Goal: Task Accomplishment & Management: Use online tool/utility

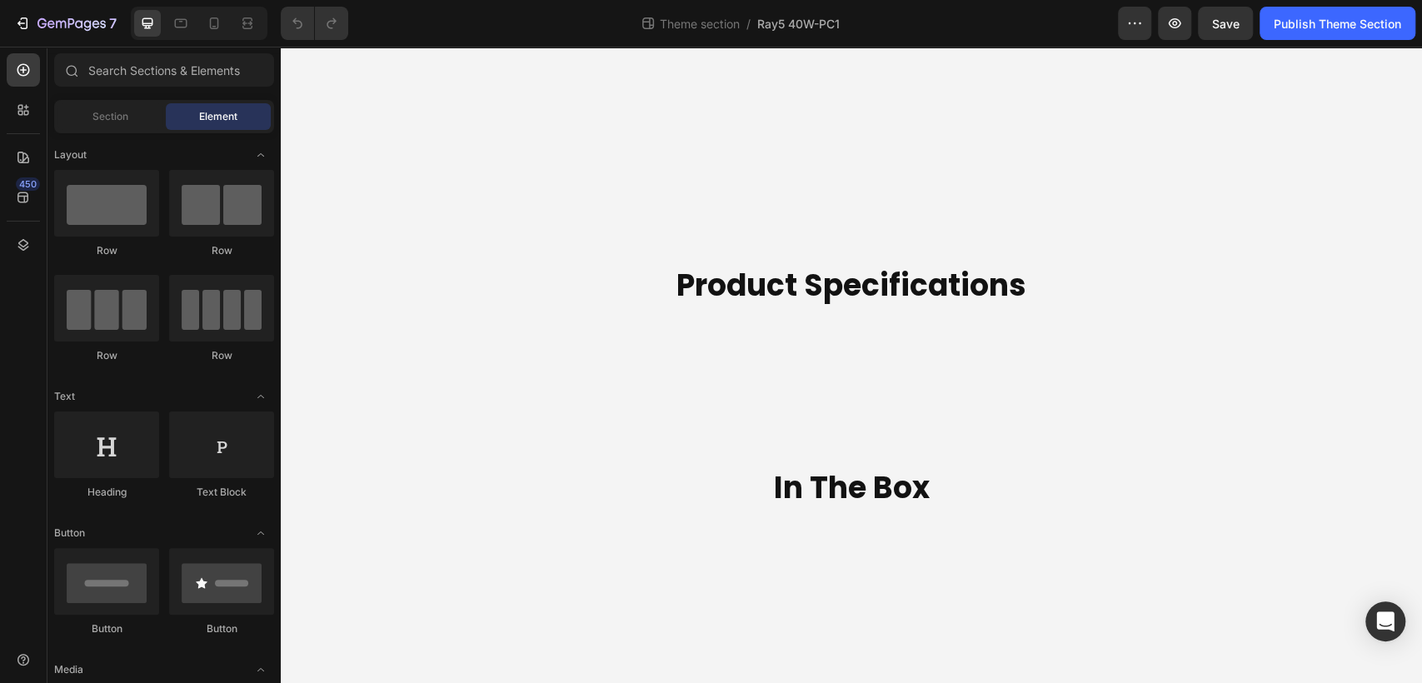
drag, startPoint x: 1420, startPoint y: 384, endPoint x: 1646, endPoint y: 649, distance: 348.0
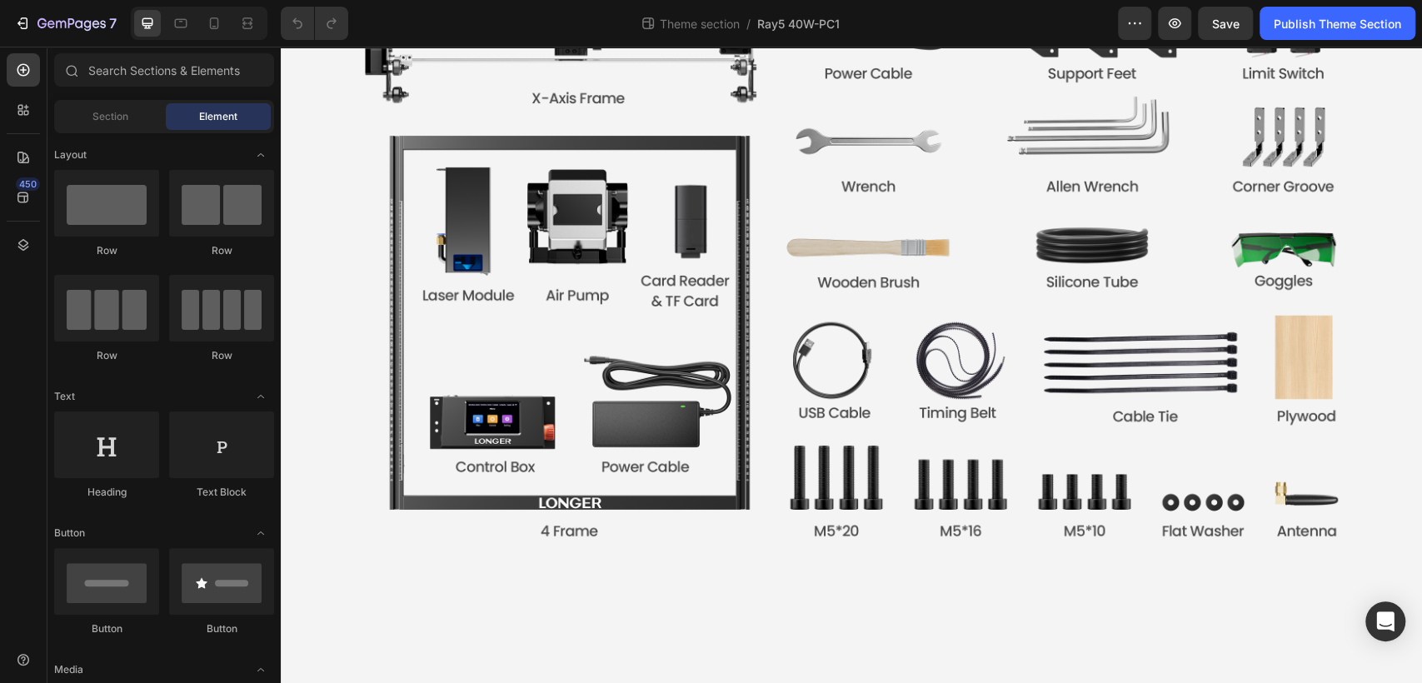
scroll to position [6546, 0]
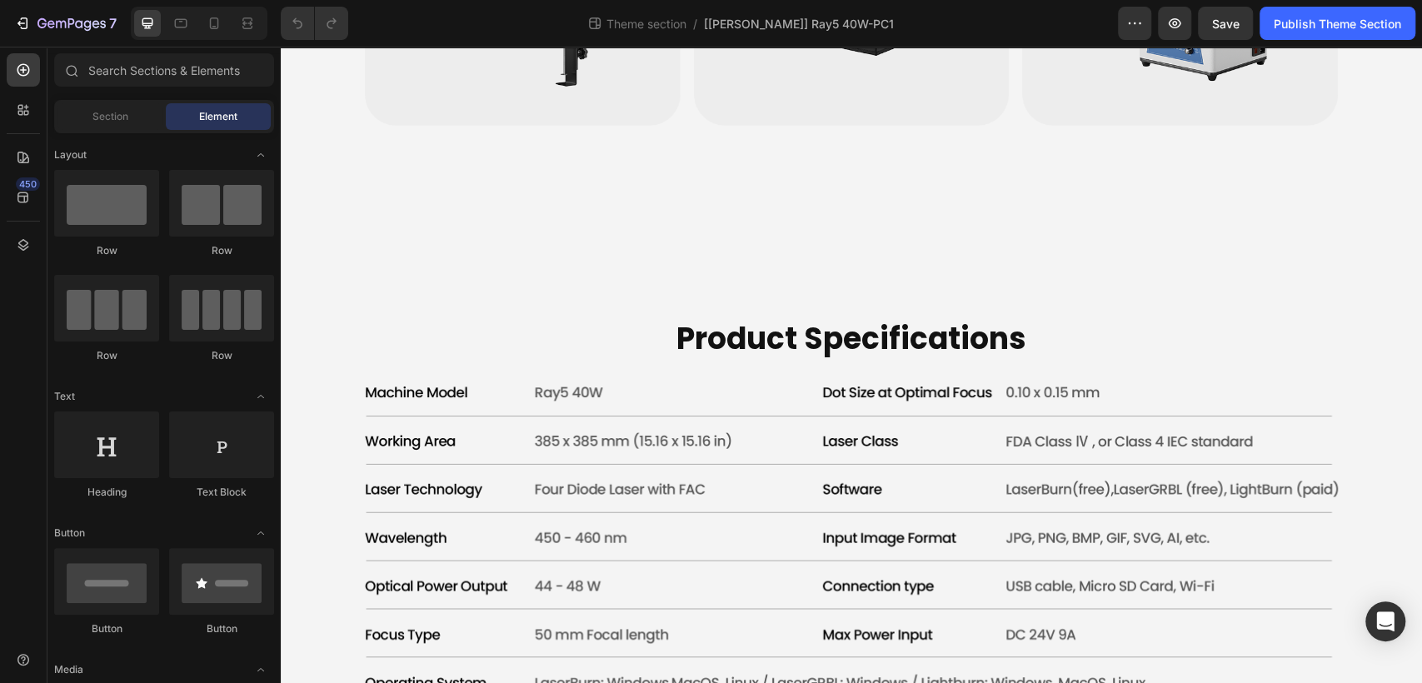
scroll to position [6393, 0]
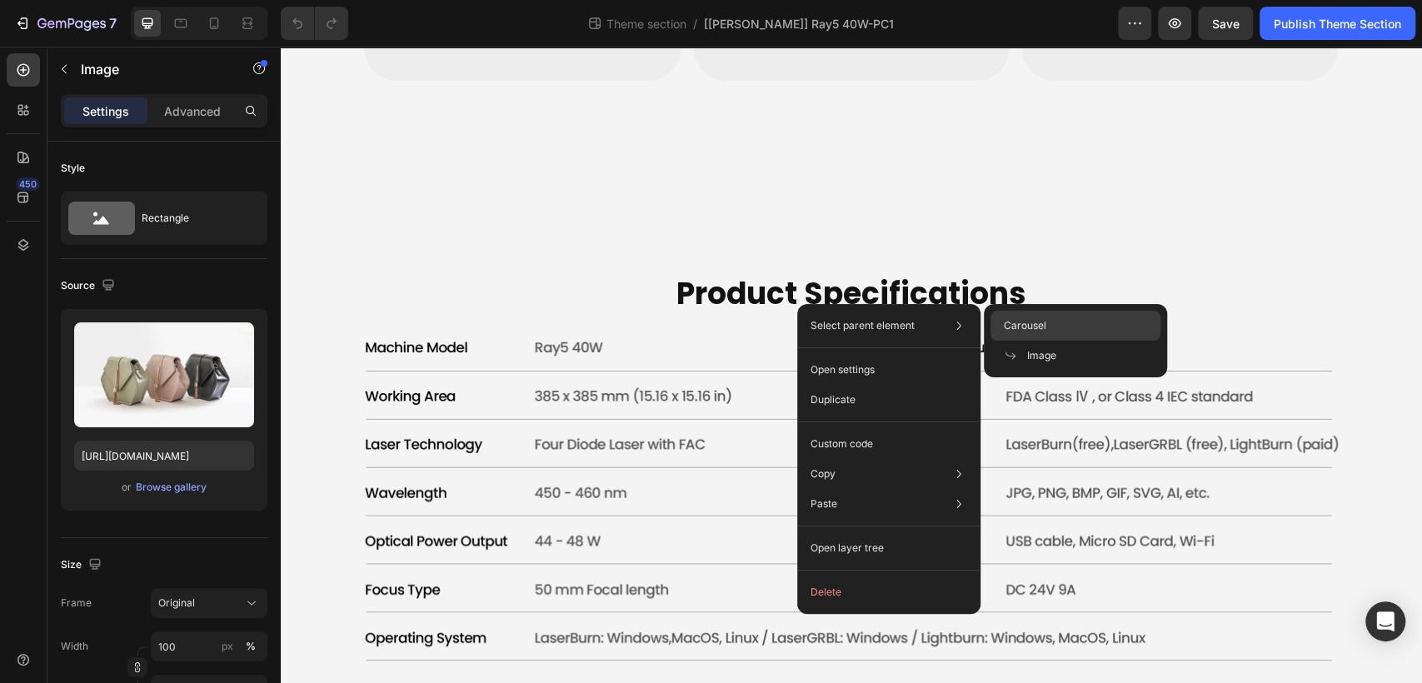
click at [1058, 320] on div "Carousel" at bounding box center [1075, 326] width 170 height 30
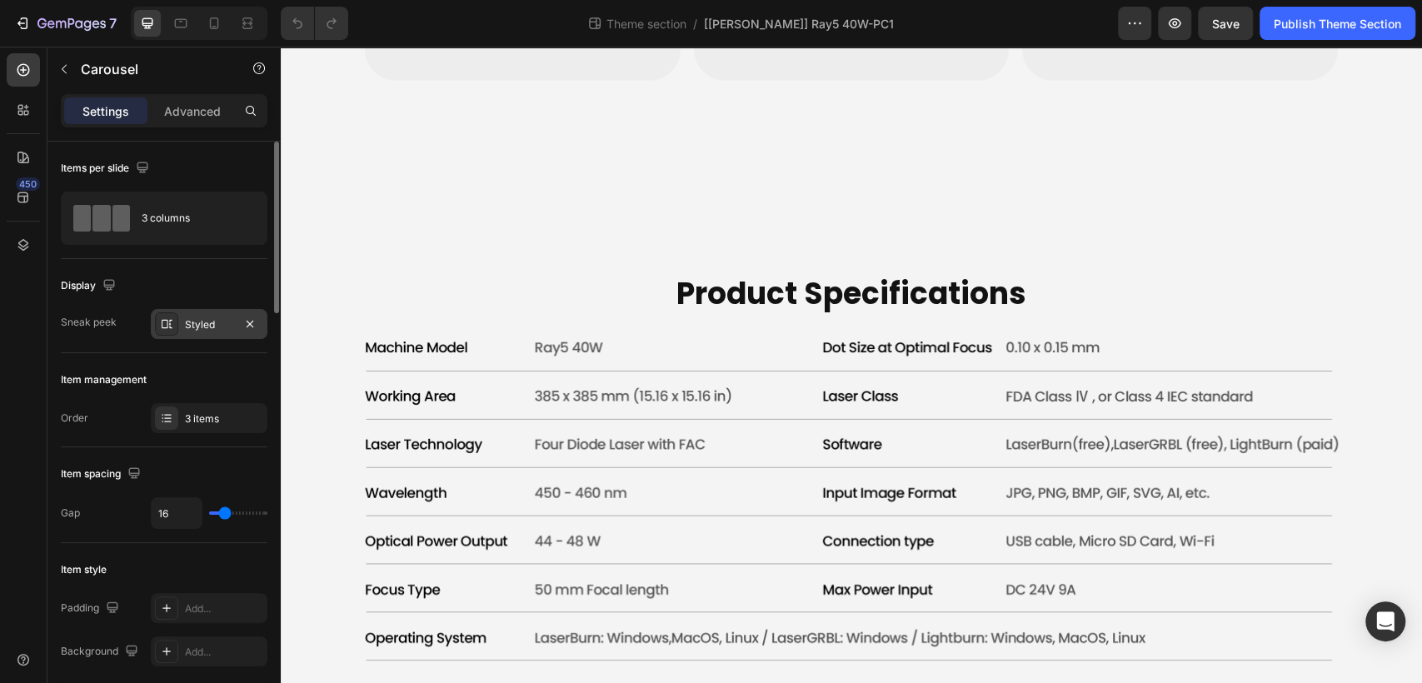
click at [190, 315] on div "Styled" at bounding box center [209, 324] width 117 height 30
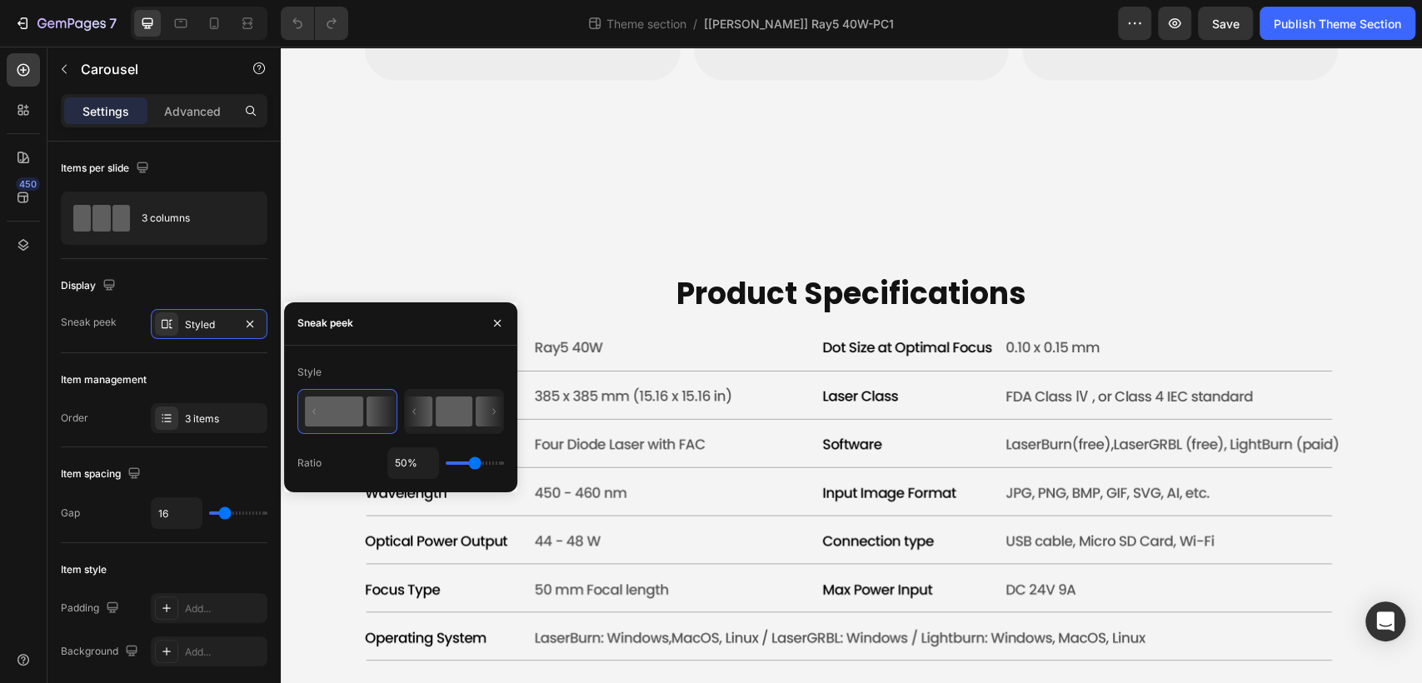
click at [496, 410] on icon at bounding box center [489, 411] width 27 height 30
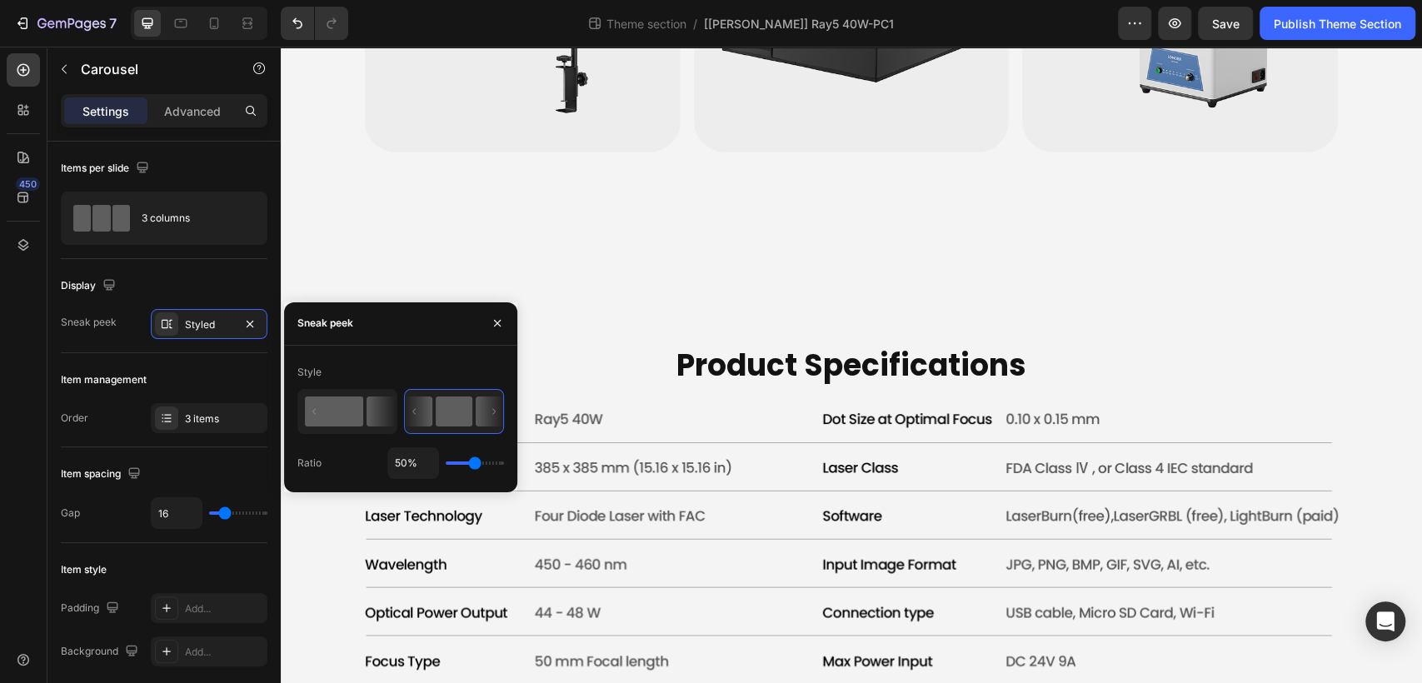
click at [344, 410] on rect at bounding box center [334, 411] width 58 height 30
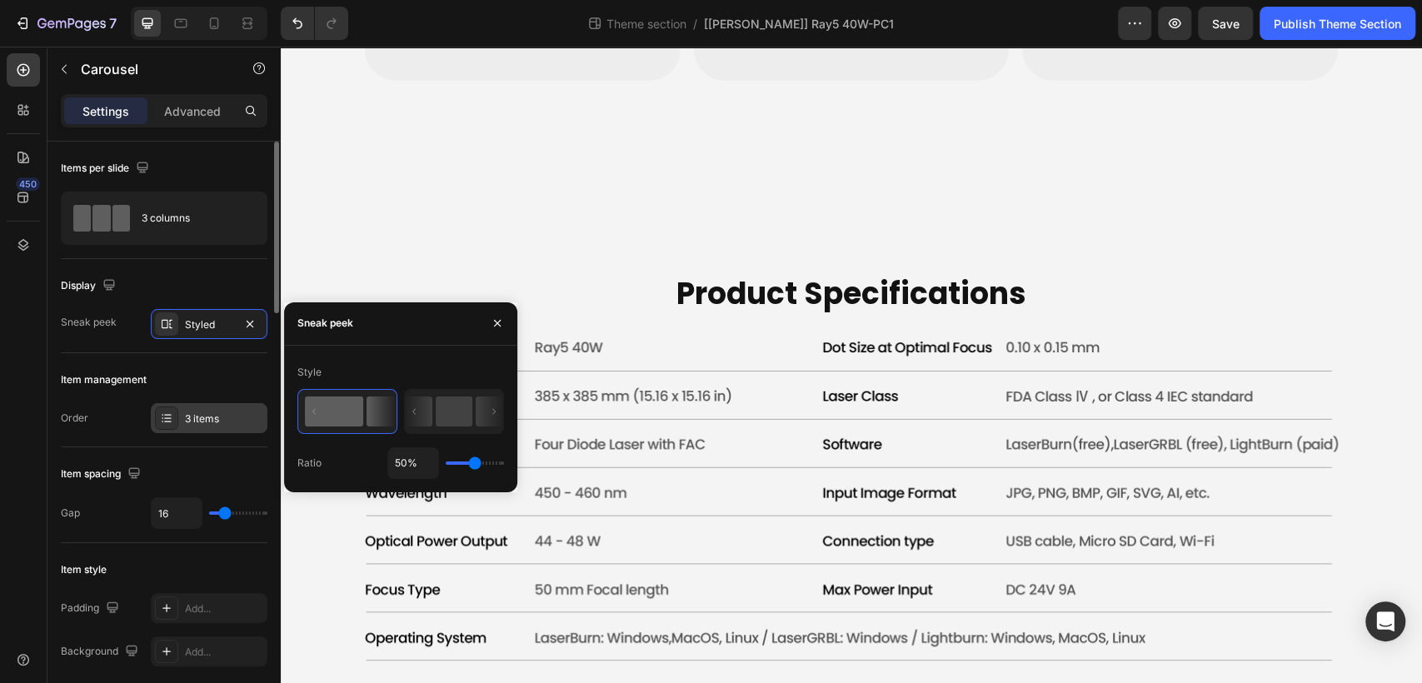
click at [180, 426] on div "3 items" at bounding box center [209, 418] width 117 height 30
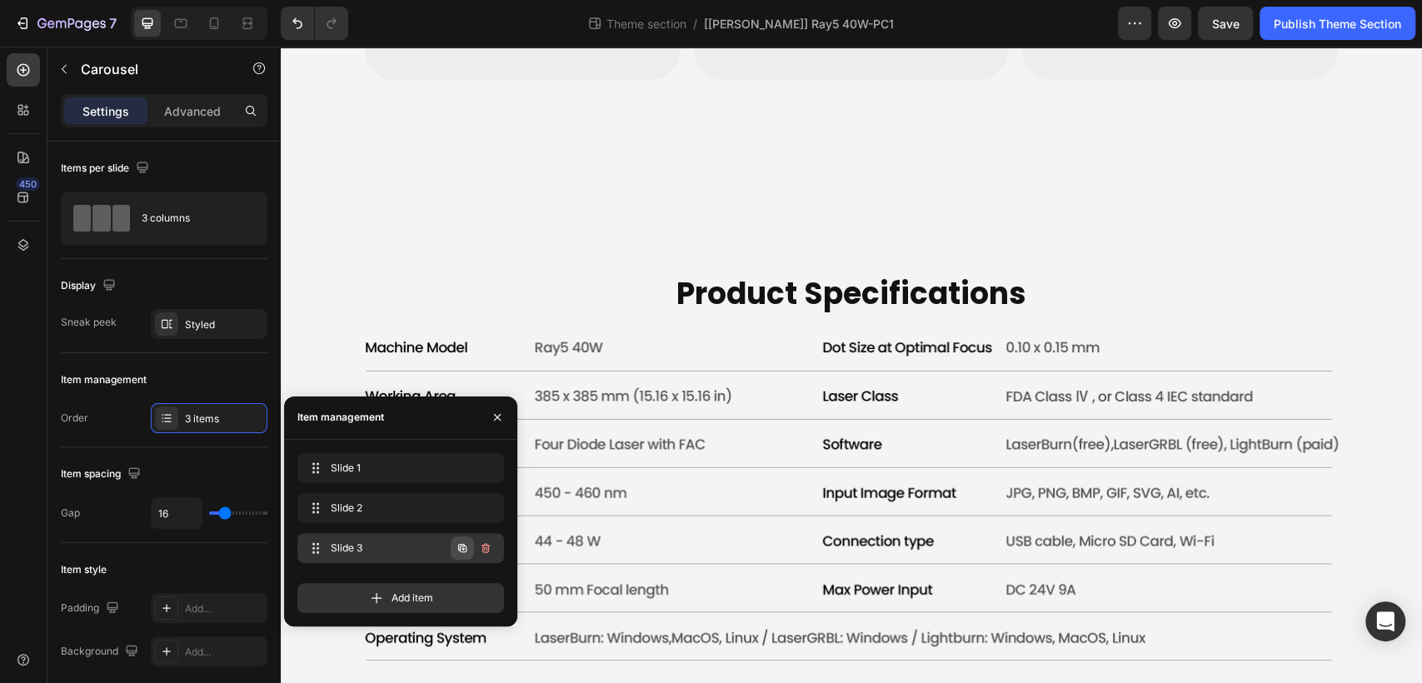
click at [455, 556] on button "button" at bounding box center [462, 547] width 23 height 23
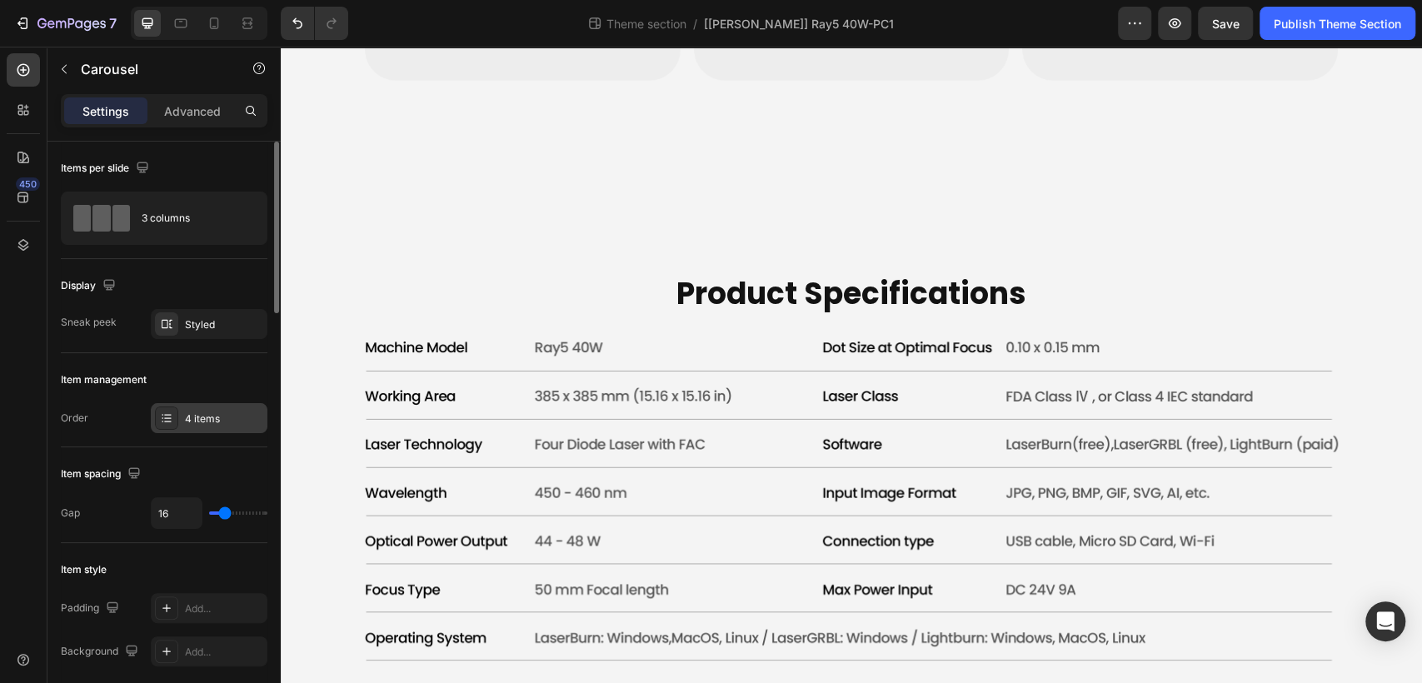
click at [213, 426] on div "4 items" at bounding box center [209, 418] width 117 height 30
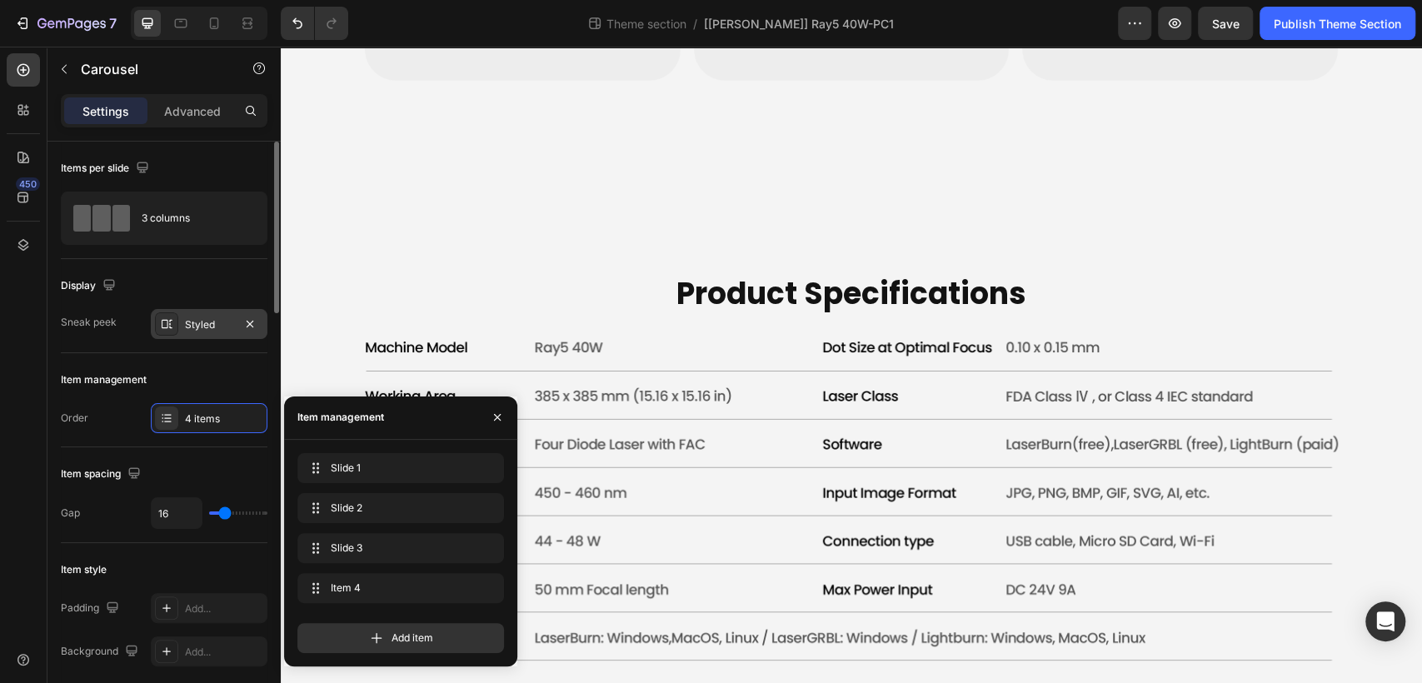
click at [193, 326] on div "Styled" at bounding box center [209, 324] width 48 height 15
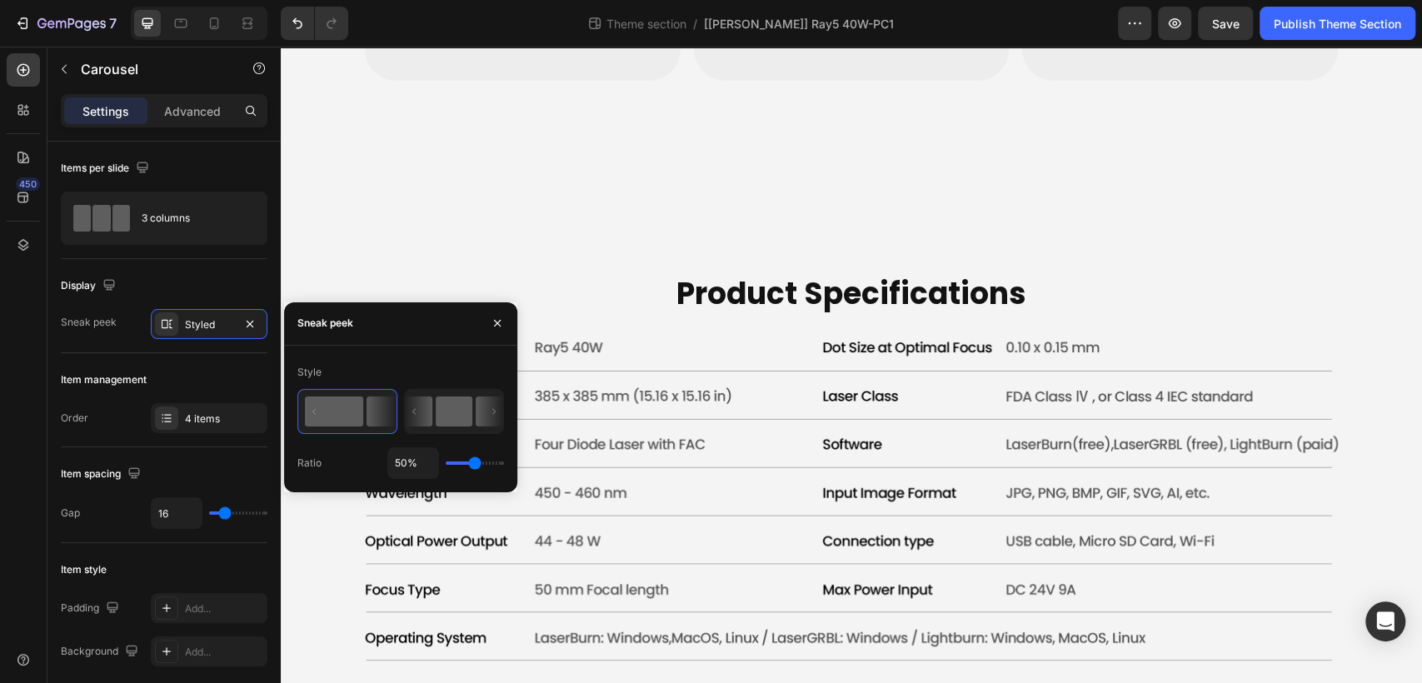
click at [411, 409] on icon at bounding box center [418, 411] width 27 height 30
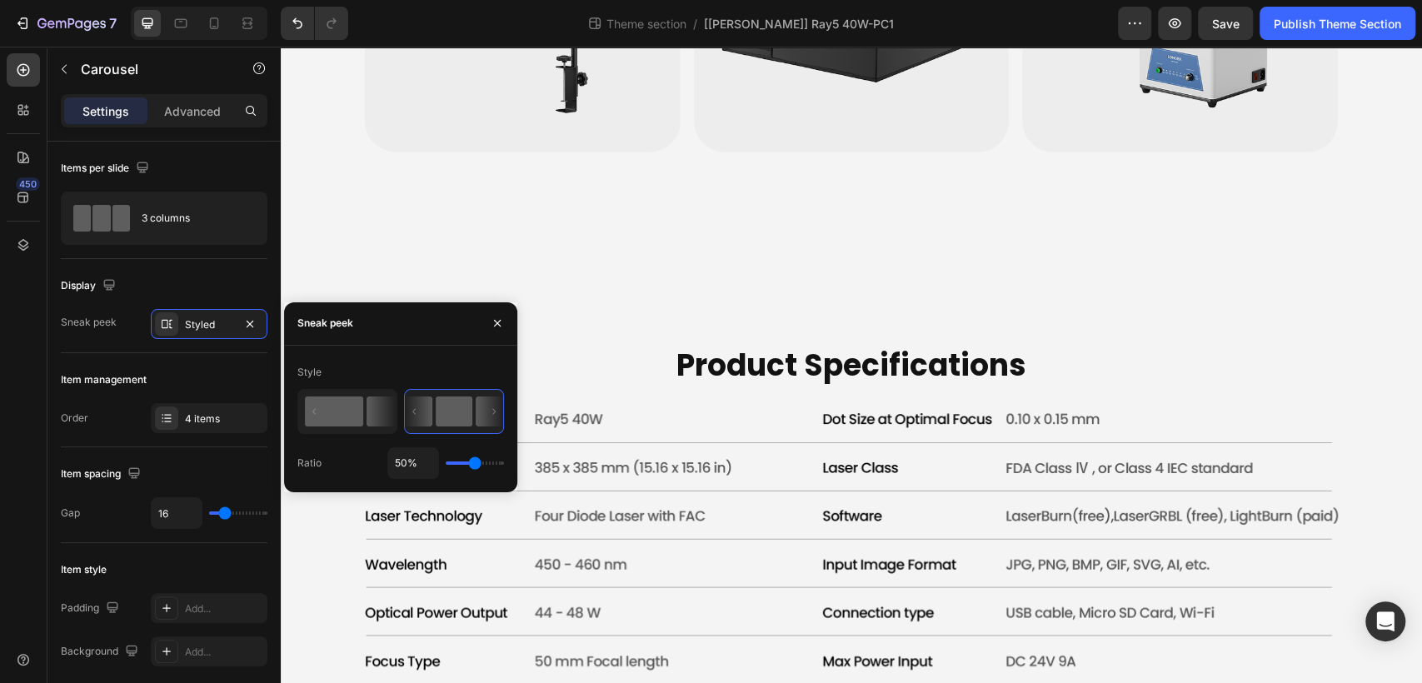
click at [326, 408] on rect at bounding box center [334, 411] width 58 height 30
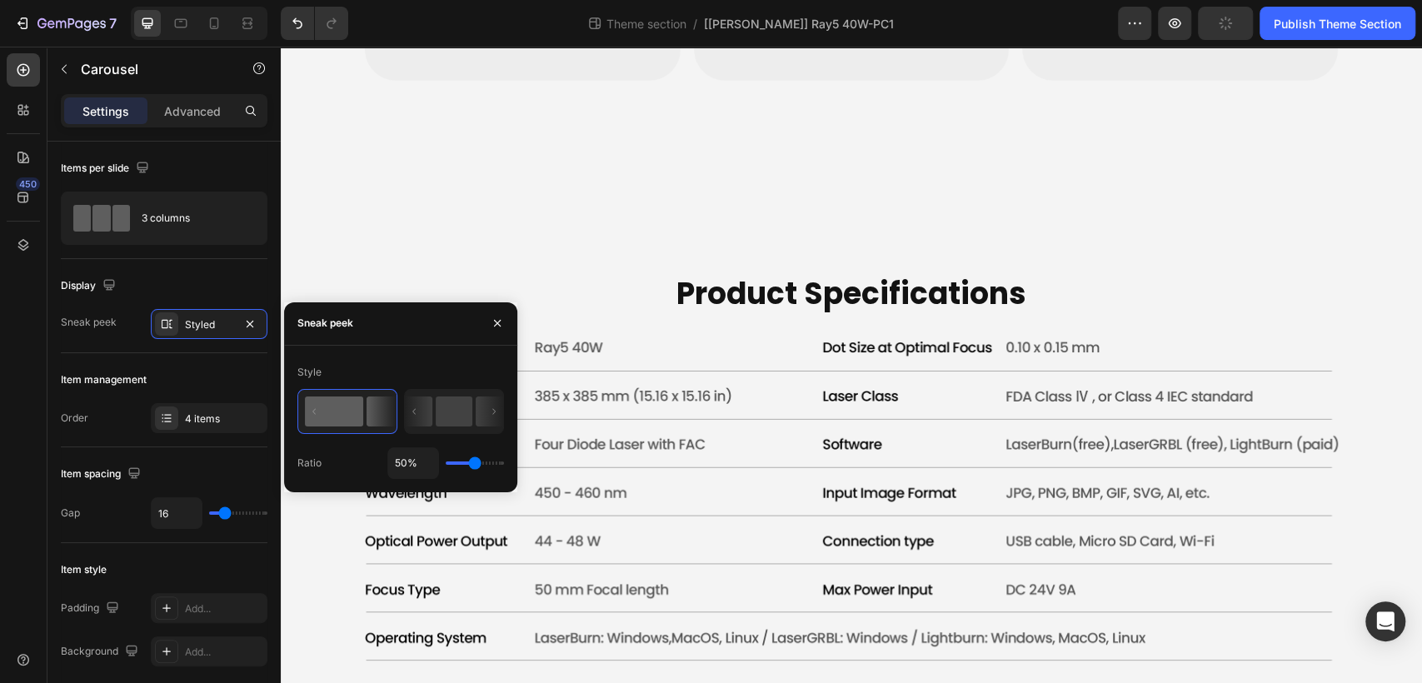
type input "65%"
type input "65"
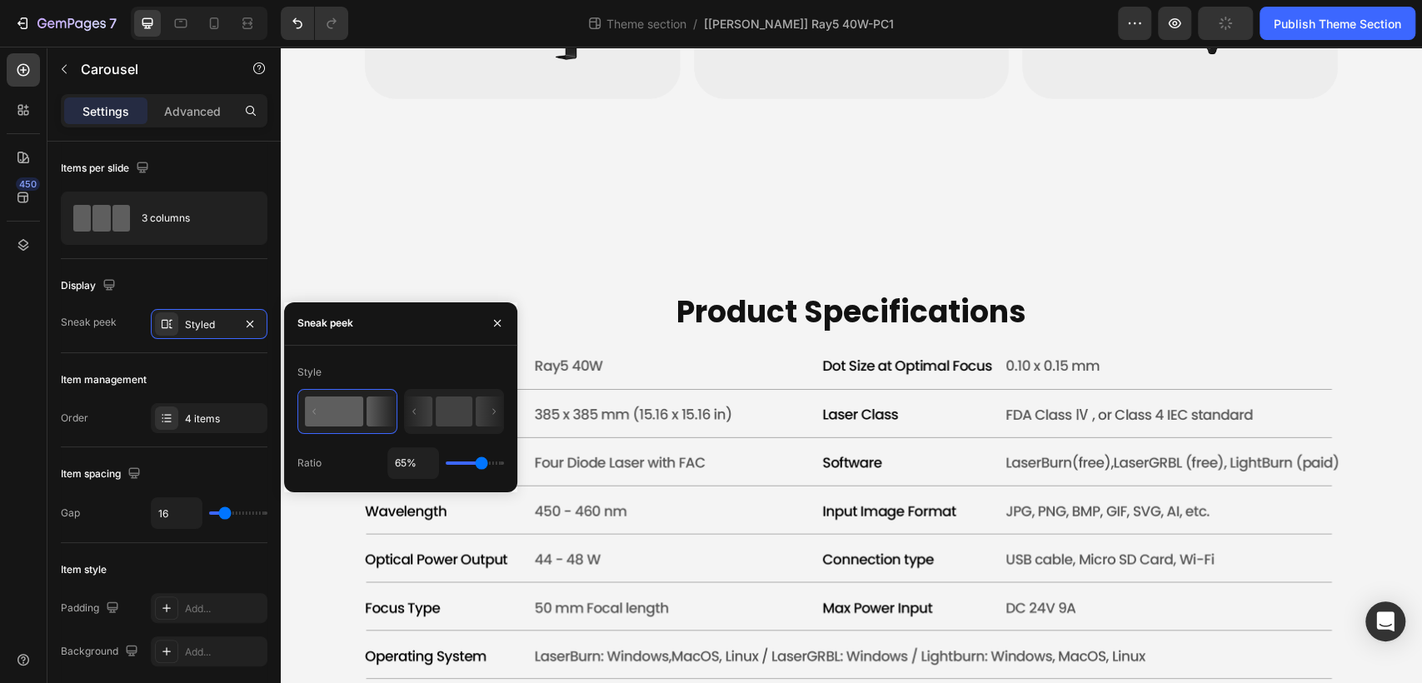
type input "68%"
type input "68"
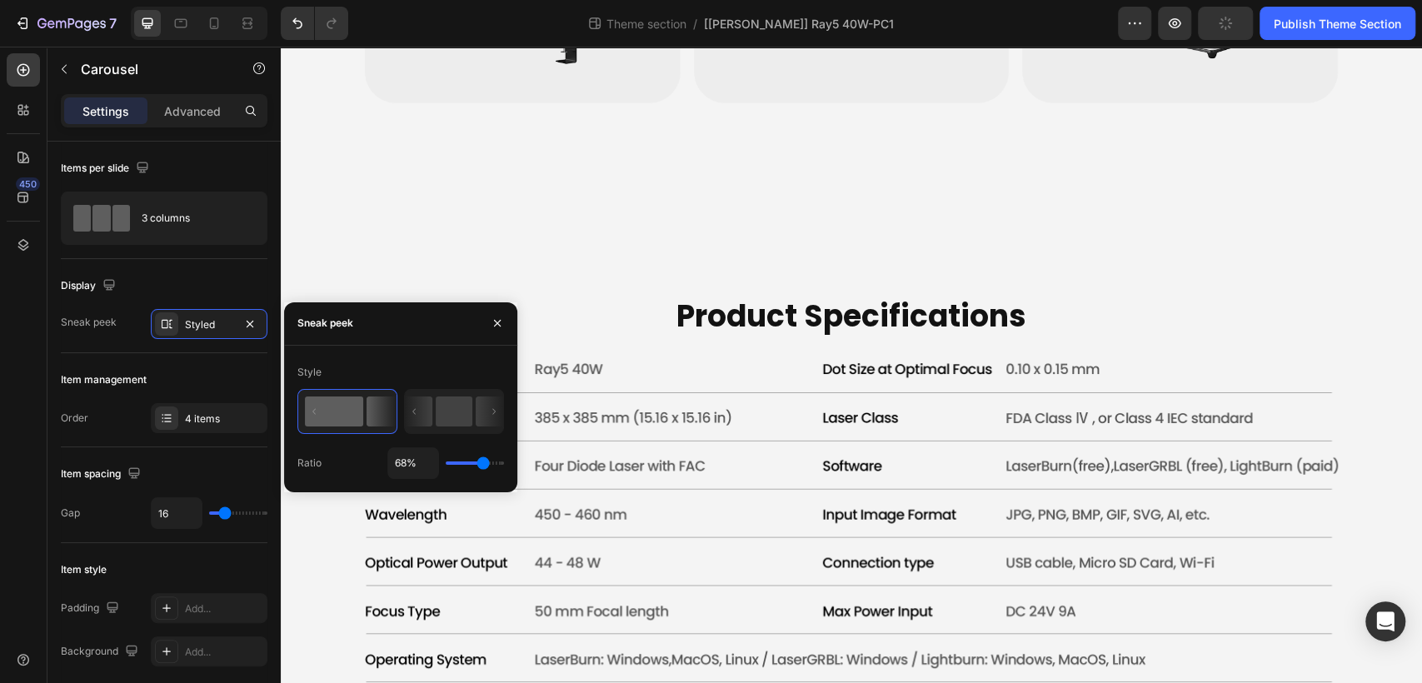
type input "48%"
type input "48"
type input "45%"
type input "45"
type input "44%"
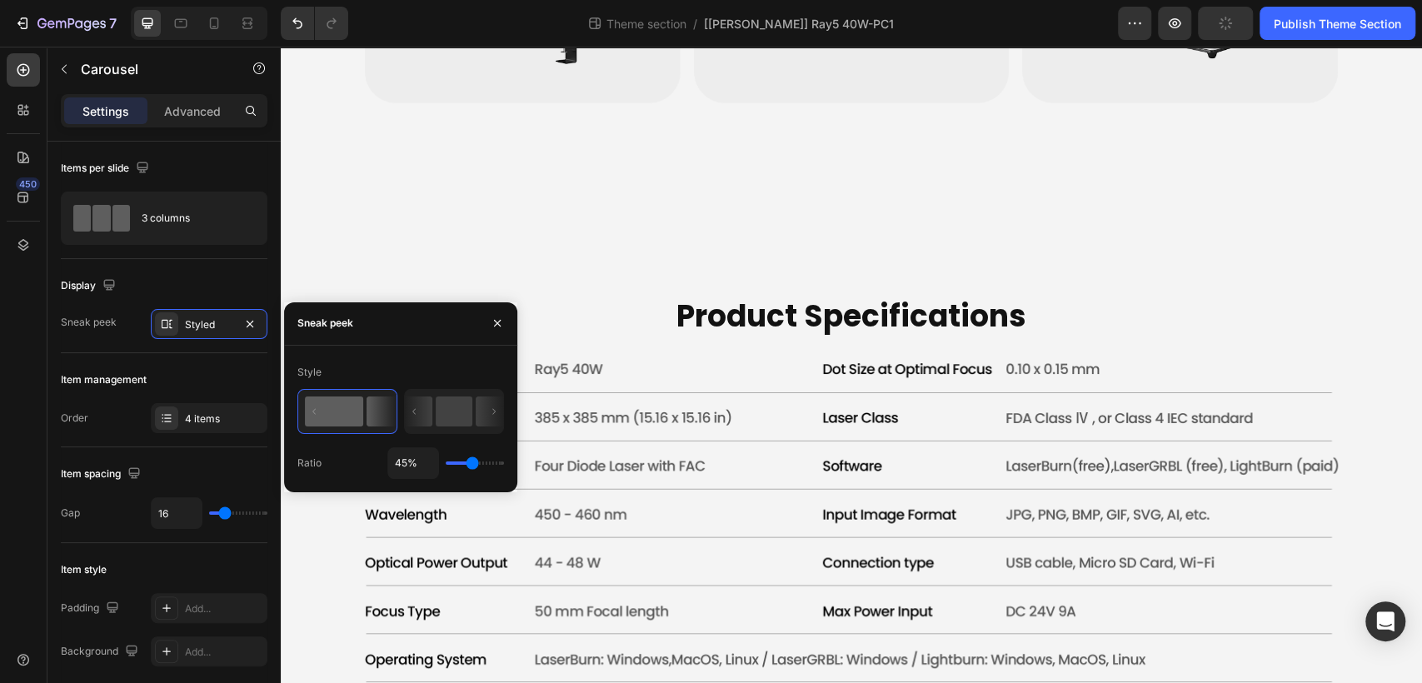
type input "44"
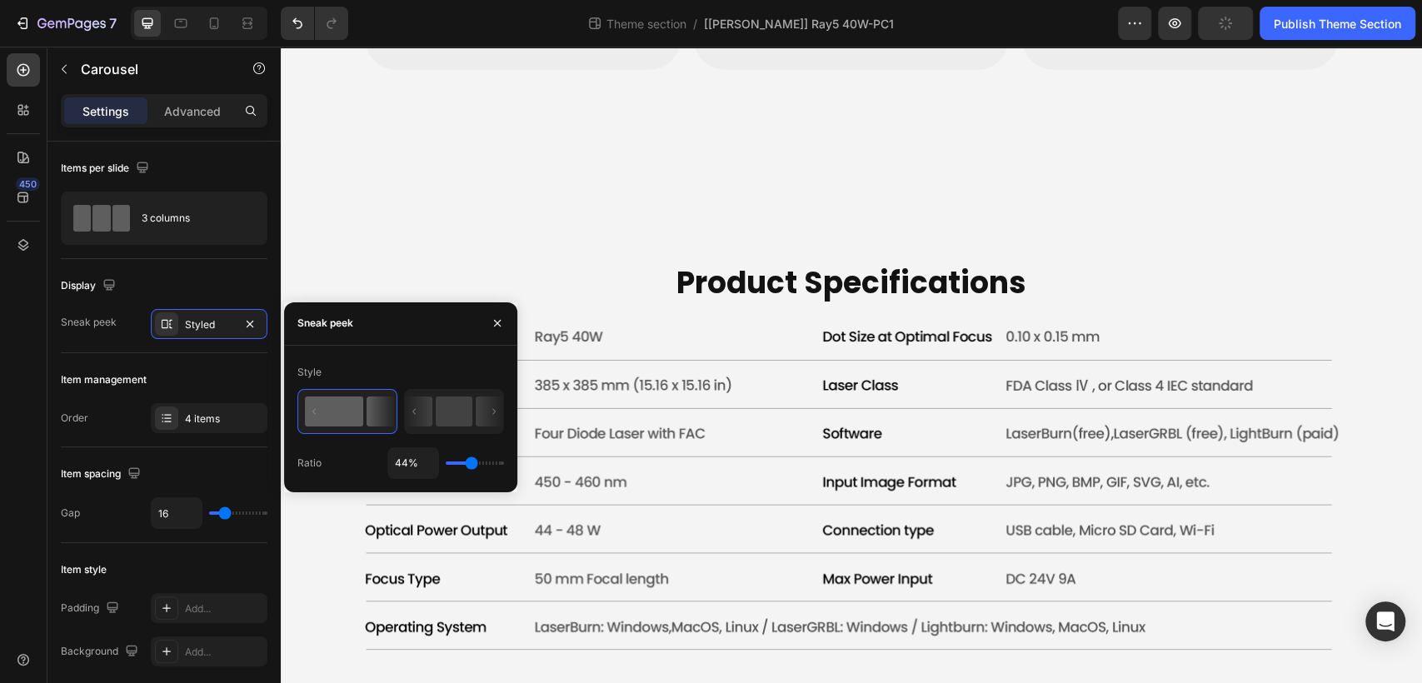
type input "40%"
type input "40"
type input "39%"
type input "39"
type input "37%"
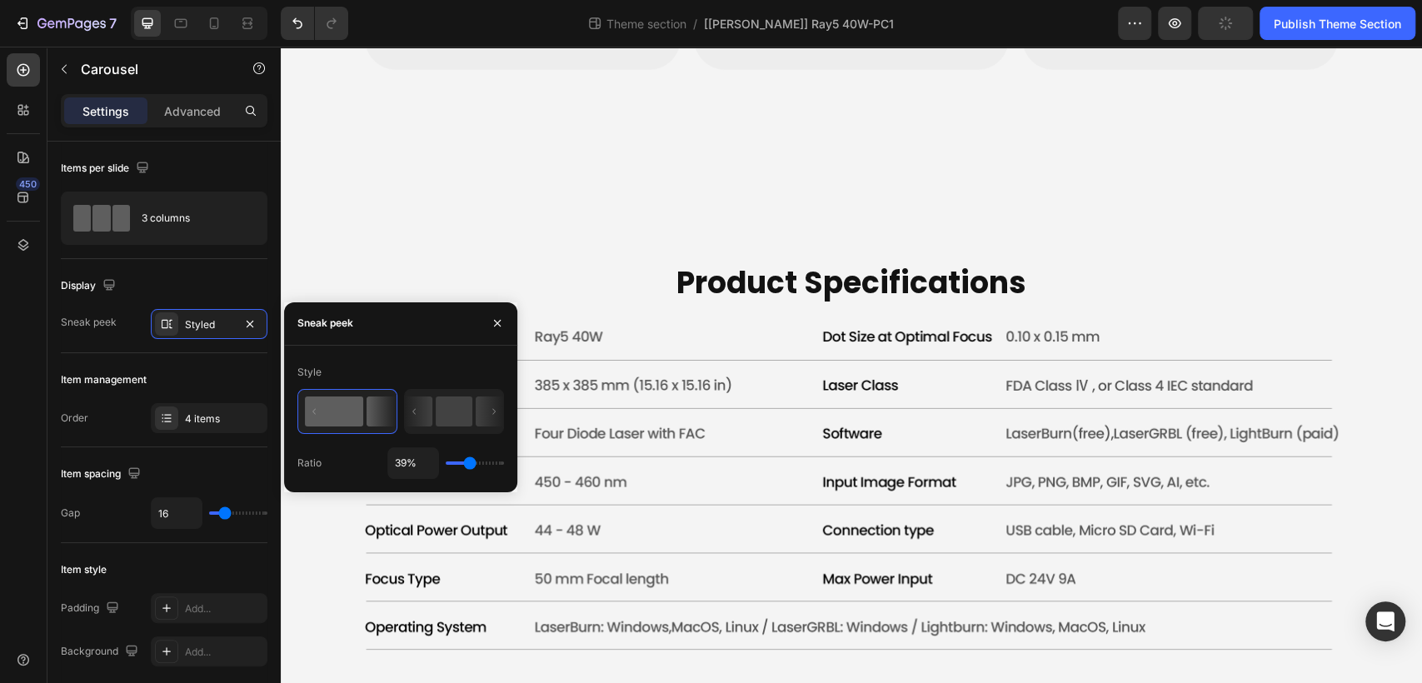
type input "37"
type input "32%"
type input "32"
type input "29%"
type input "29"
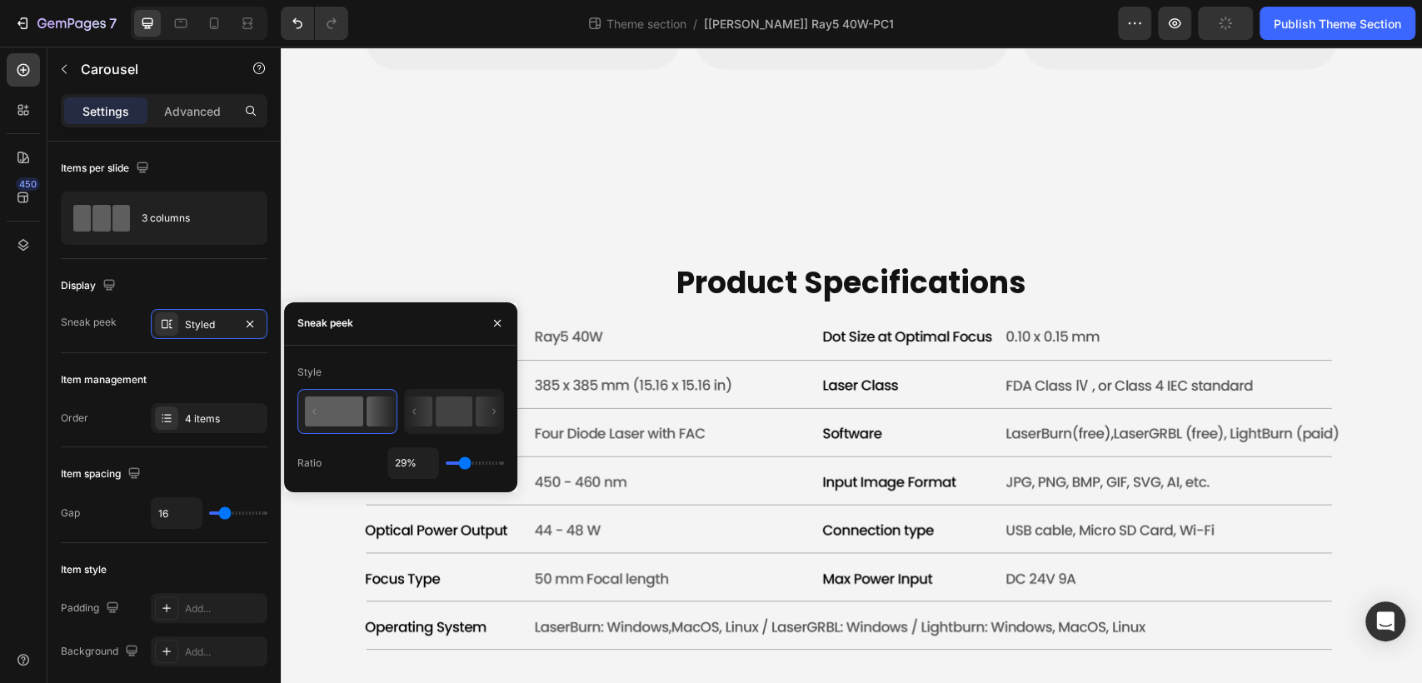
type input "27%"
type input "27"
type input "24%"
type input "24"
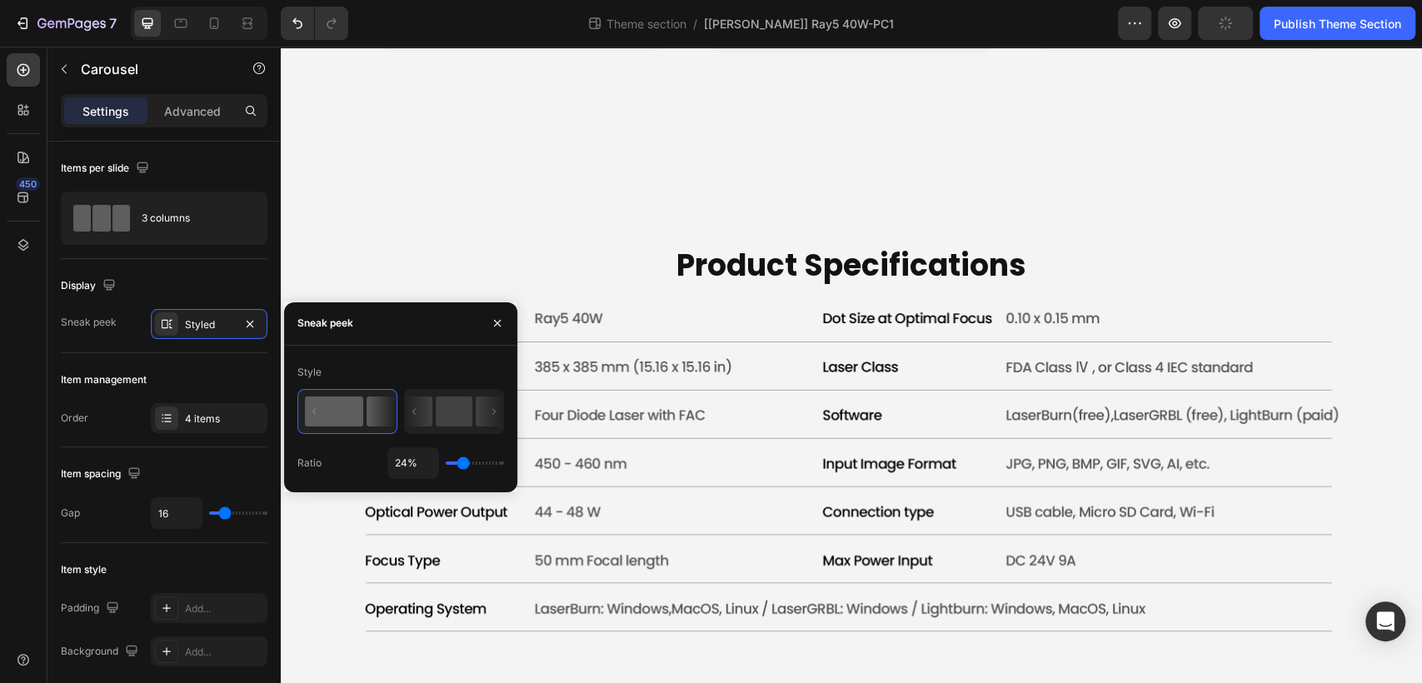
type input "22%"
type input "22"
type input "21%"
type input "21"
type input "19%"
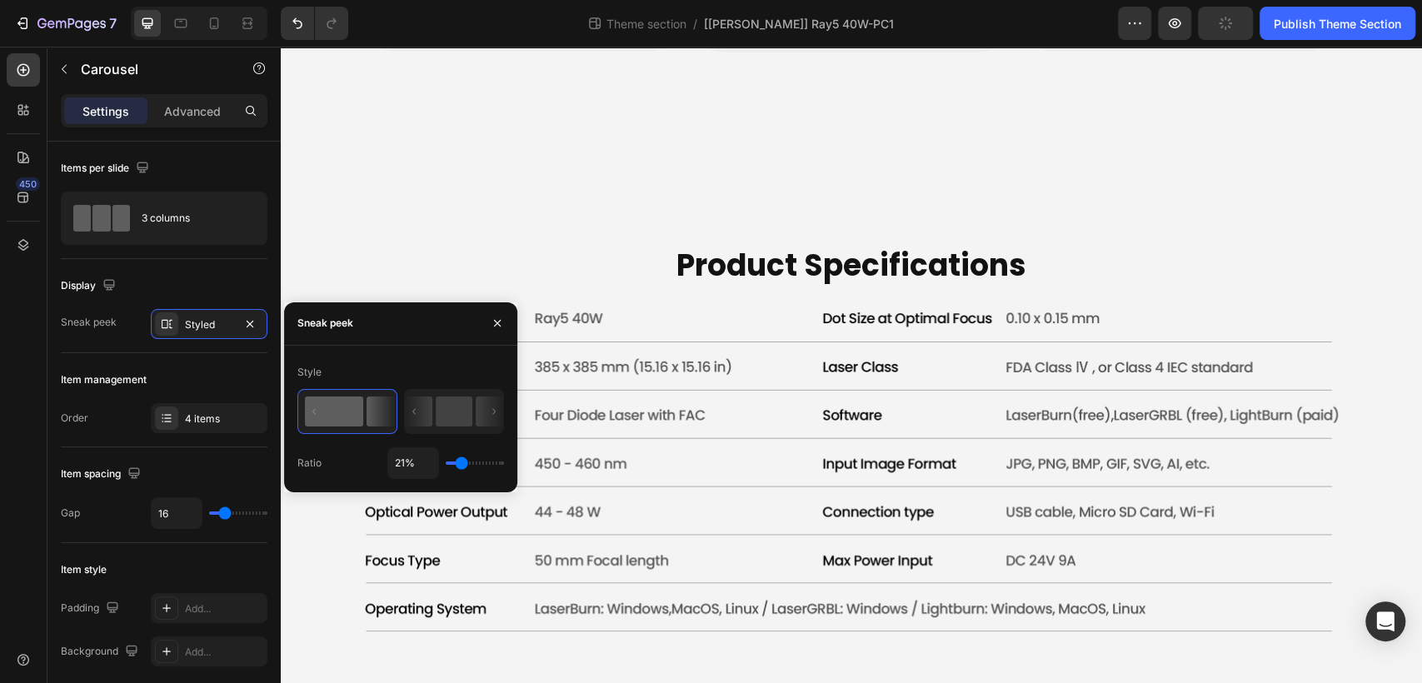
type input "19"
type input "17%"
type input "17"
type input "16%"
type input "16"
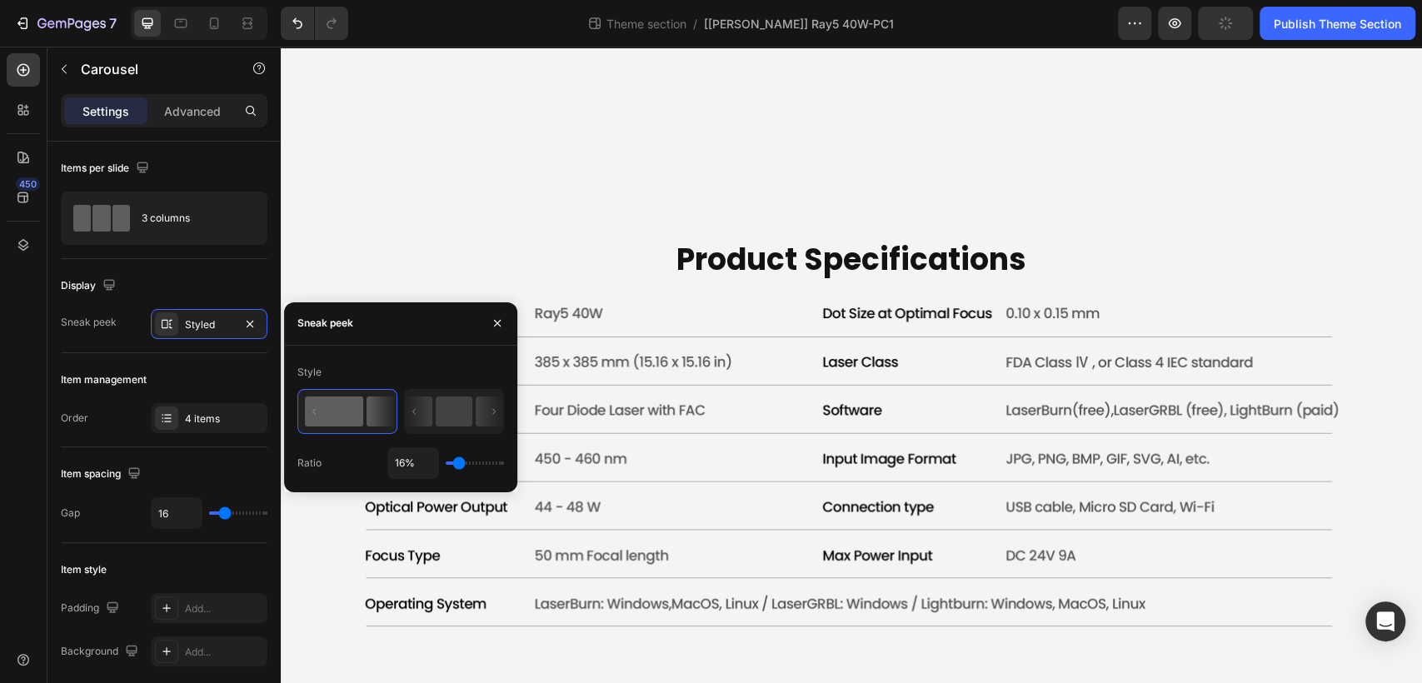
type input "13%"
type input "13"
type input "8%"
type input "8"
type input "6%"
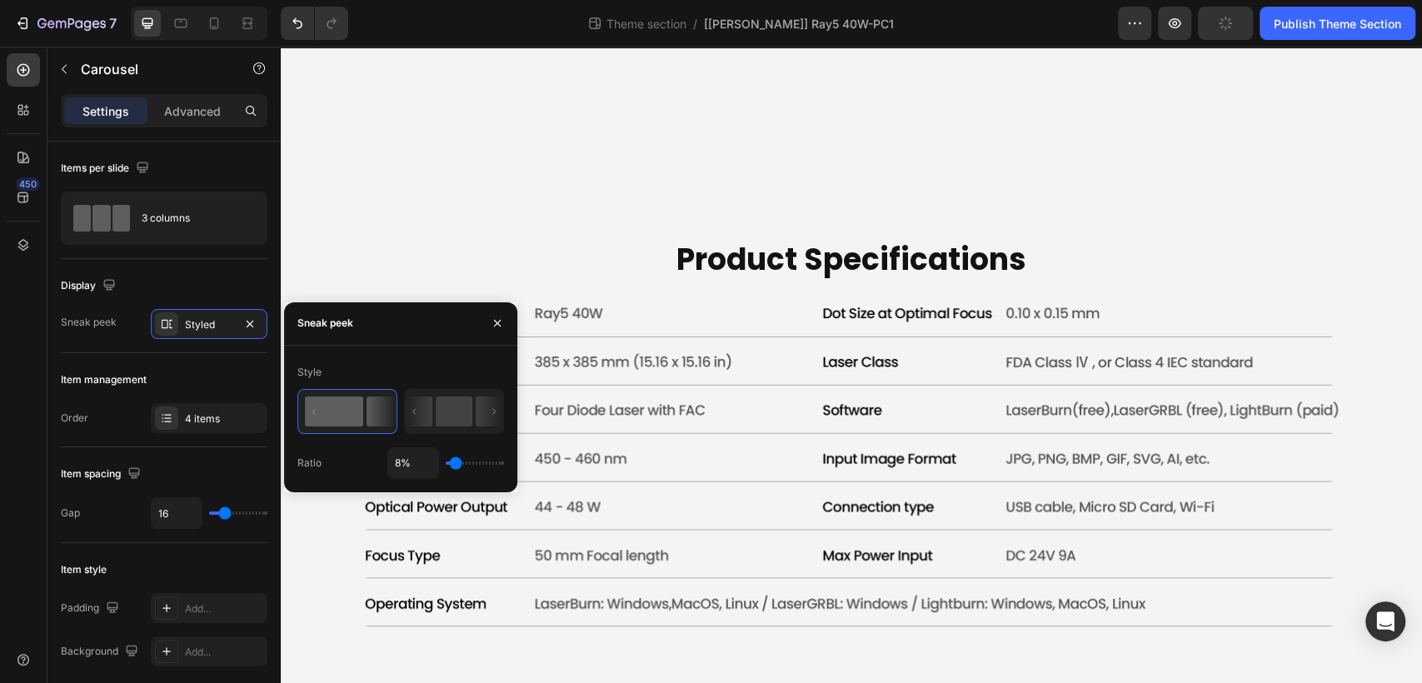
type input "6"
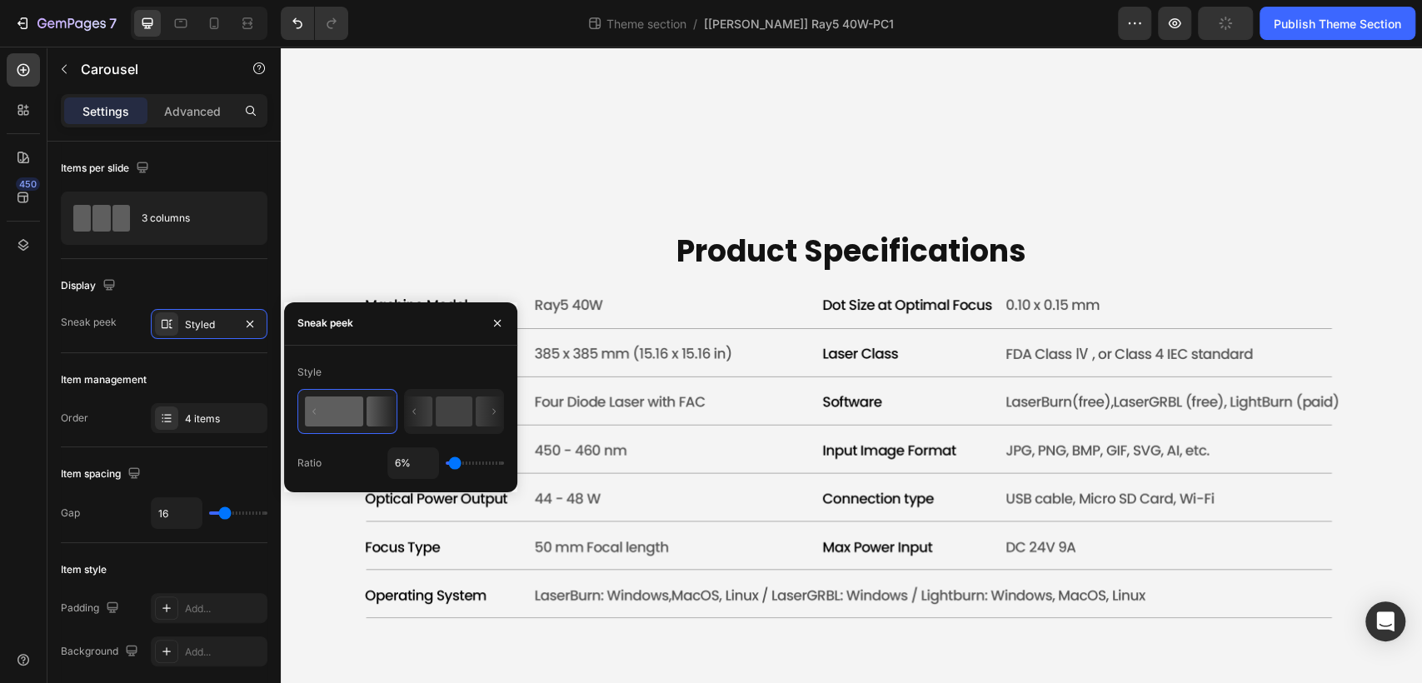
type input "4%"
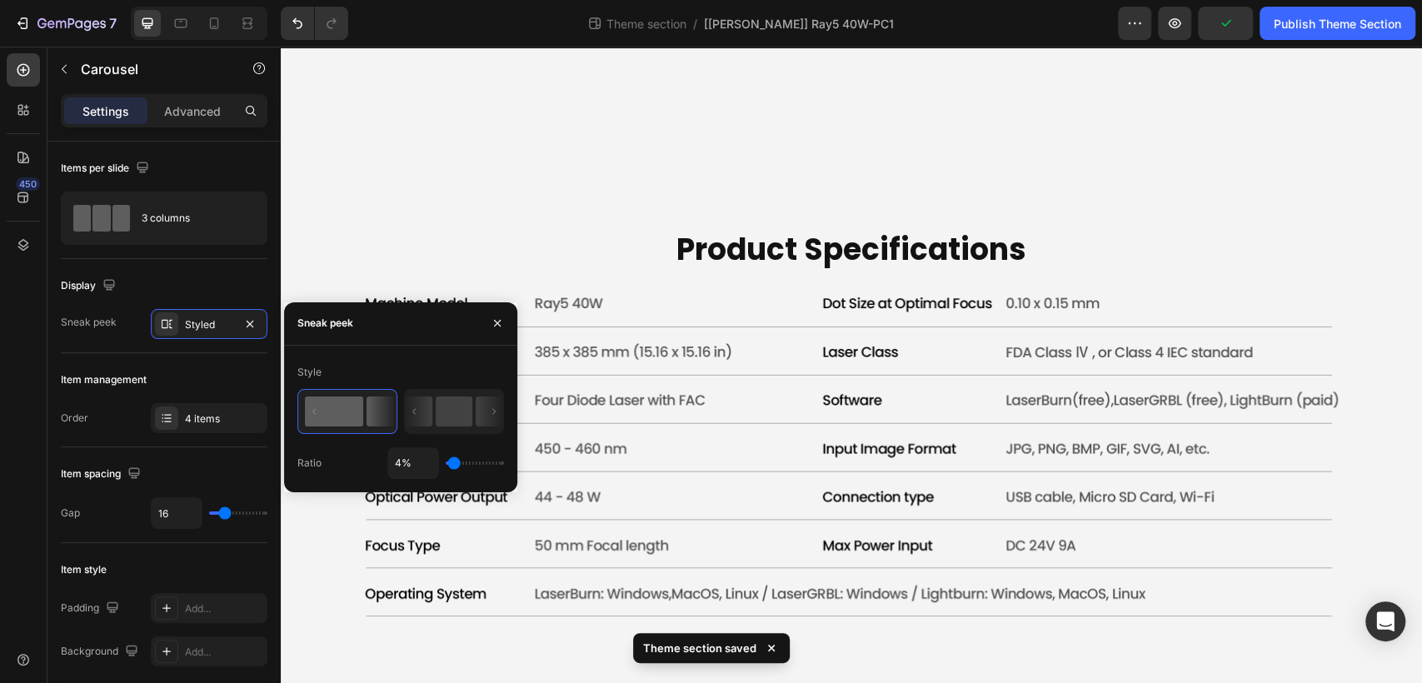
drag, startPoint x: 473, startPoint y: 465, endPoint x: 453, endPoint y: 465, distance: 20.0
type input "4"
click at [453, 465] on input "range" at bounding box center [475, 462] width 58 height 3
type input "8%"
type input "8"
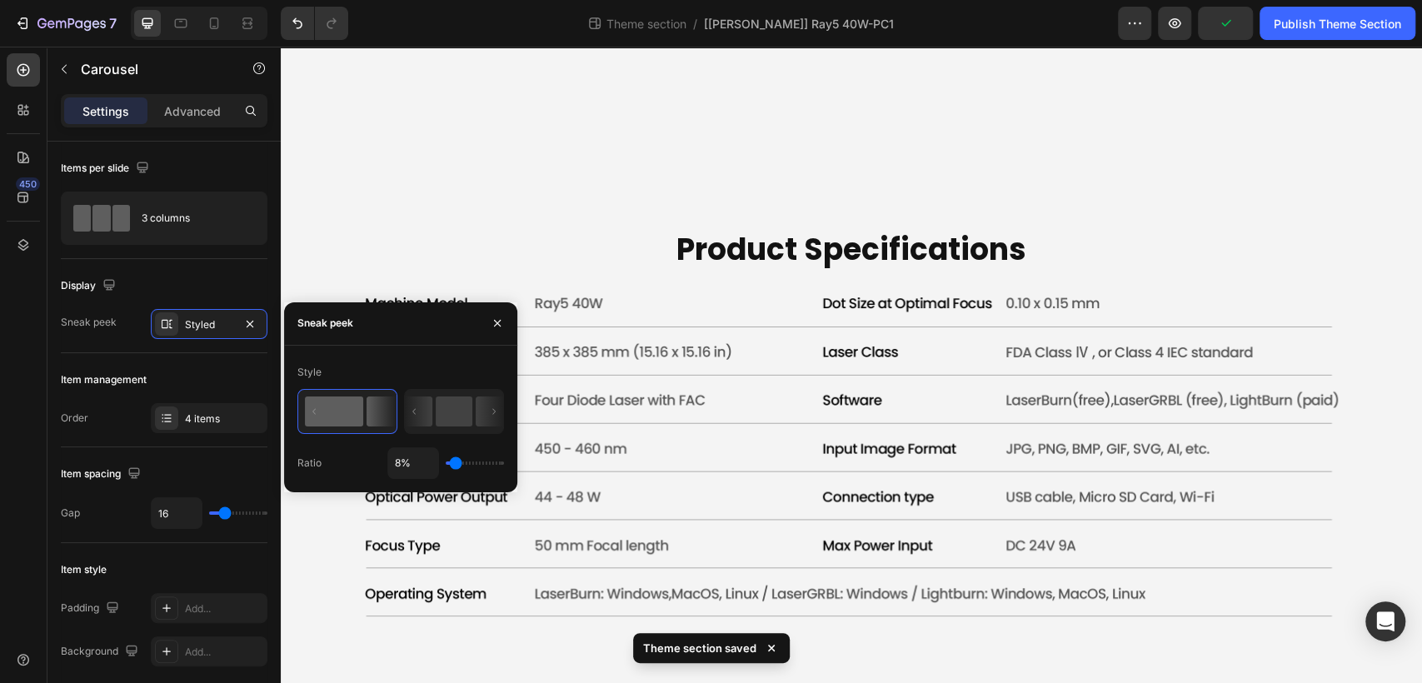
type input "1%"
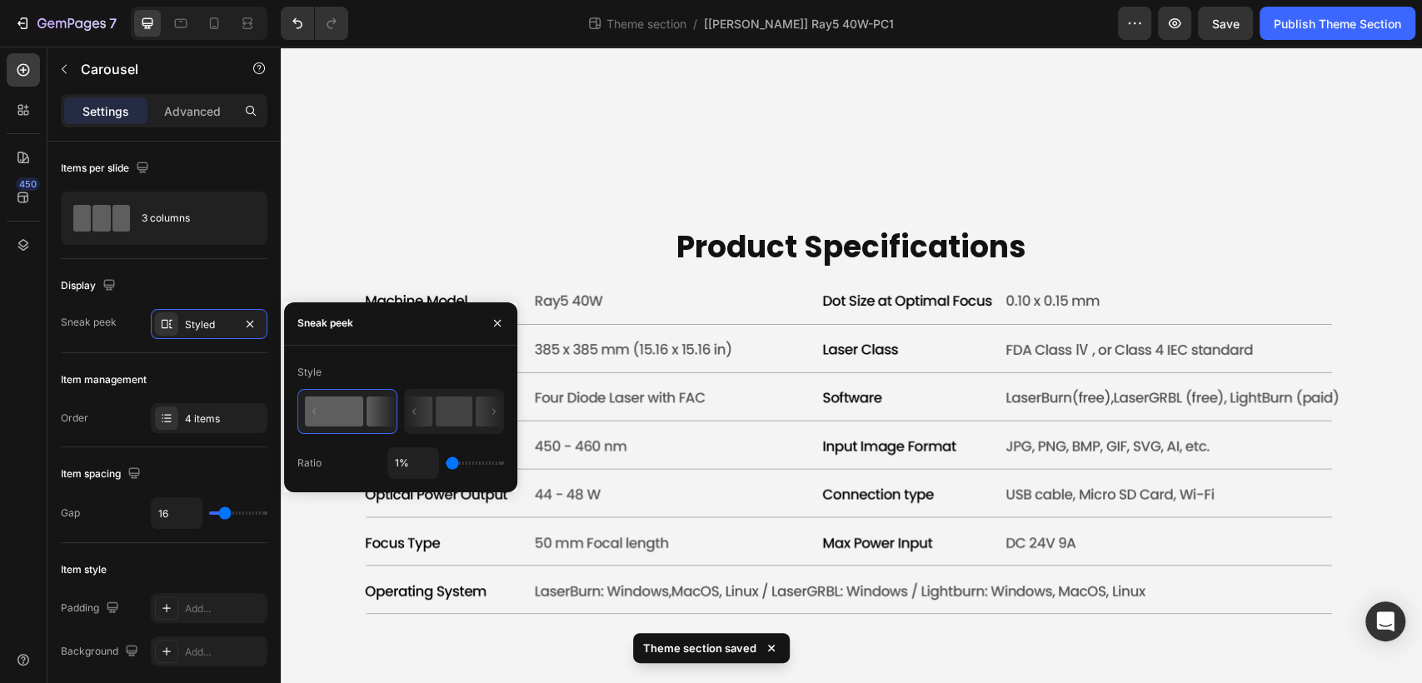
type input "1"
click at [447, 461] on input "range" at bounding box center [475, 462] width 58 height 3
click at [167, 211] on div "3 columns" at bounding box center [193, 218] width 102 height 38
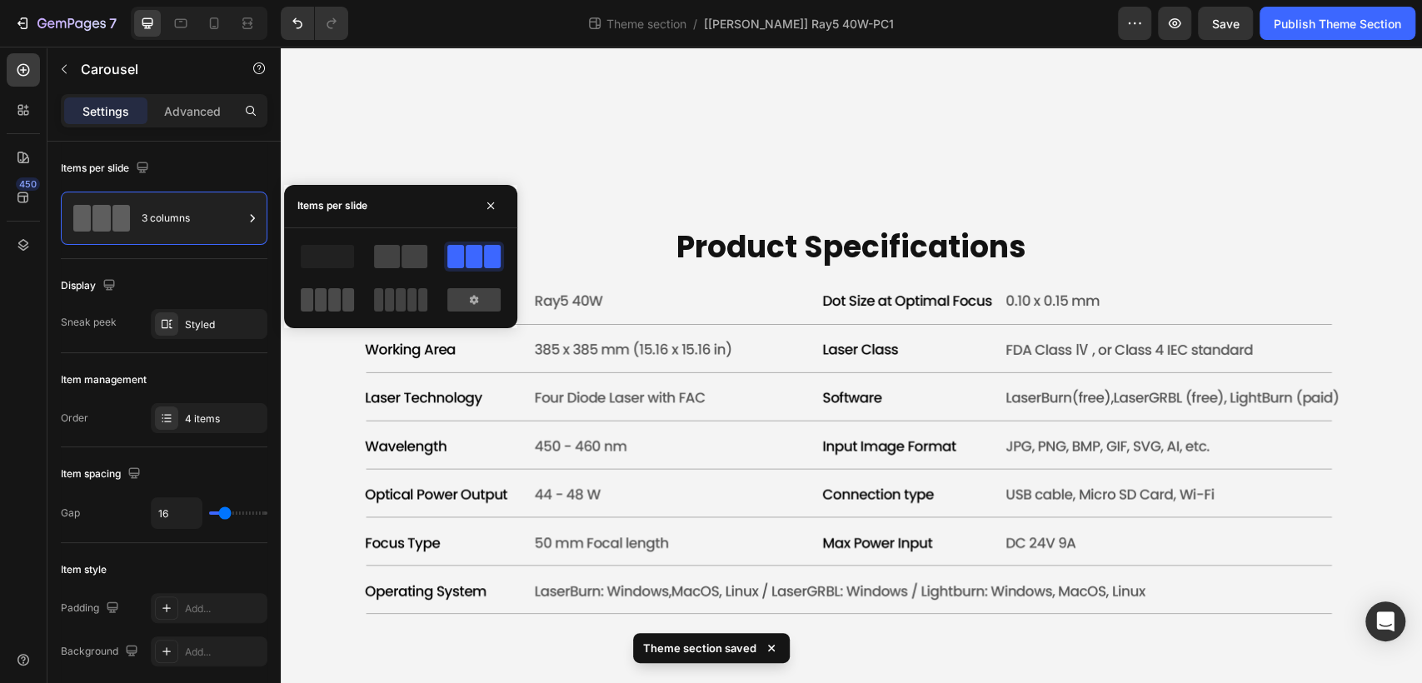
click at [336, 290] on span at bounding box center [334, 299] width 12 height 23
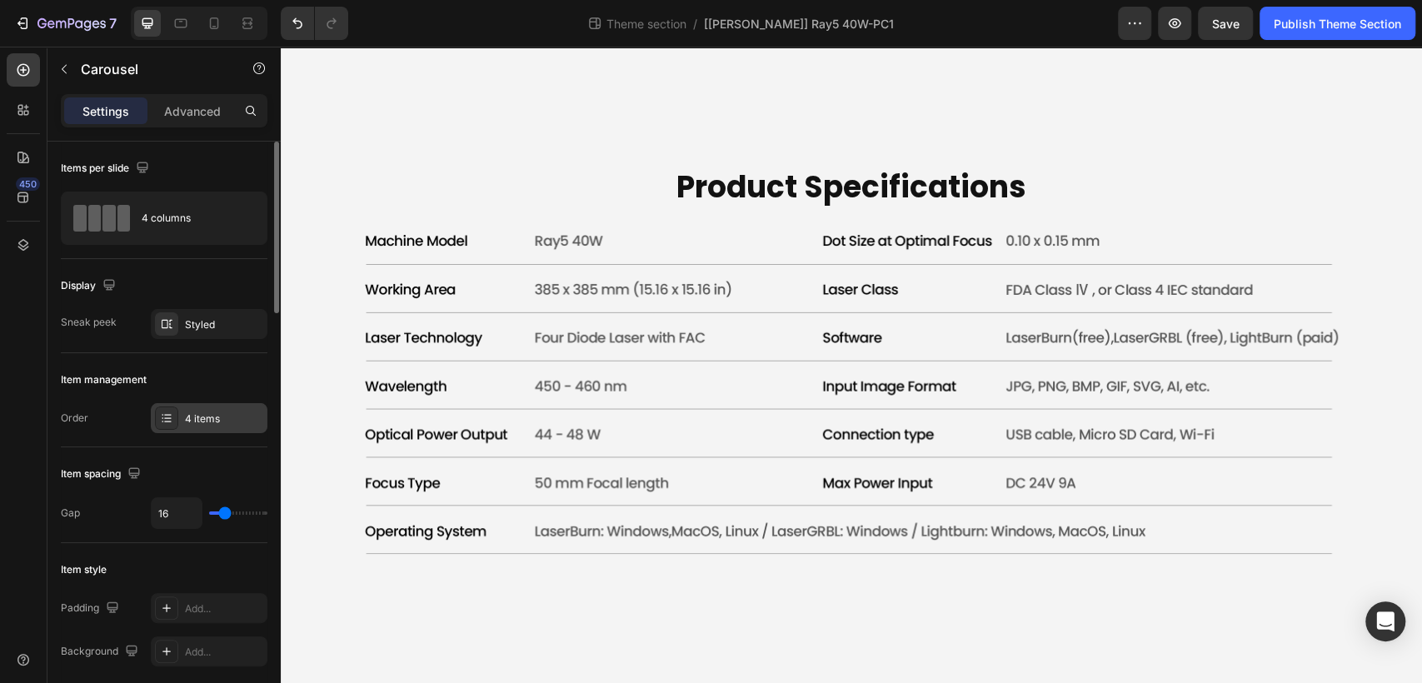
click at [212, 425] on div "4 items" at bounding box center [209, 418] width 117 height 30
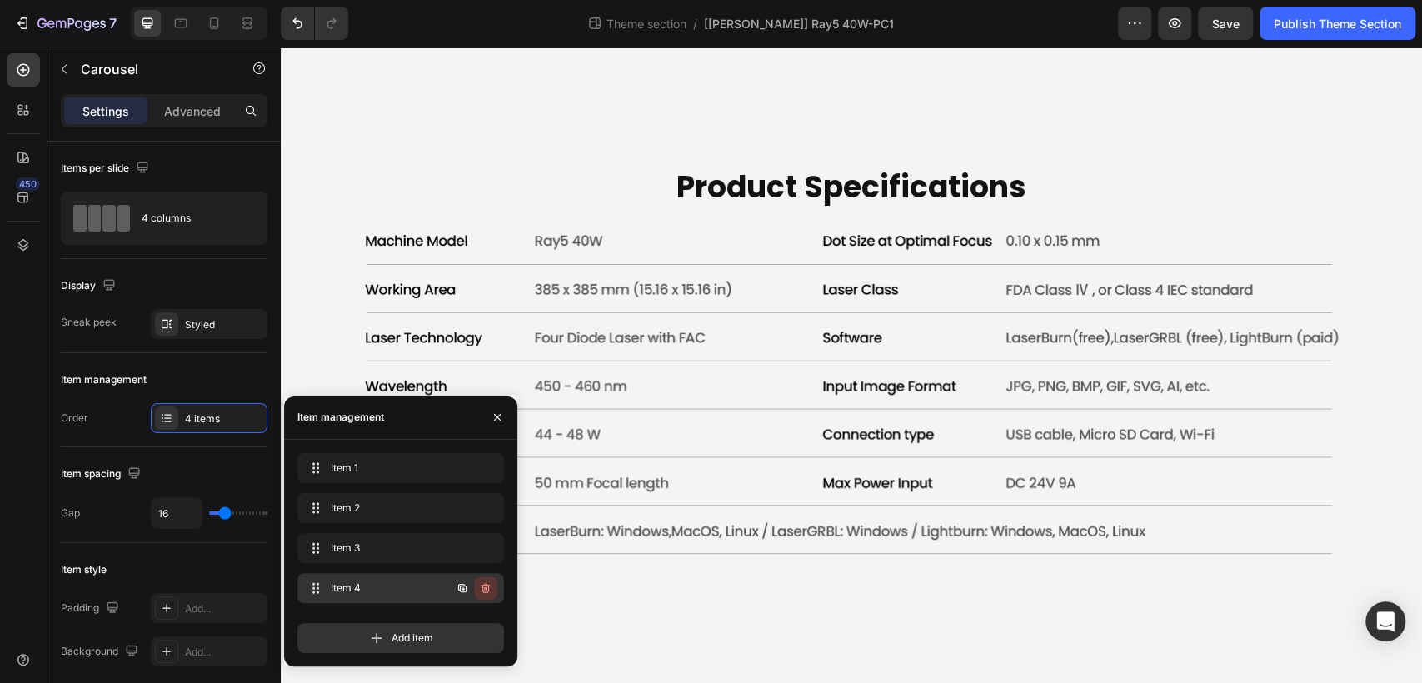
click at [493, 591] on button "button" at bounding box center [485, 587] width 23 height 23
click at [486, 590] on div "Delete" at bounding box center [474, 588] width 31 height 15
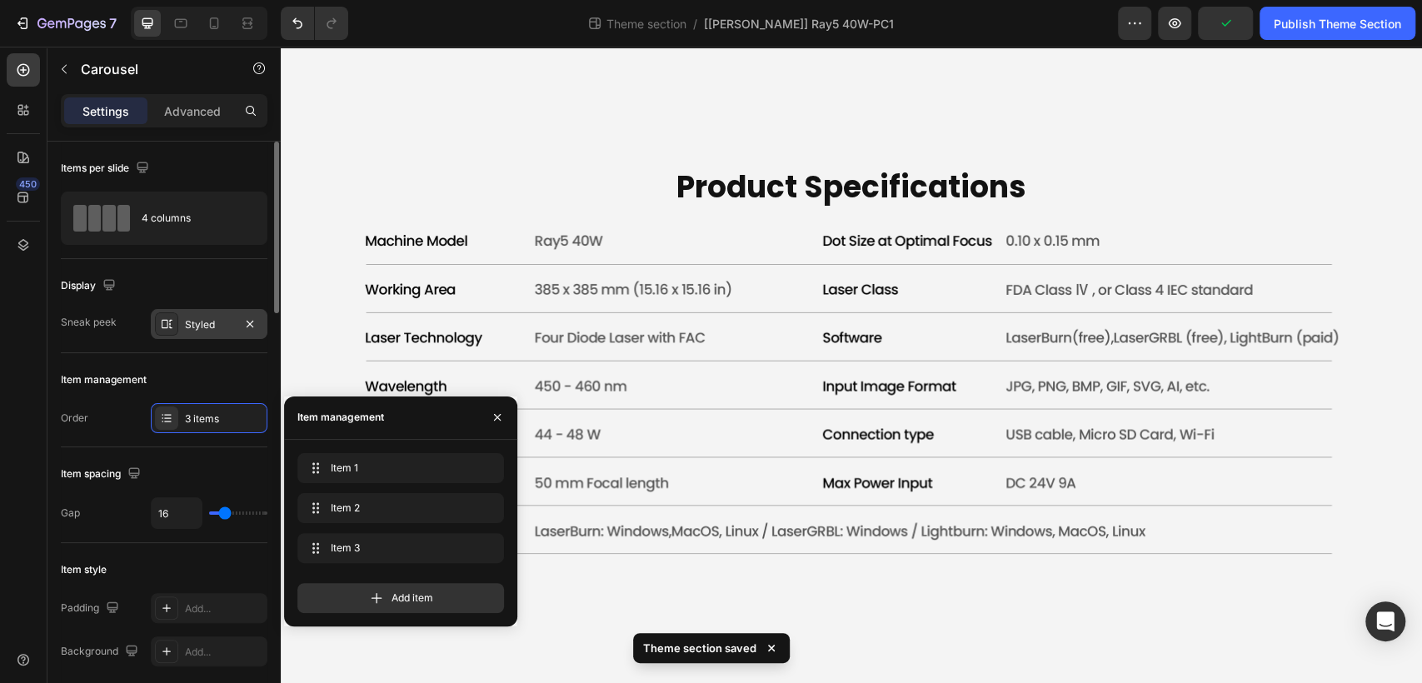
click at [199, 326] on div "Styled" at bounding box center [209, 324] width 48 height 15
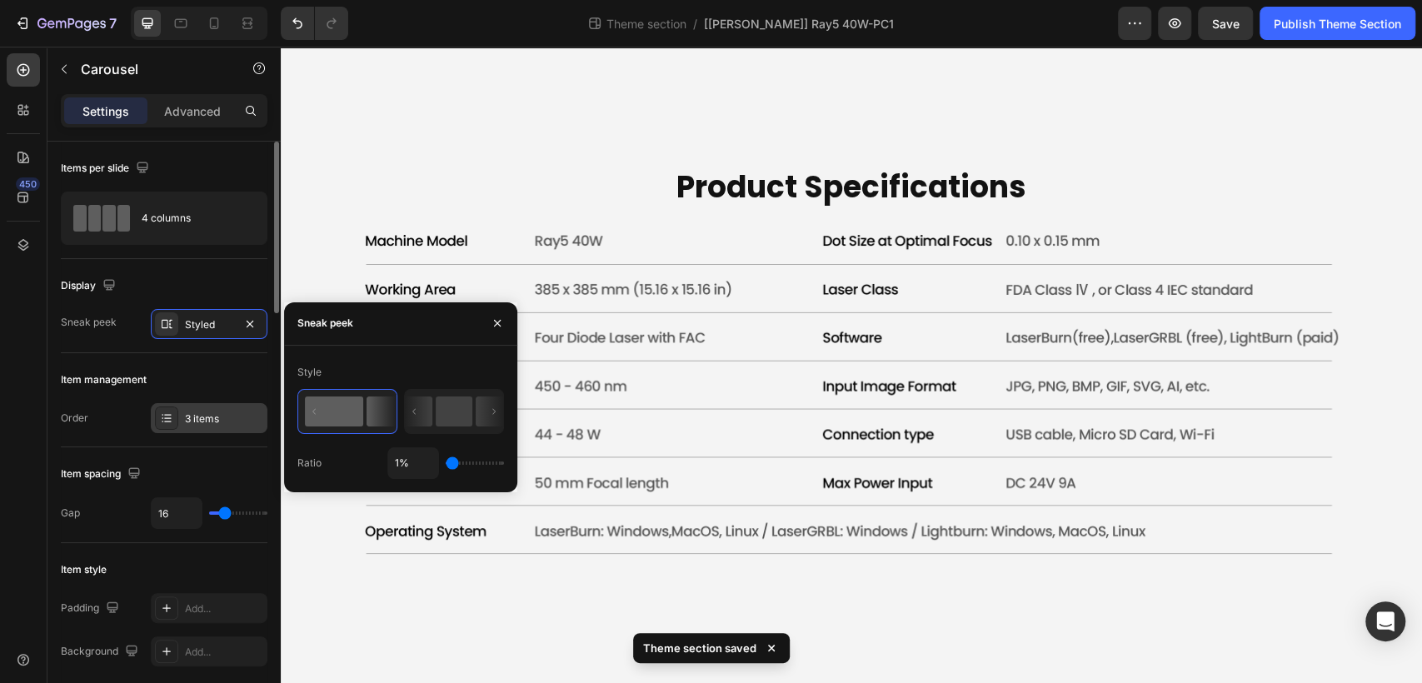
click at [187, 419] on div "3 items" at bounding box center [224, 418] width 78 height 15
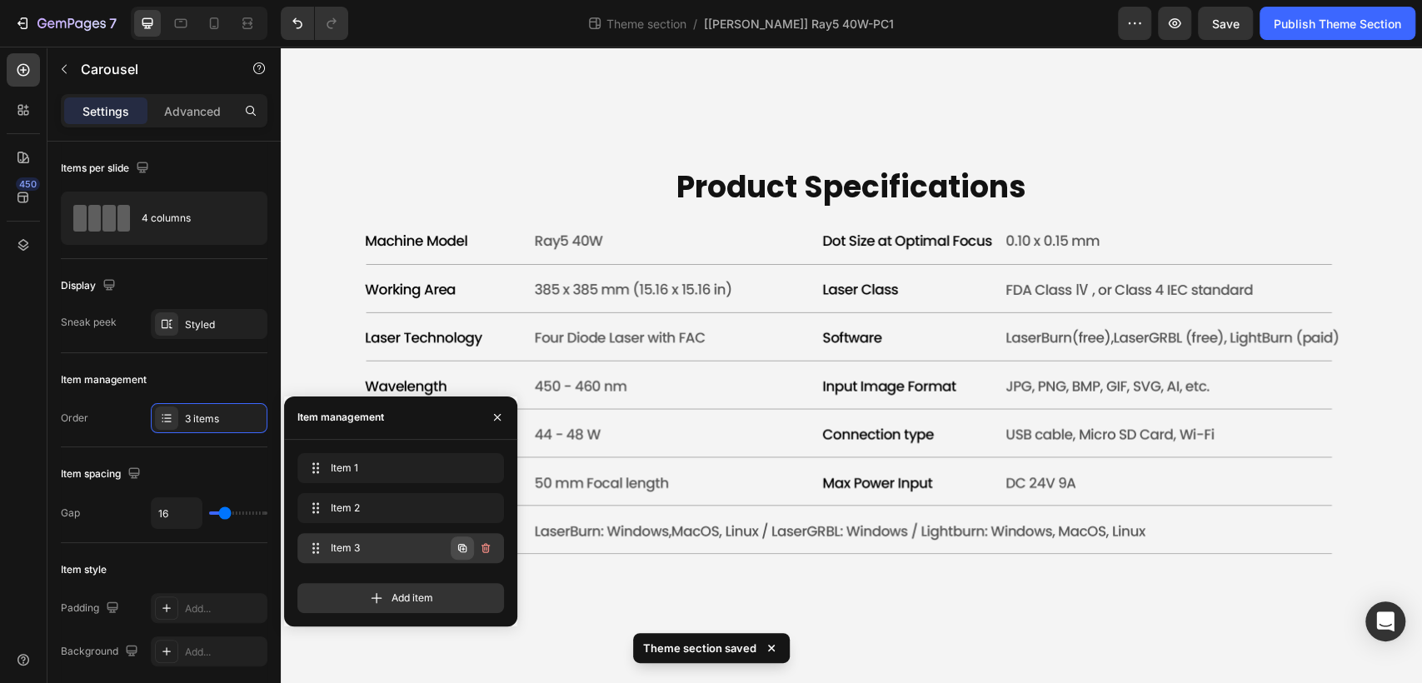
click at [461, 543] on icon "button" at bounding box center [462, 547] width 8 height 8
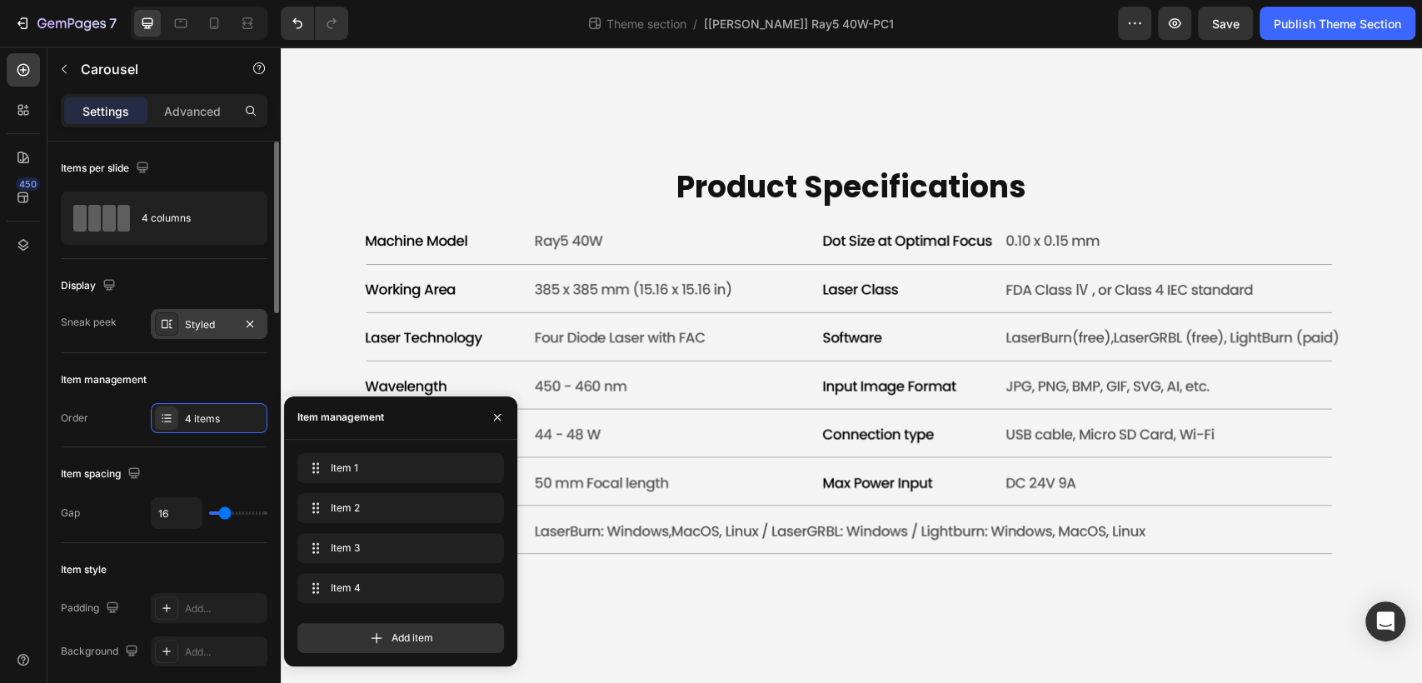
click at [197, 324] on div "Styled" at bounding box center [209, 324] width 48 height 15
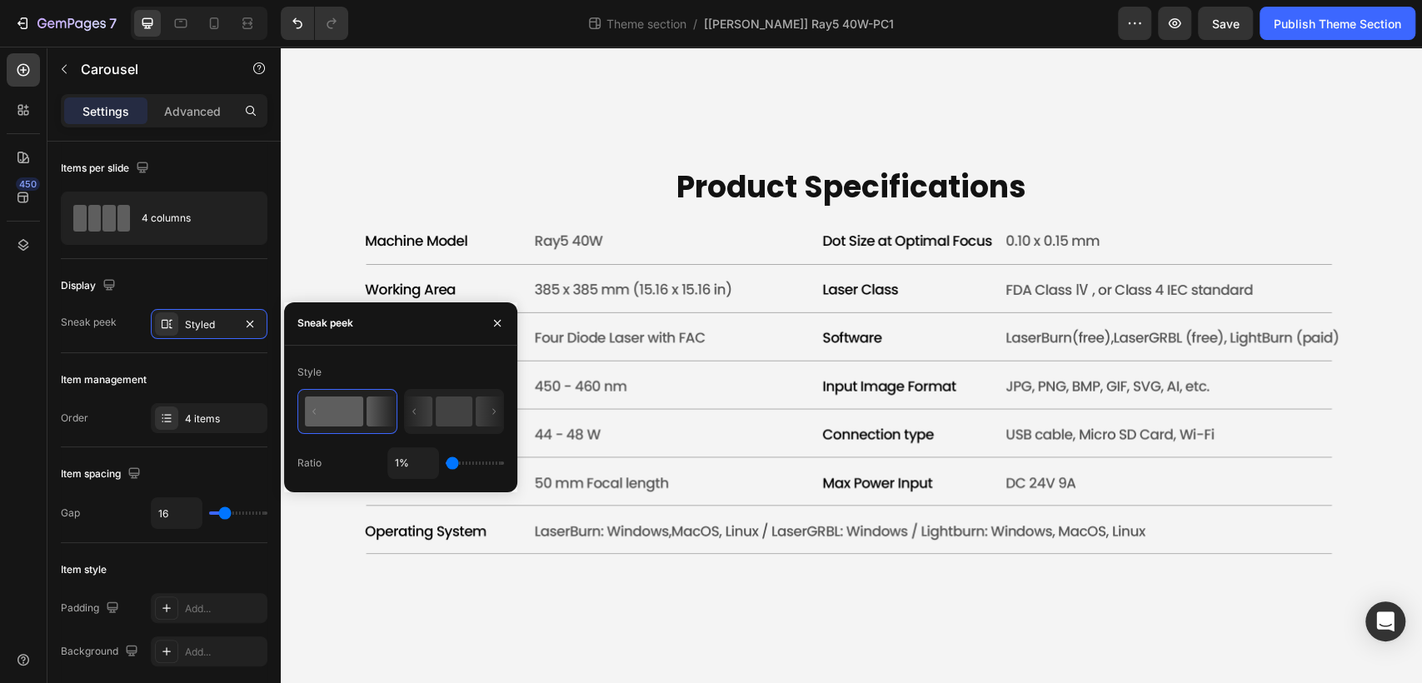
type input "40%"
type input "40"
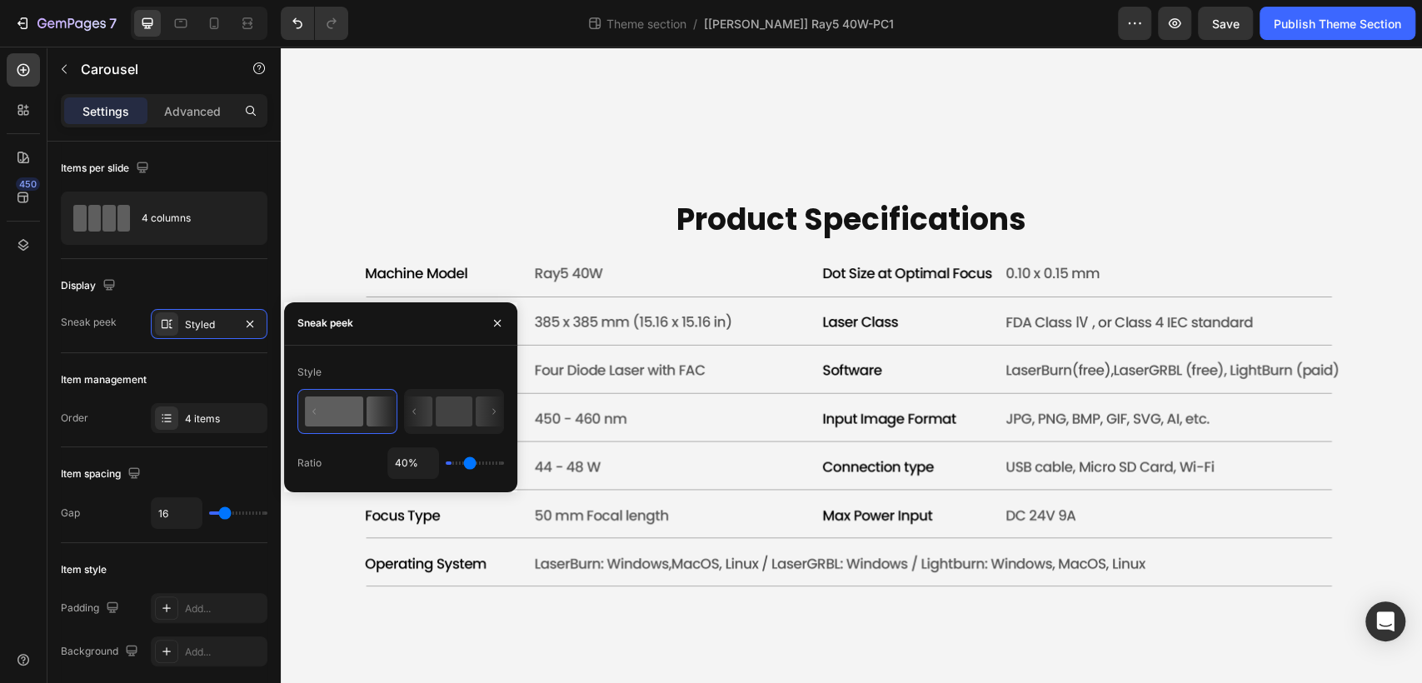
type input "63%"
type input "63"
type input "34%"
type input "34"
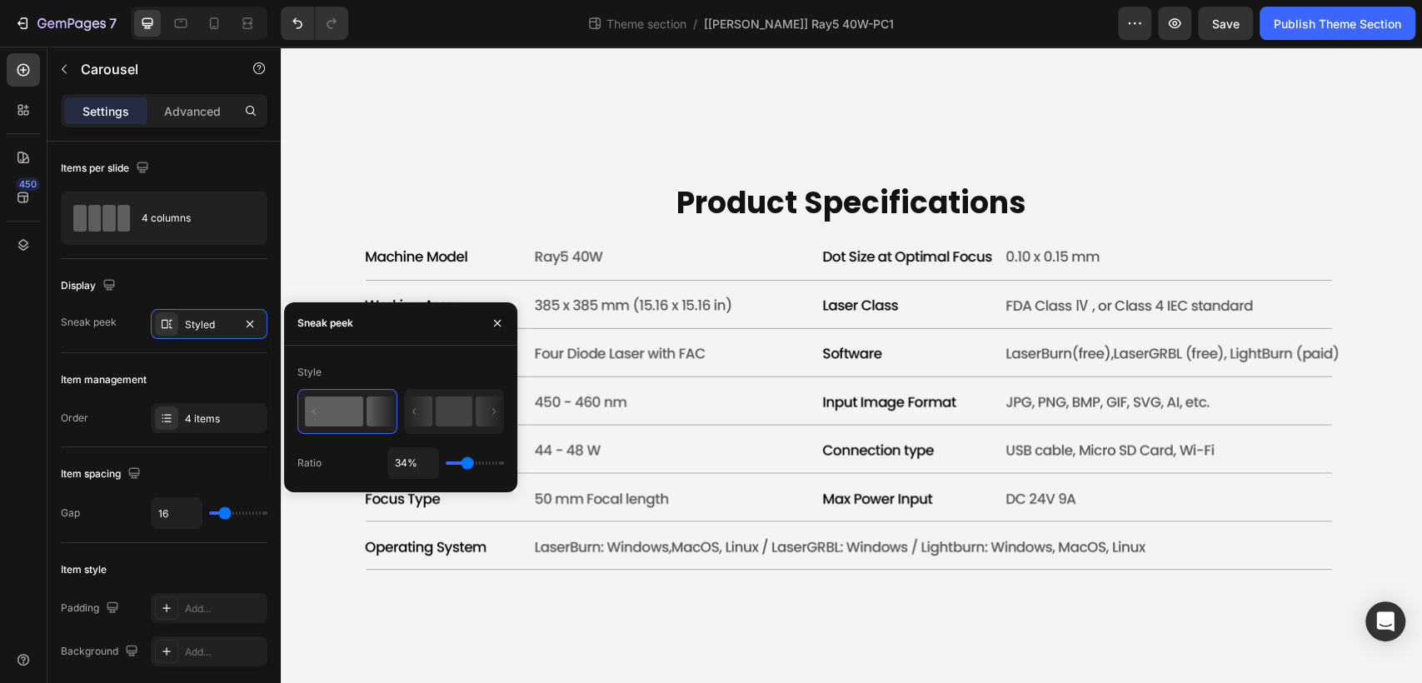
type input "31%"
type input "31"
type input "35%"
type input "35"
type input "40%"
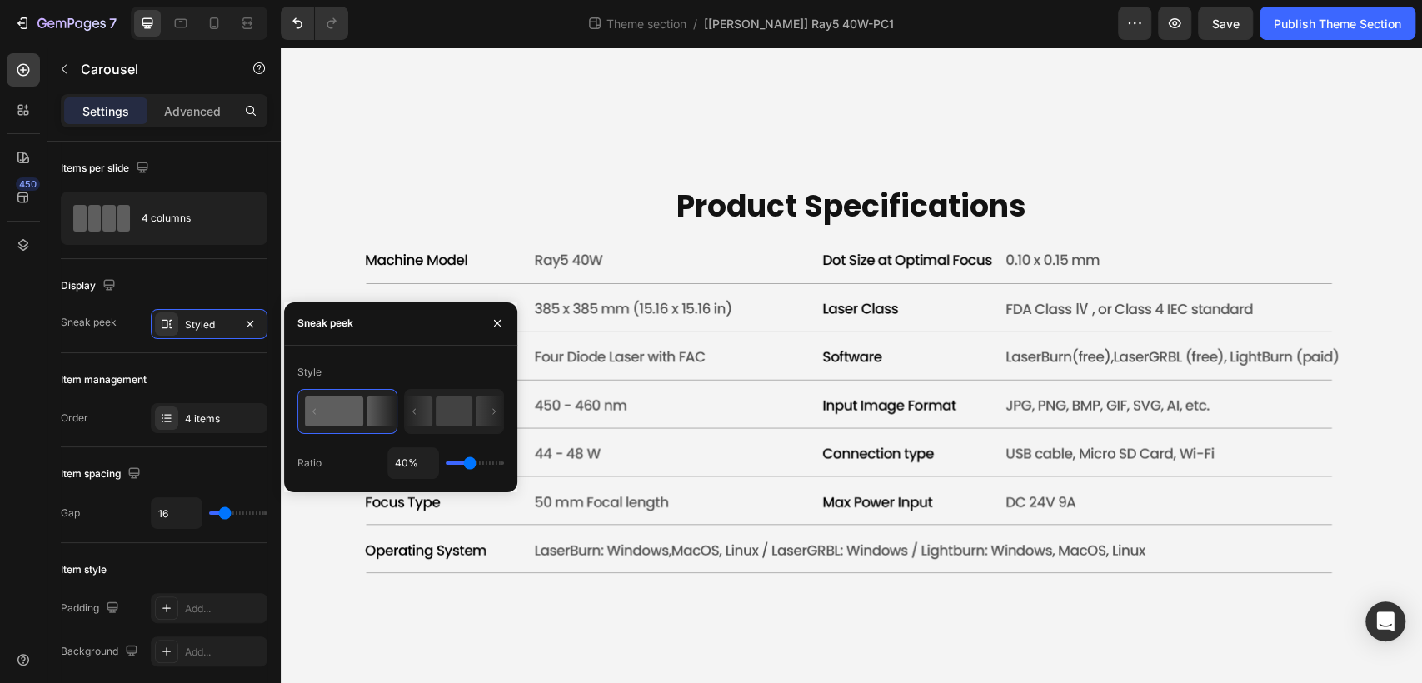
drag, startPoint x: 459, startPoint y: 464, endPoint x: 484, endPoint y: 457, distance: 25.9
type input "37"
click at [468, 465] on input "range" at bounding box center [475, 462] width 58 height 3
type input "37%"
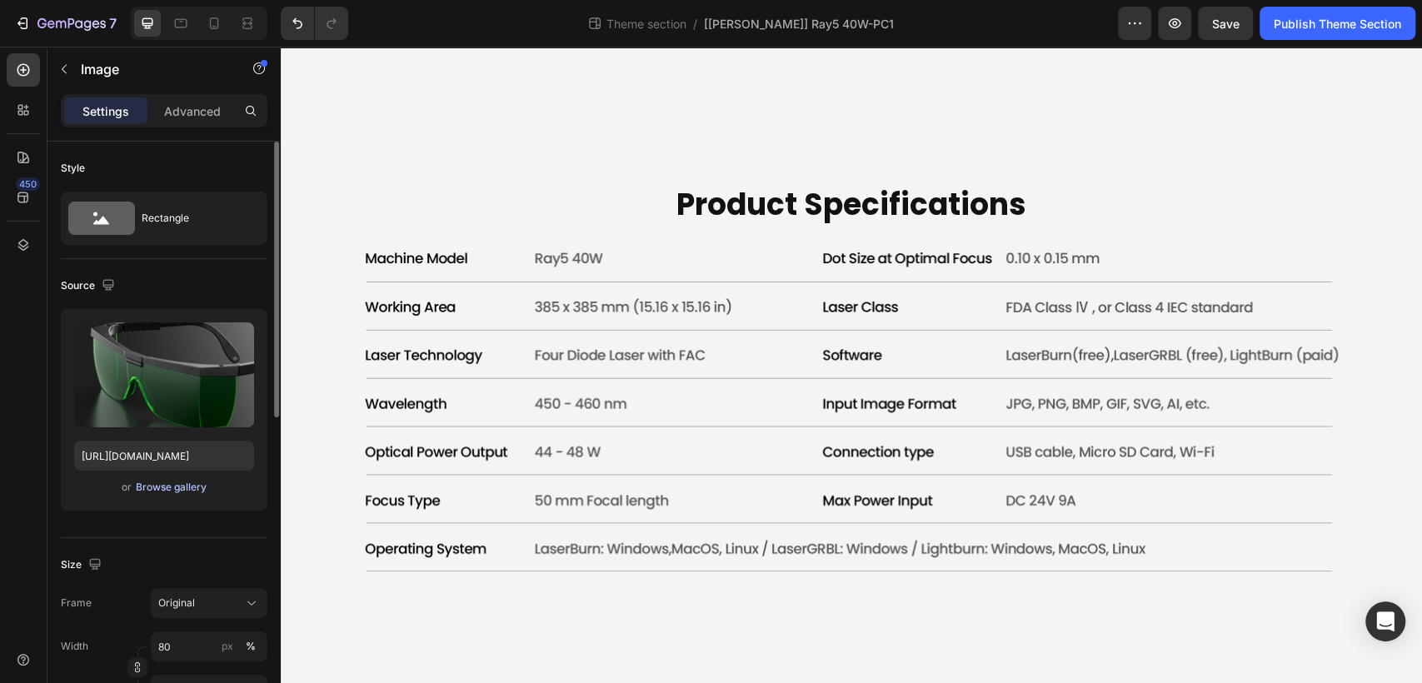
click at [155, 493] on div "Browse gallery" at bounding box center [171, 487] width 71 height 15
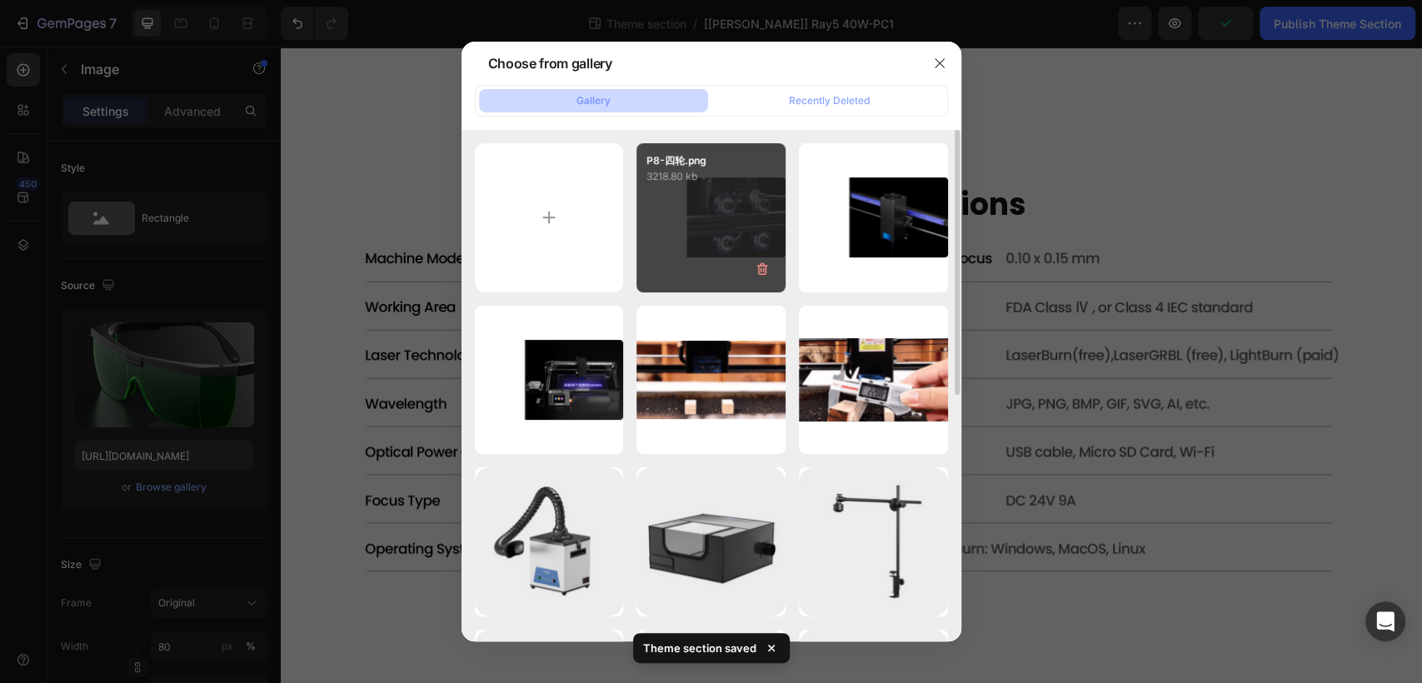
click at [701, 240] on div "P8-四轮.png 3218.80 kb" at bounding box center [710, 217] width 149 height 149
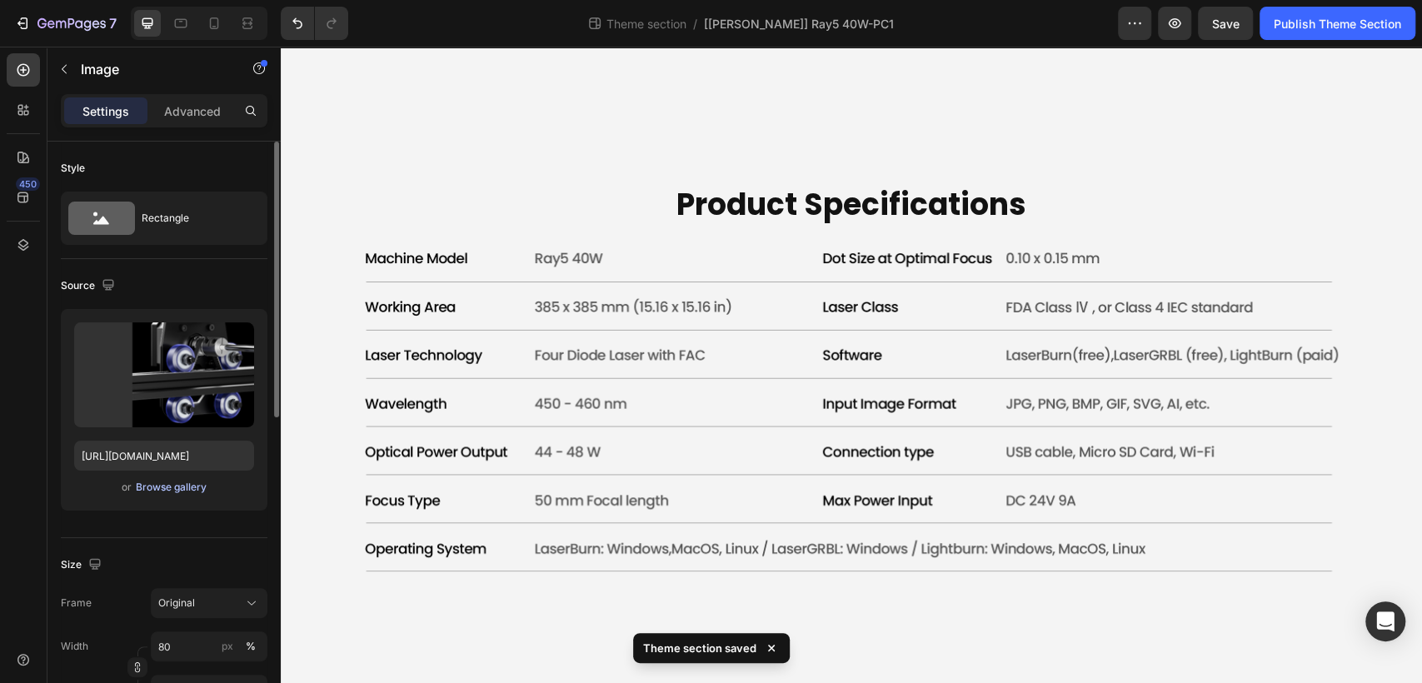
click at [160, 491] on div "Browse gallery" at bounding box center [171, 487] width 71 height 15
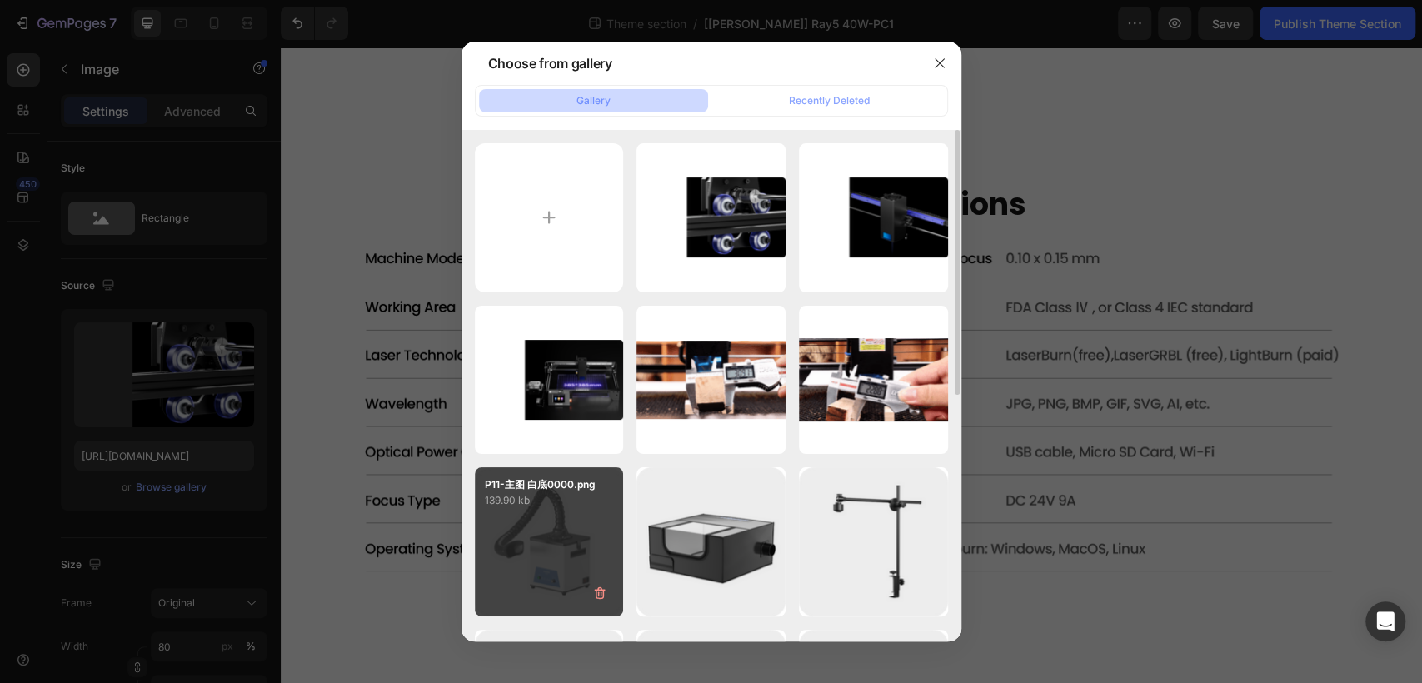
click at [572, 534] on div "P11-主图 白底0000.png 139.90 kb" at bounding box center [549, 541] width 149 height 149
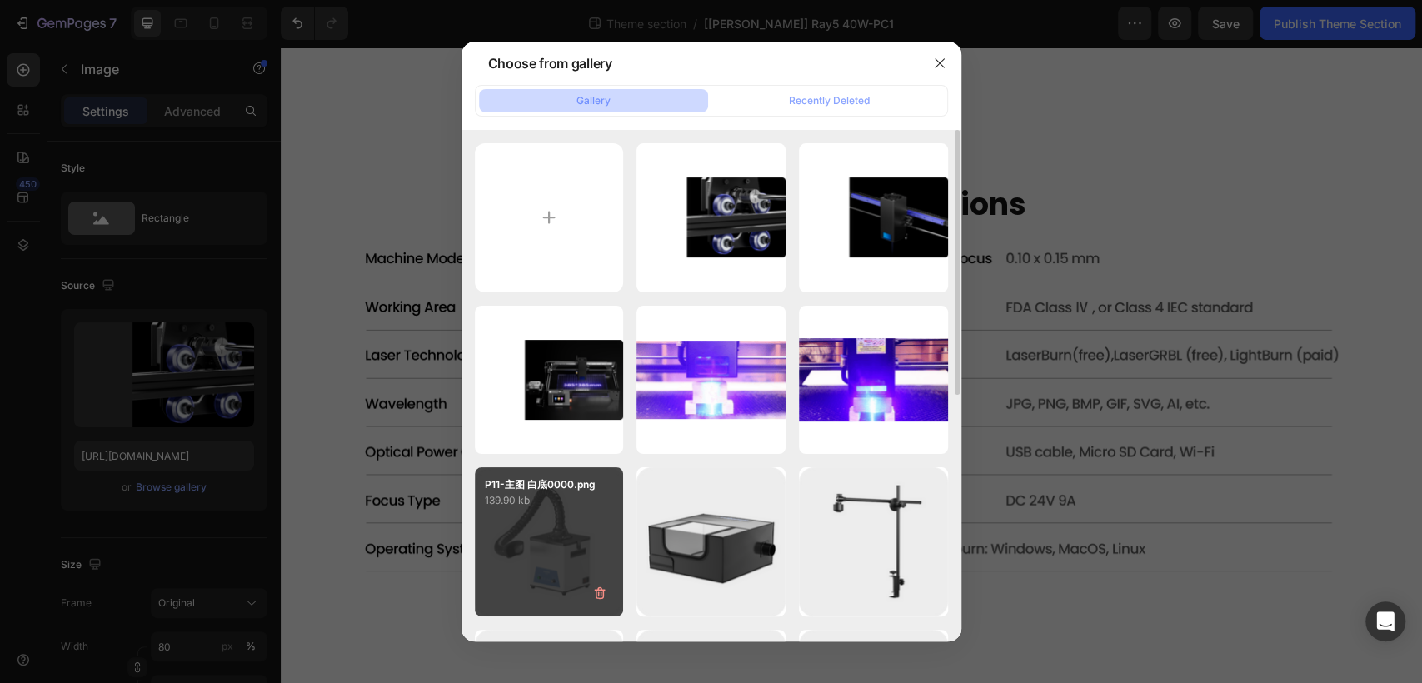
type input "[URL][DOMAIN_NAME]"
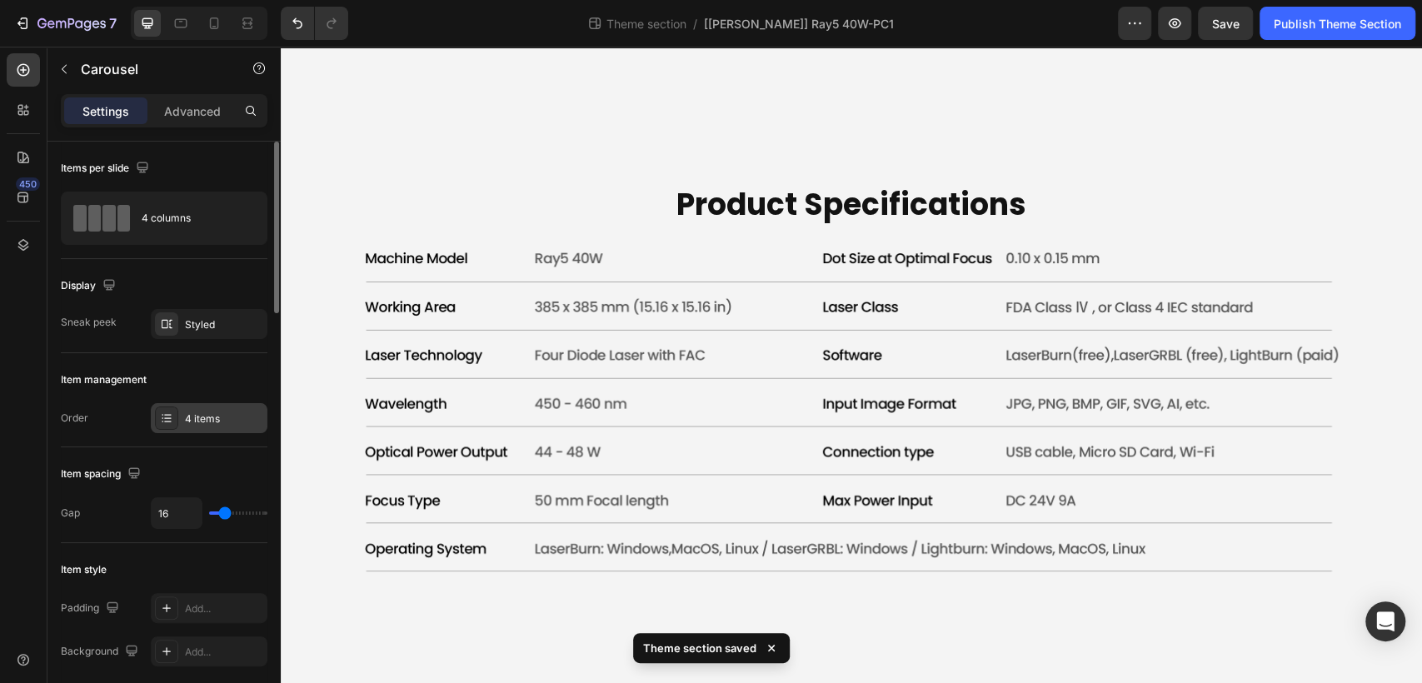
click at [202, 418] on div "4 items" at bounding box center [224, 418] width 78 height 15
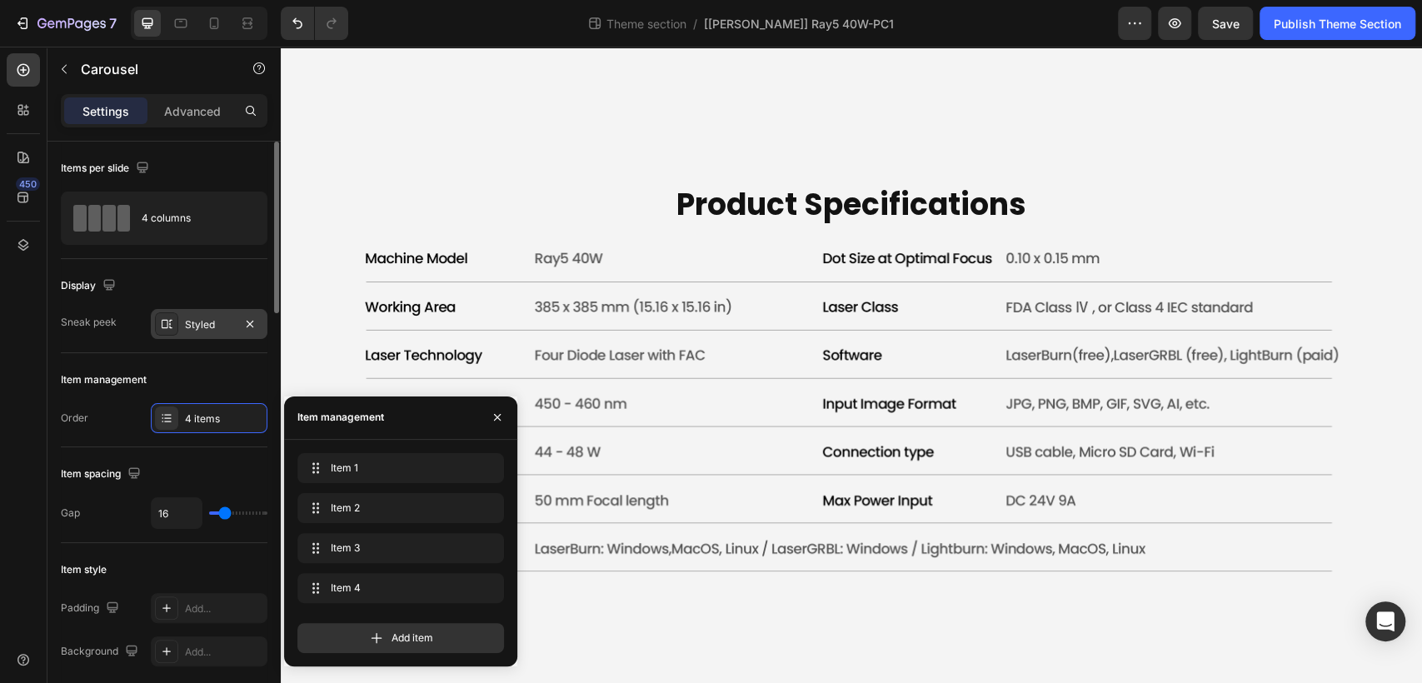
click at [194, 313] on div "Styled" at bounding box center [209, 324] width 117 height 30
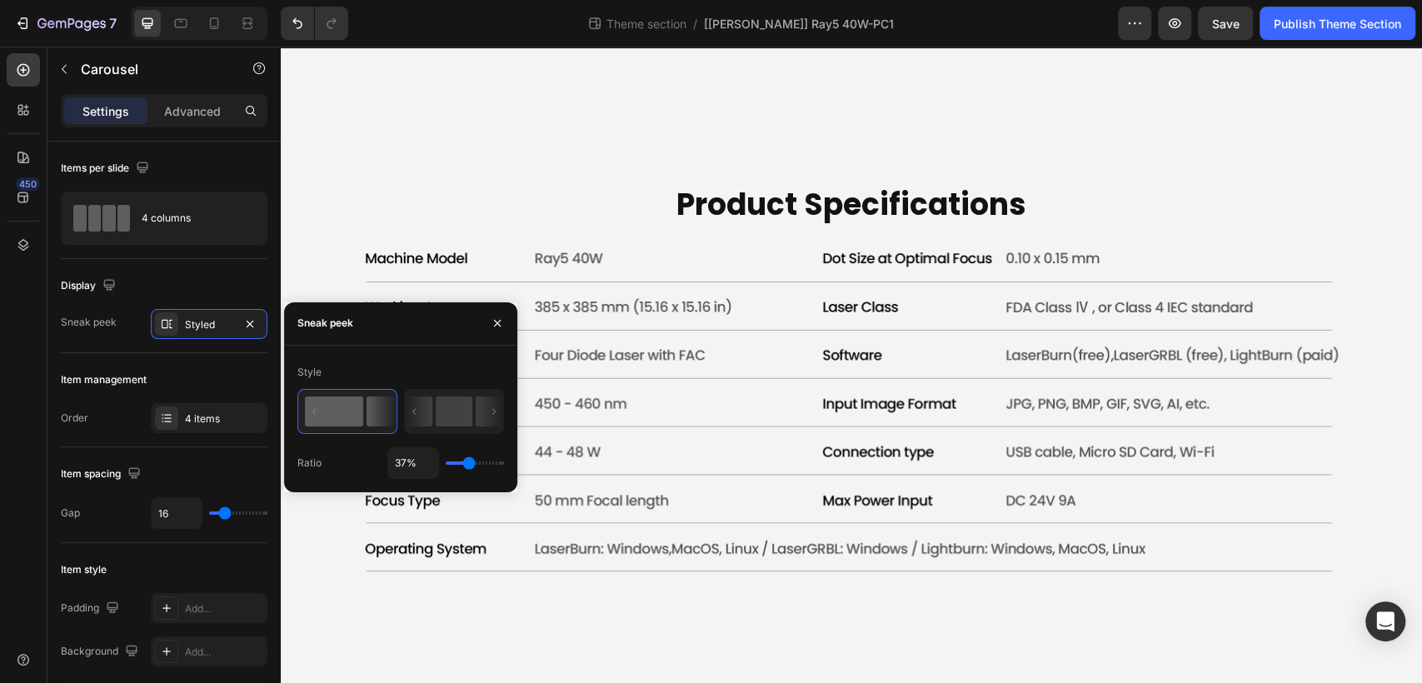
type input "47%"
type input "47"
type input "58%"
type input "58"
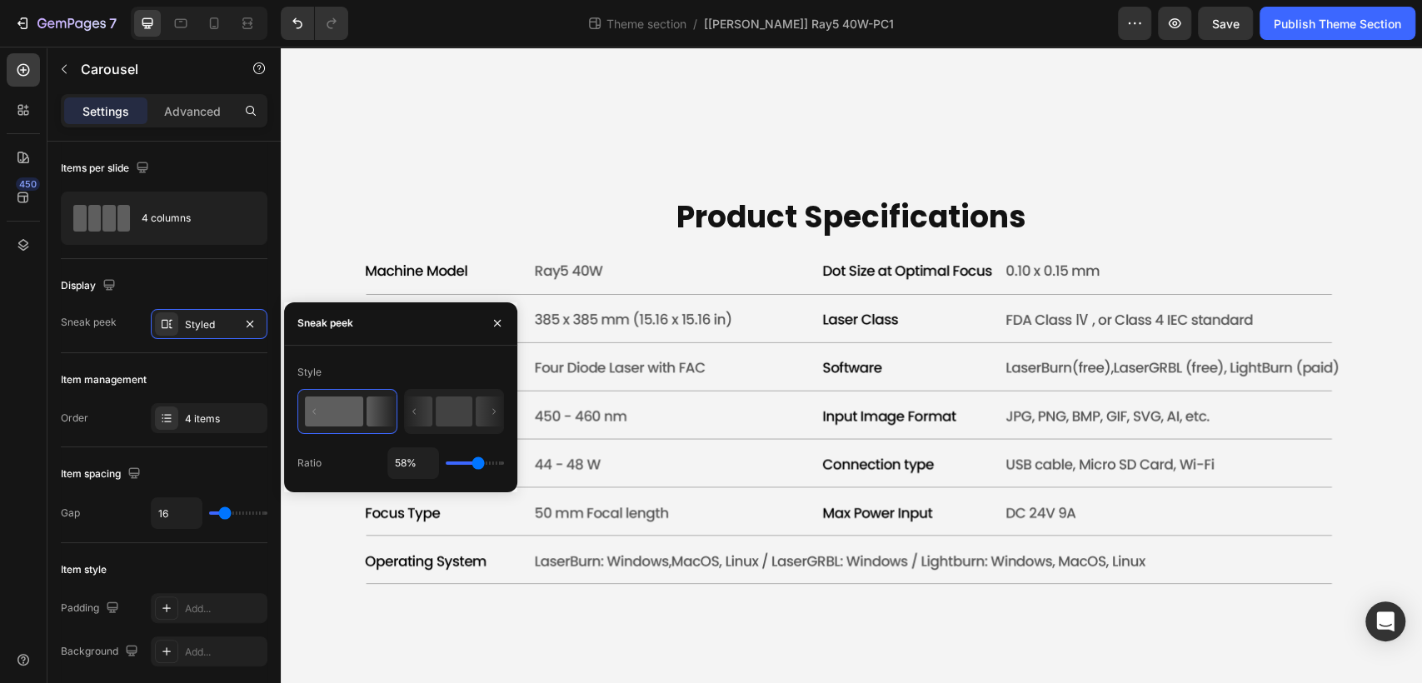
type input "44%"
type input "44"
type input "42%"
type input "42"
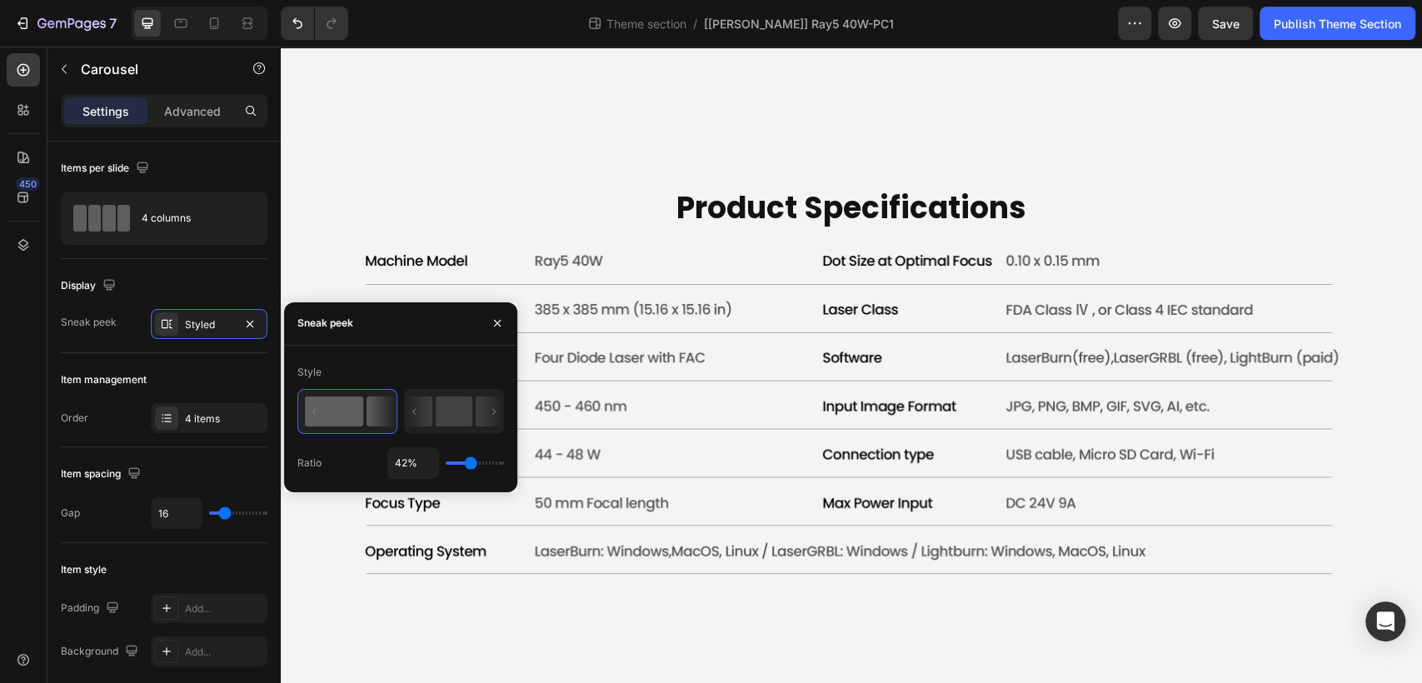
type input "37%"
type input "37"
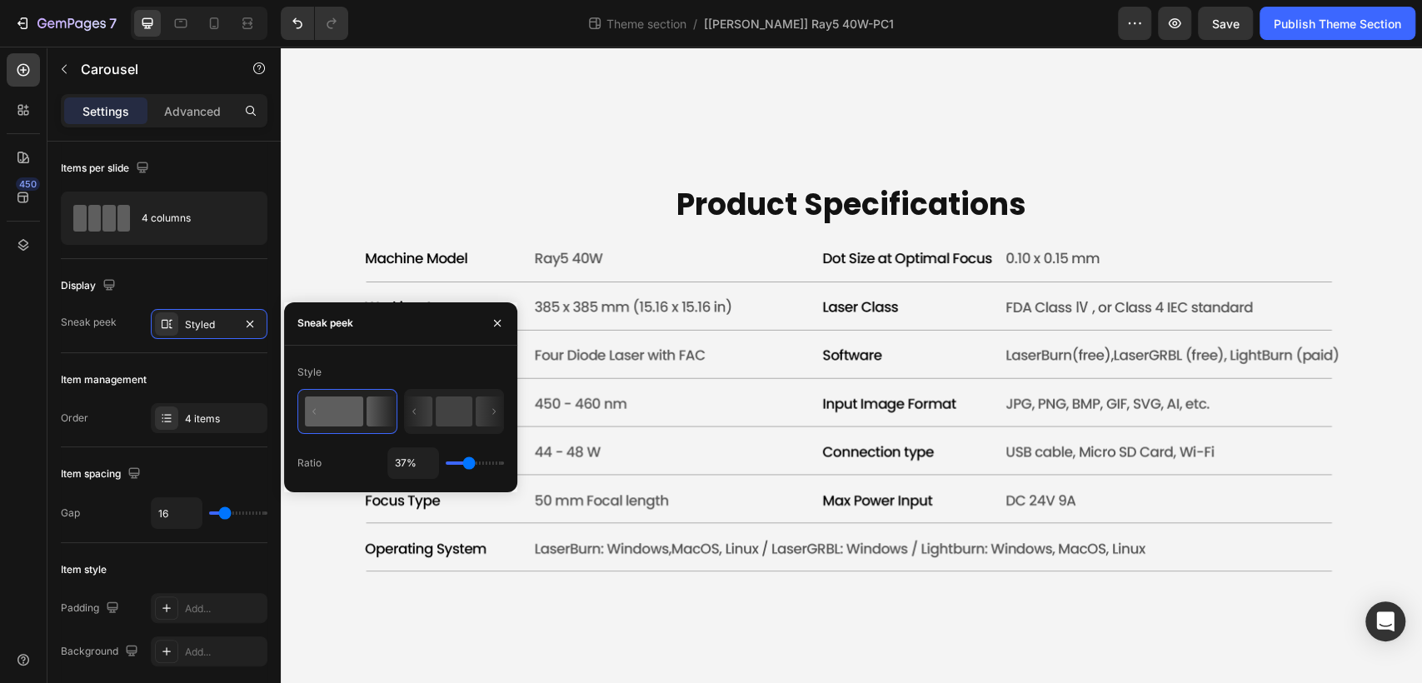
type input "47%"
type input "47"
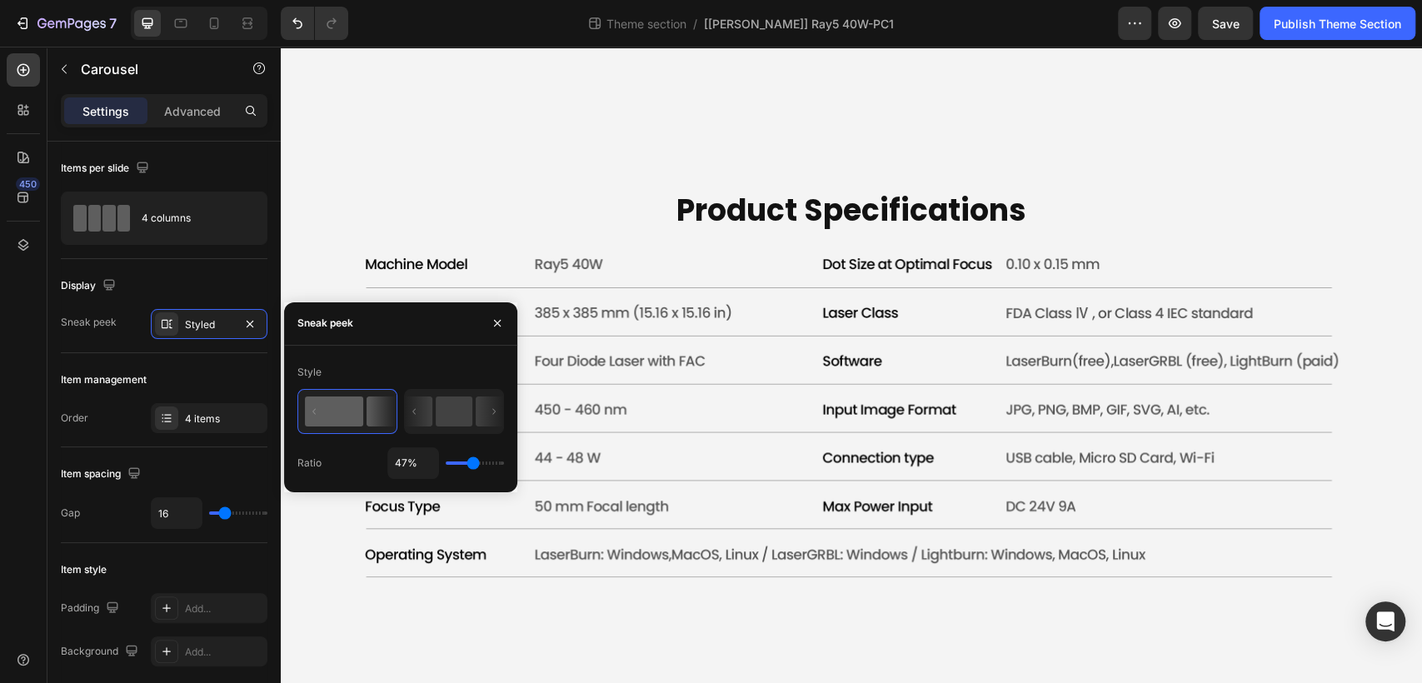
type input "45%"
type input "45"
type input "42%"
type input "42"
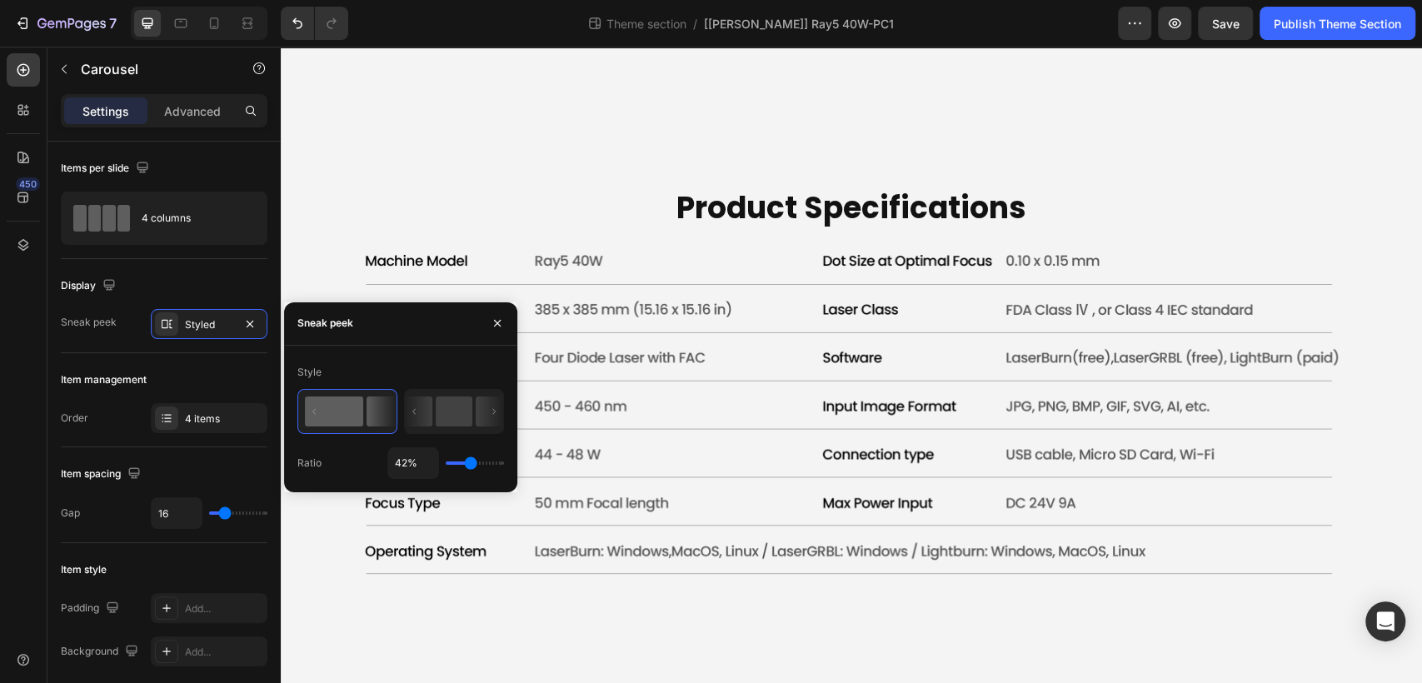
type input "44%"
type input "44"
type input "48%"
type input "48"
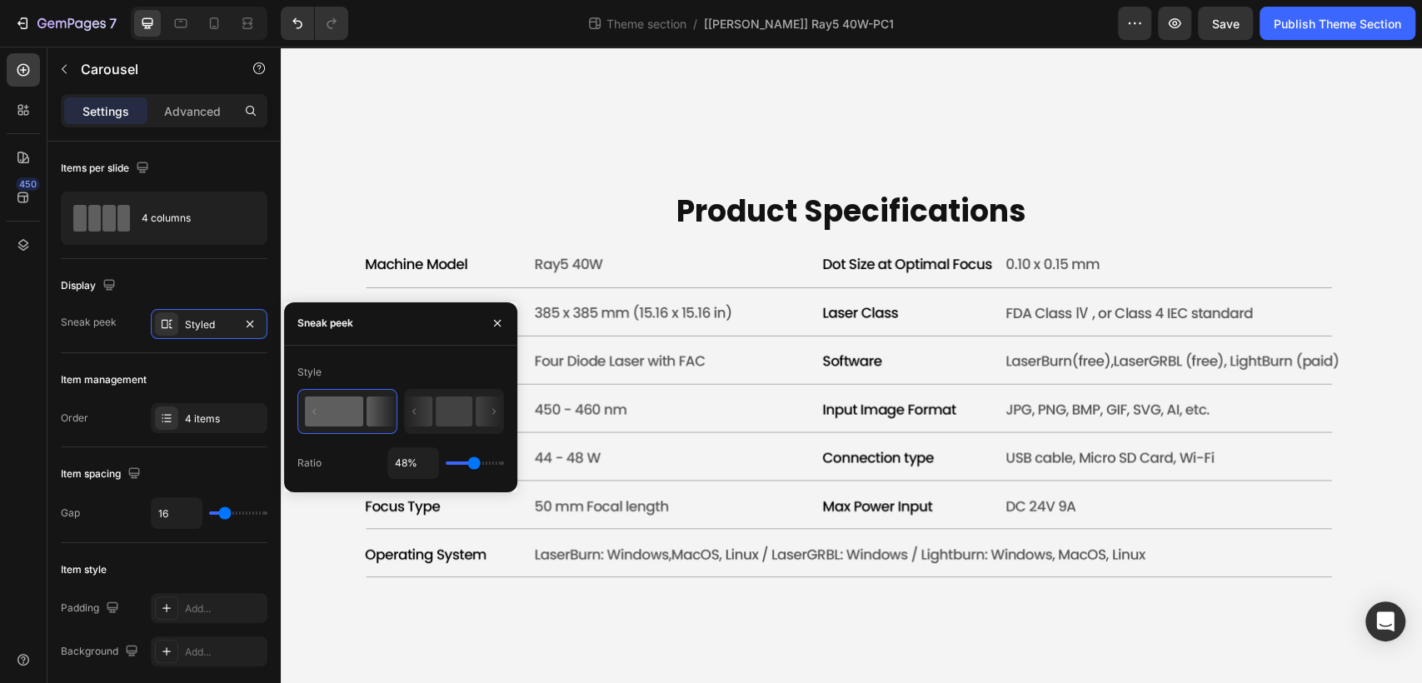
type input "47%"
type input "47"
type input "45%"
type input "45"
type input "50%"
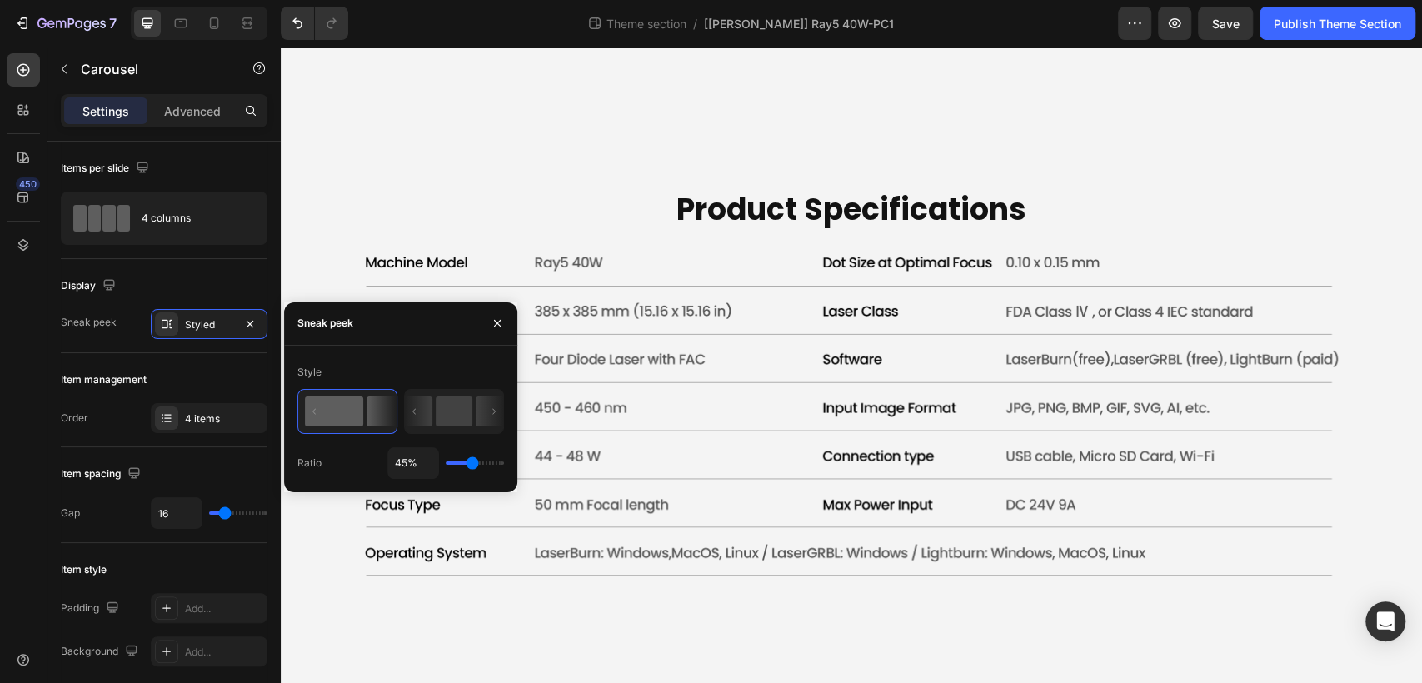
type input "50"
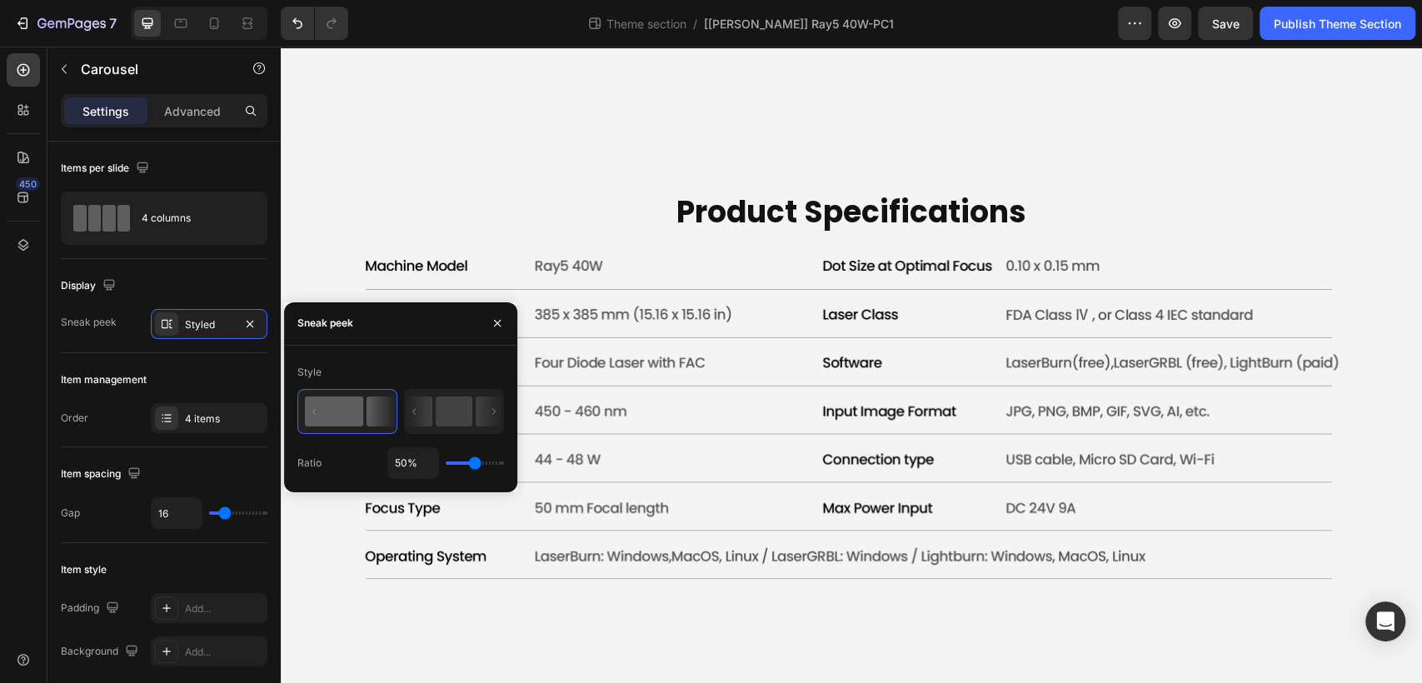
type input "52%"
type input "52"
type input "57%"
type input "57"
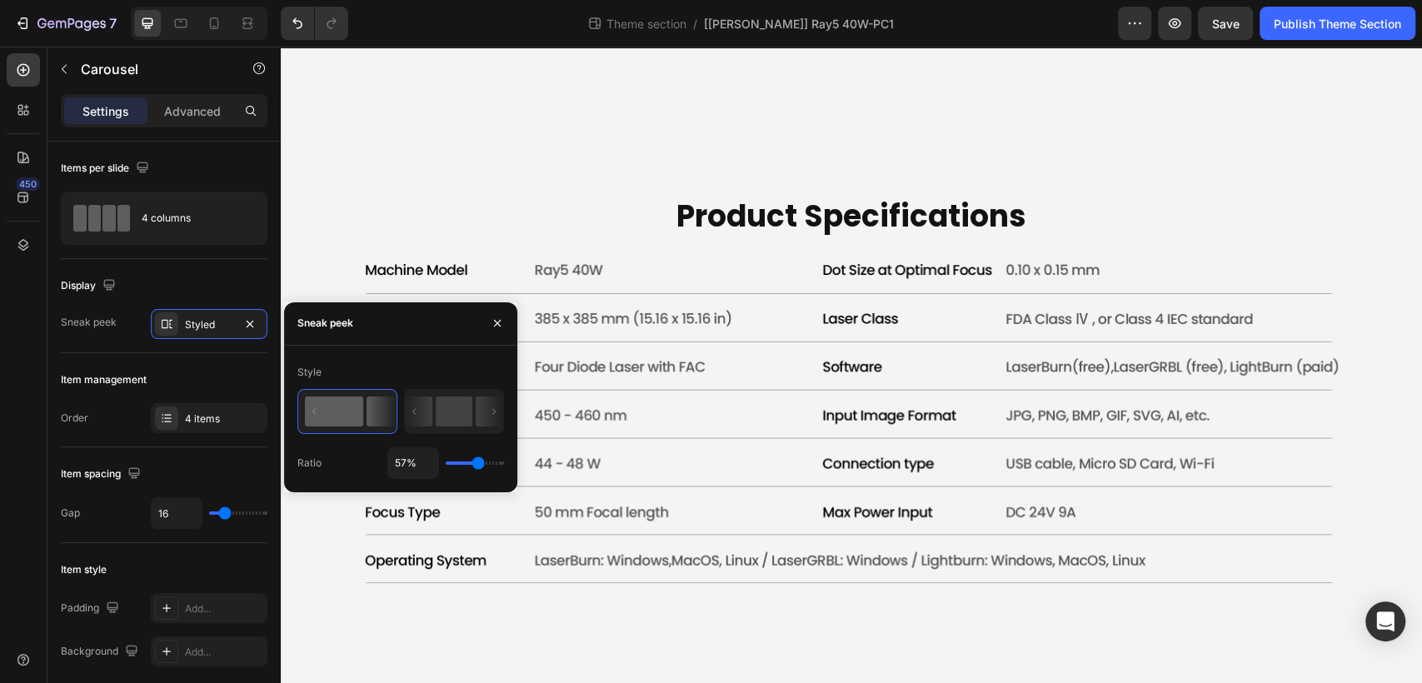
type input "45%"
type input "45"
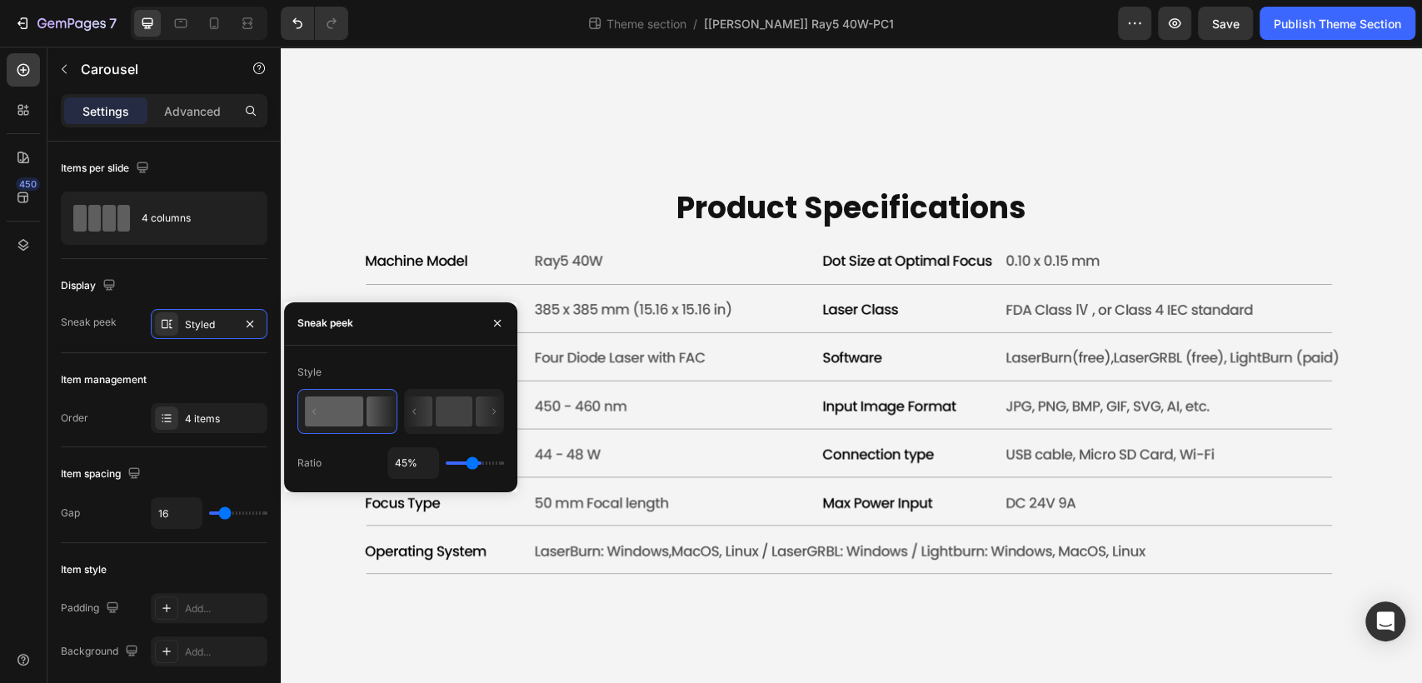
type input "42%"
type input "42"
type input "40%"
type input "40"
type input "35%"
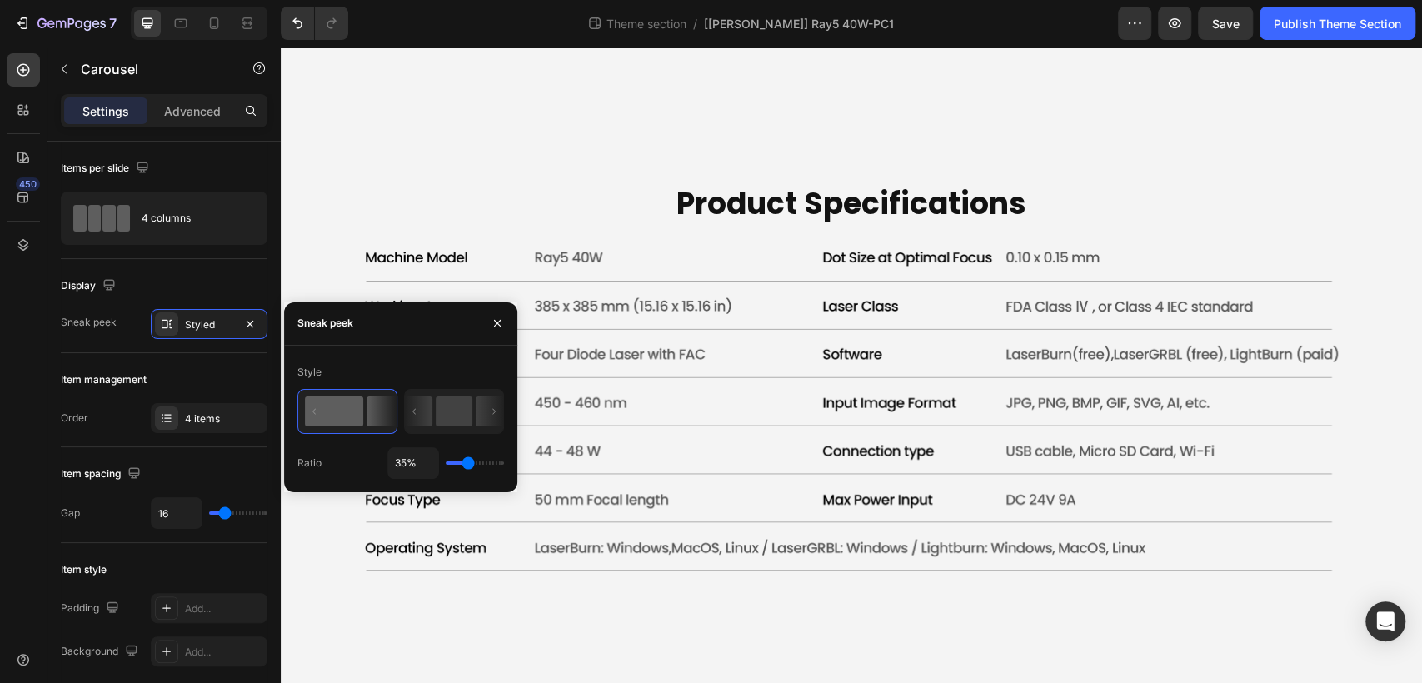
type input "35"
click at [467, 465] on input "range" at bounding box center [475, 462] width 58 height 3
type input "17%"
type input "17"
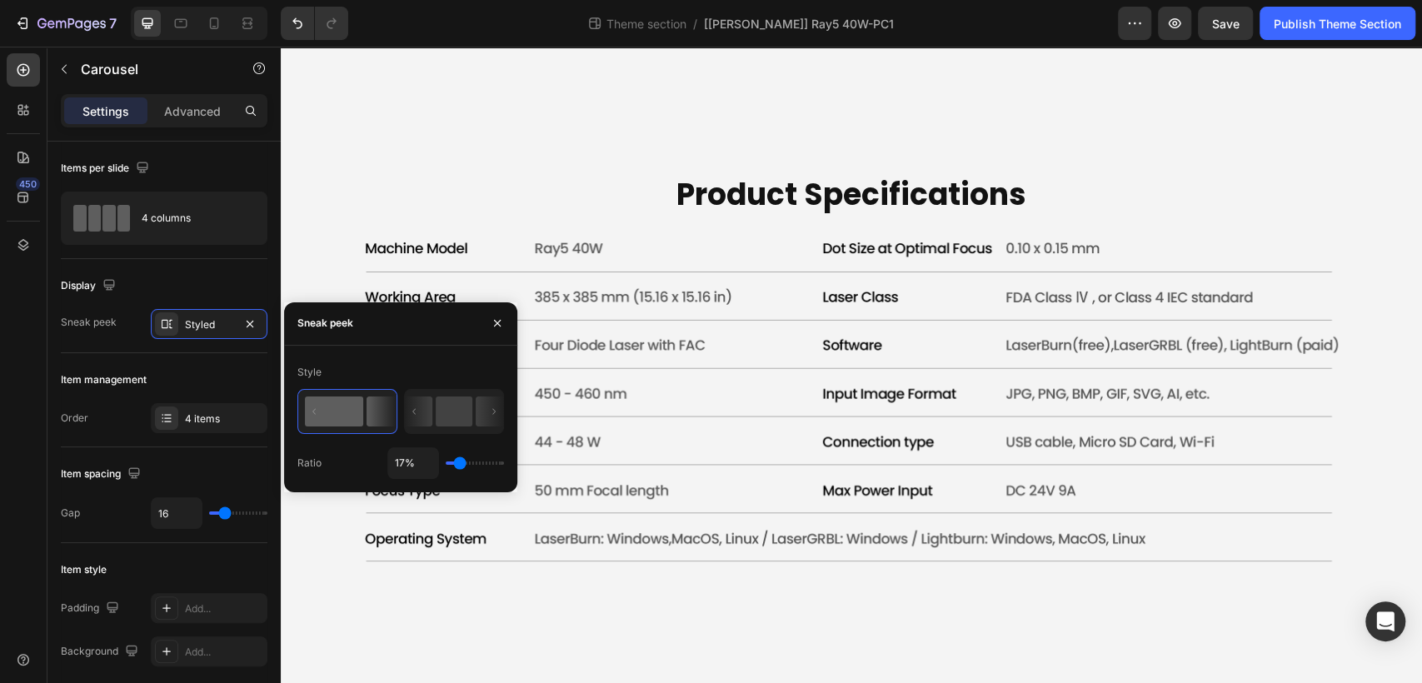
type input "14%"
type input "14"
type input "16%"
type input "16"
type input "17%"
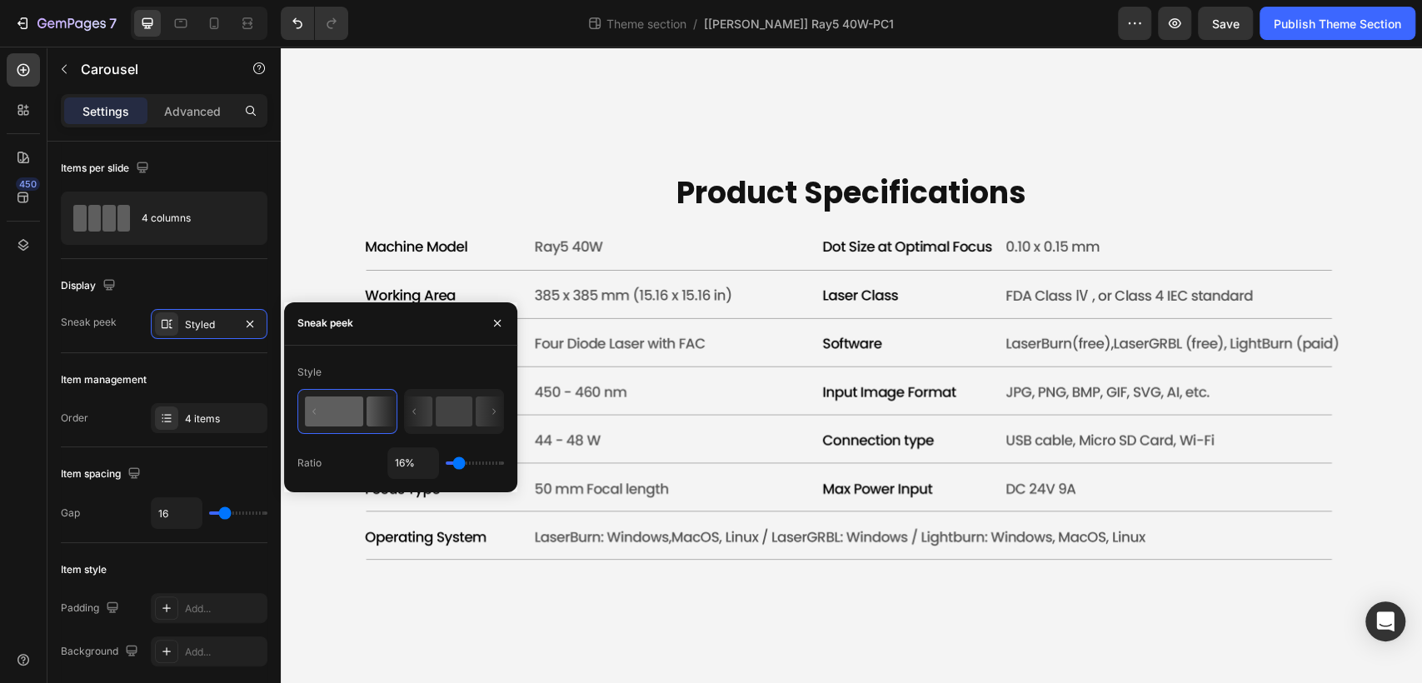
type input "17"
type input "21%"
type input "21"
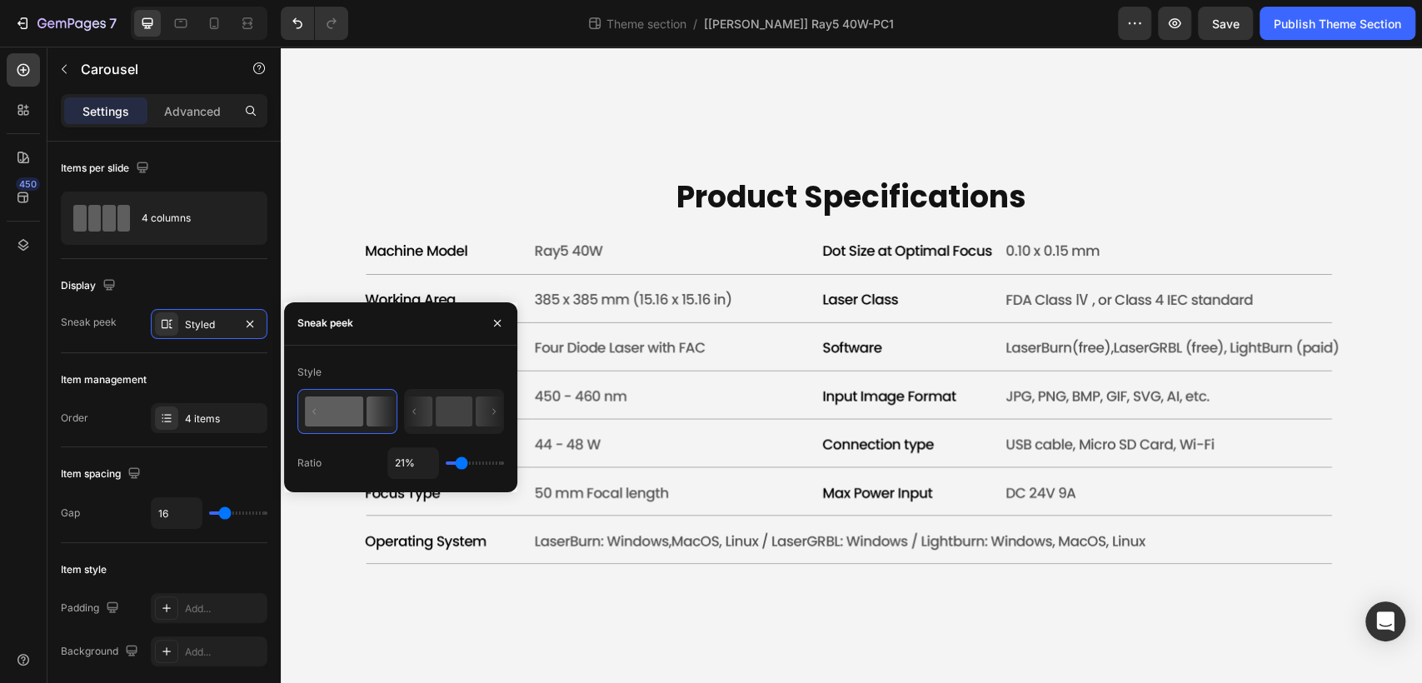
type input "22%"
type input "22"
type input "29%"
type input "29"
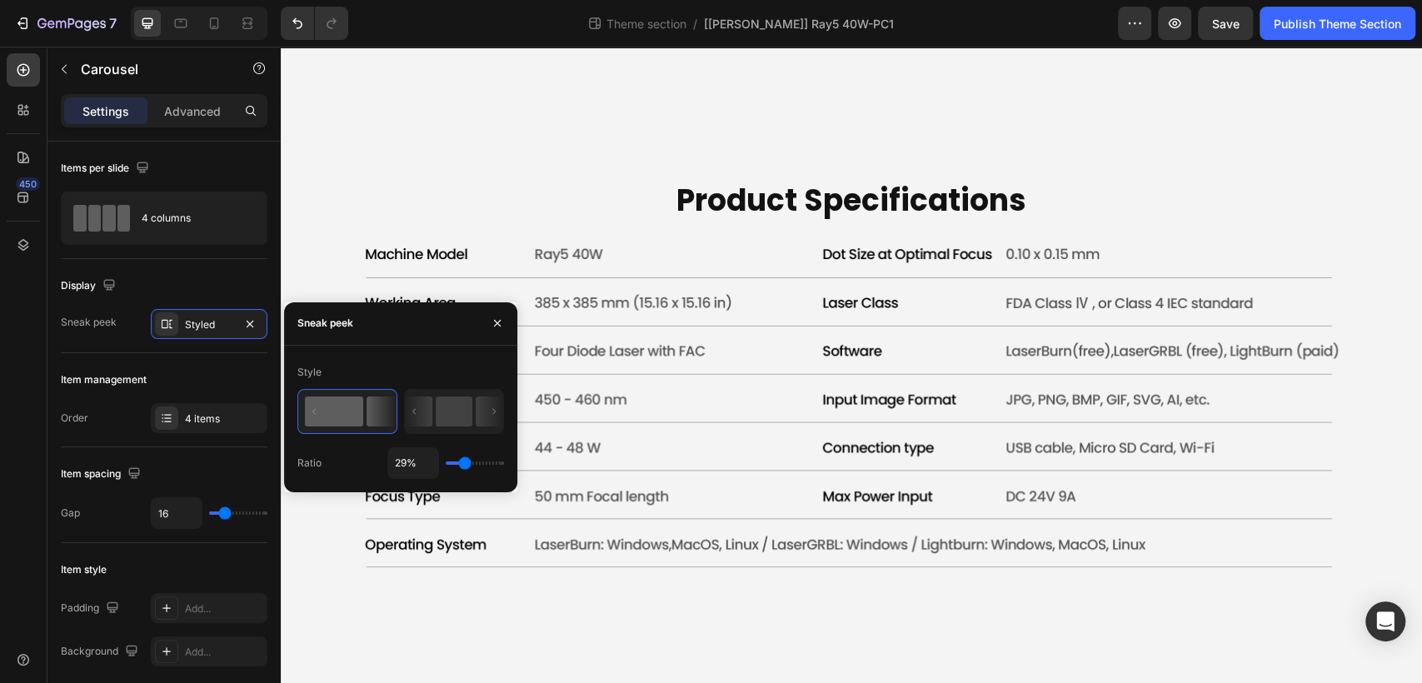
type input "34%"
type input "34"
type input "42%"
type input "42"
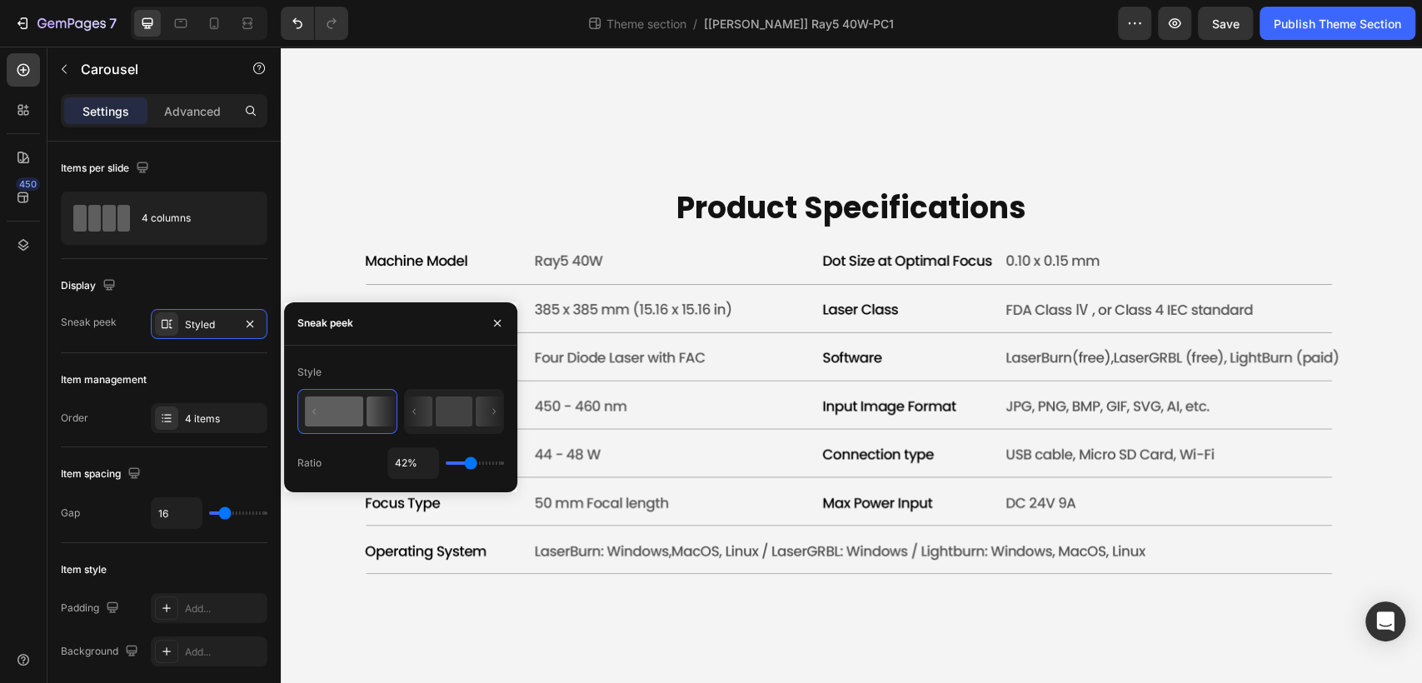
type input "48%"
type input "48"
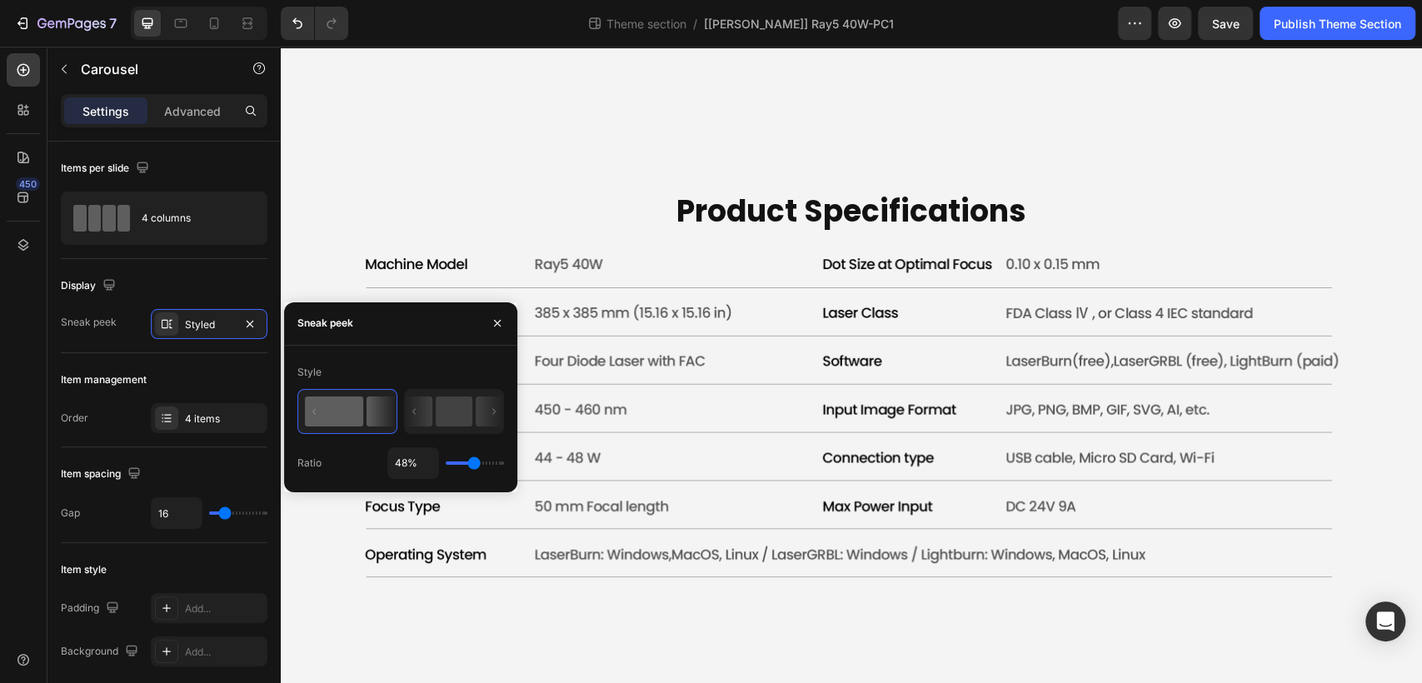
type input "55%"
type input "55"
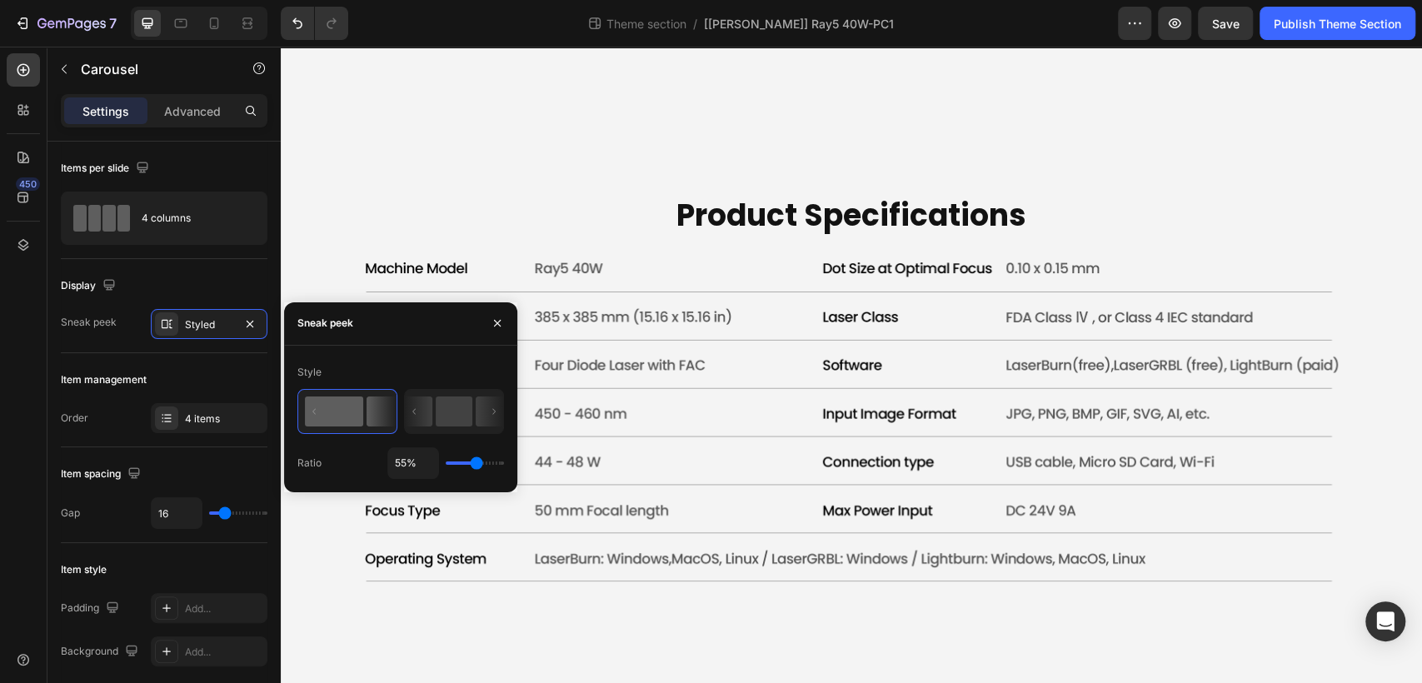
type input "47%"
type input "47"
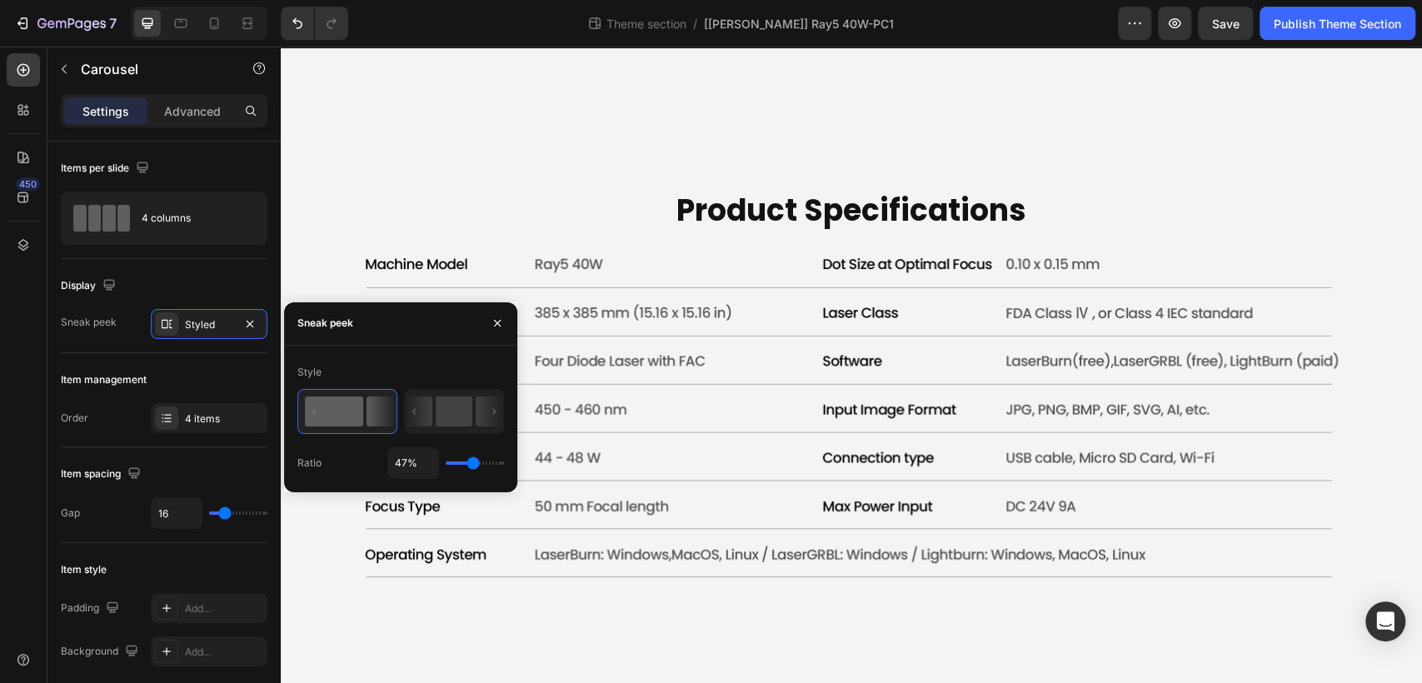
type input "45%"
type input "45"
click at [472, 461] on input "range" at bounding box center [475, 462] width 58 height 3
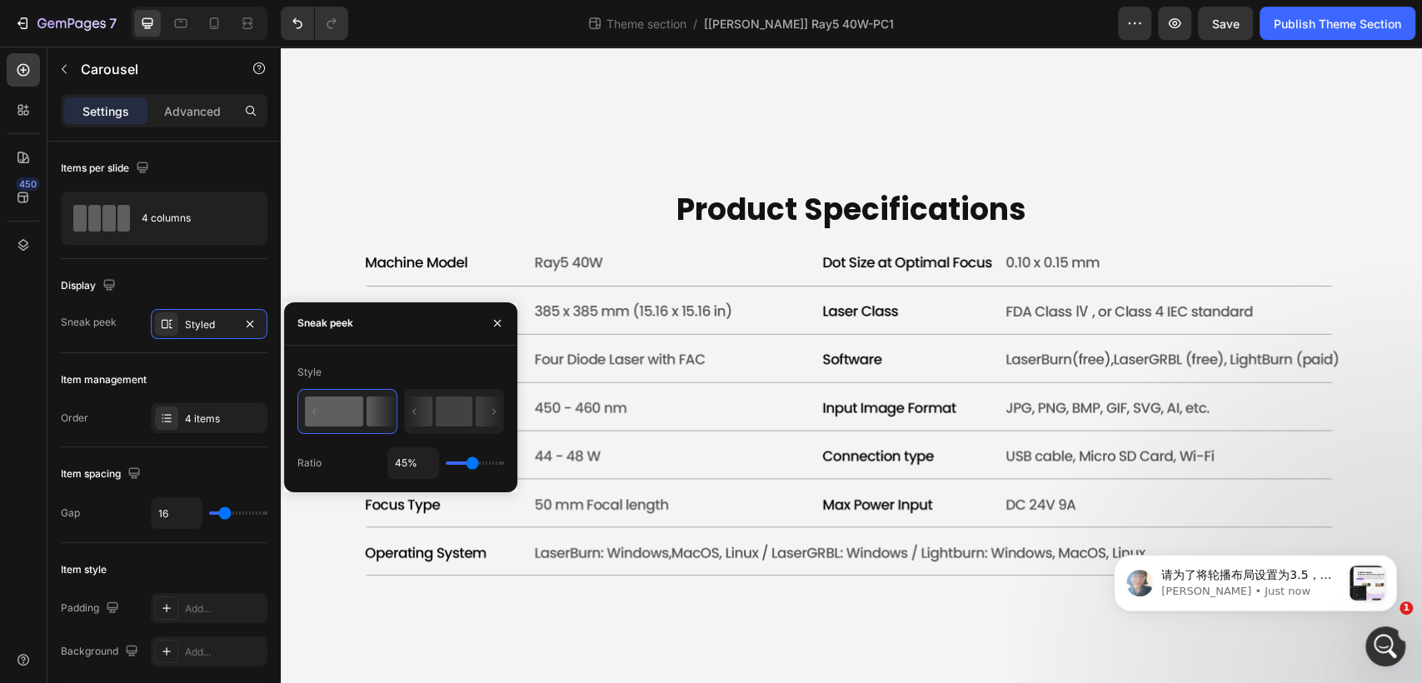
scroll to position [0, 0]
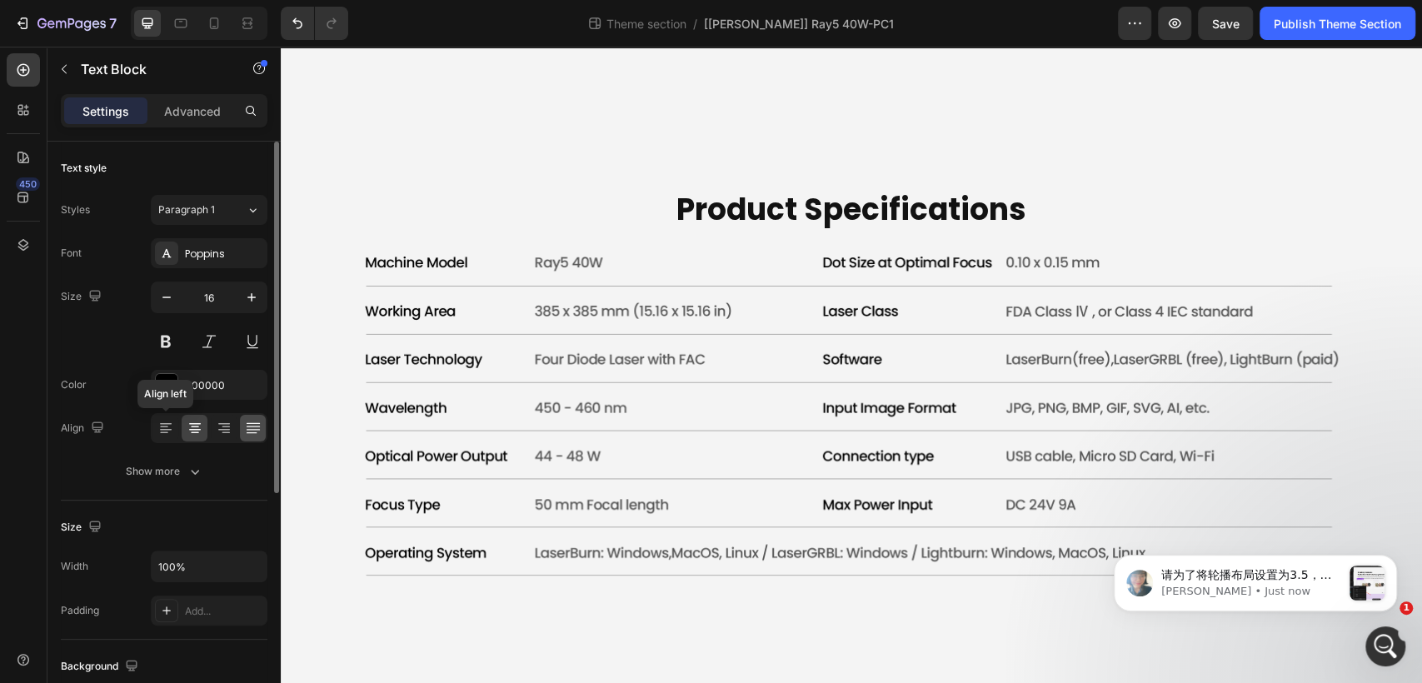
drag, startPoint x: 165, startPoint y: 427, endPoint x: 263, endPoint y: 428, distance: 98.3
click at [165, 428] on icon at bounding box center [165, 428] width 17 height 17
click at [169, 431] on icon at bounding box center [165, 428] width 17 height 17
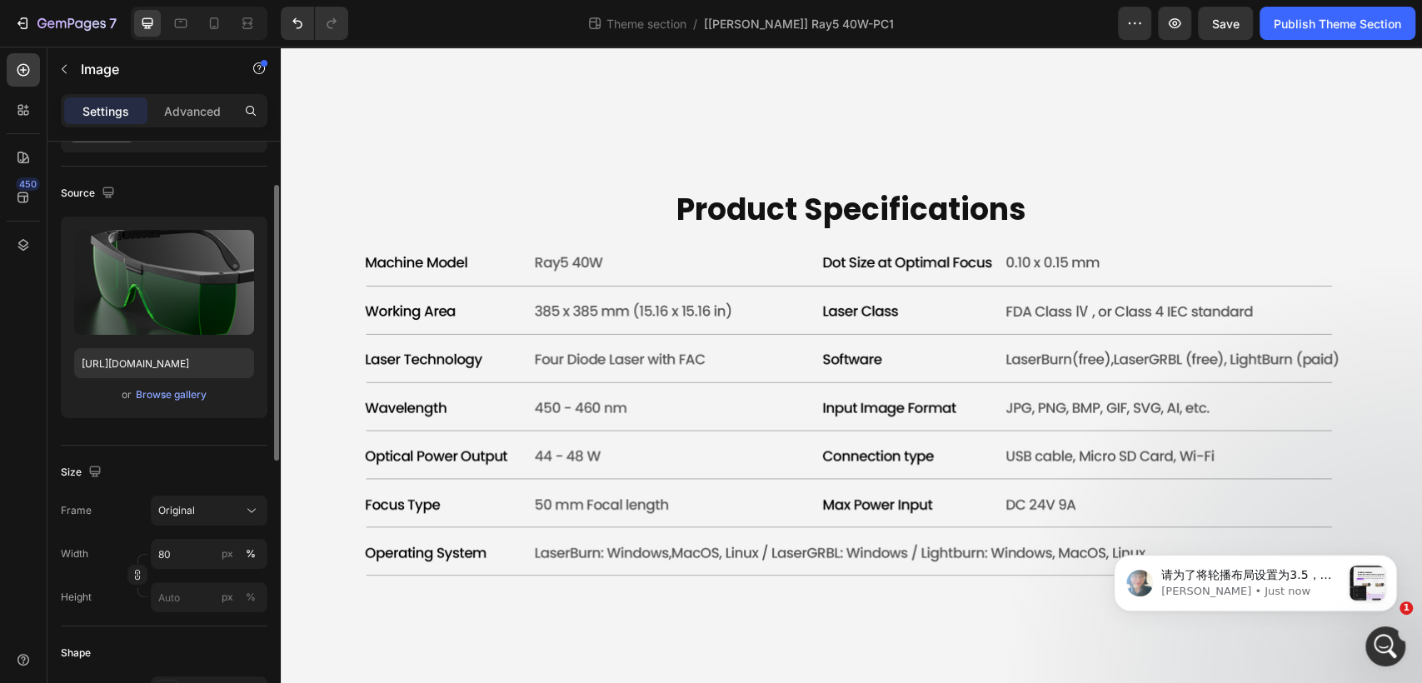
scroll to position [277, 0]
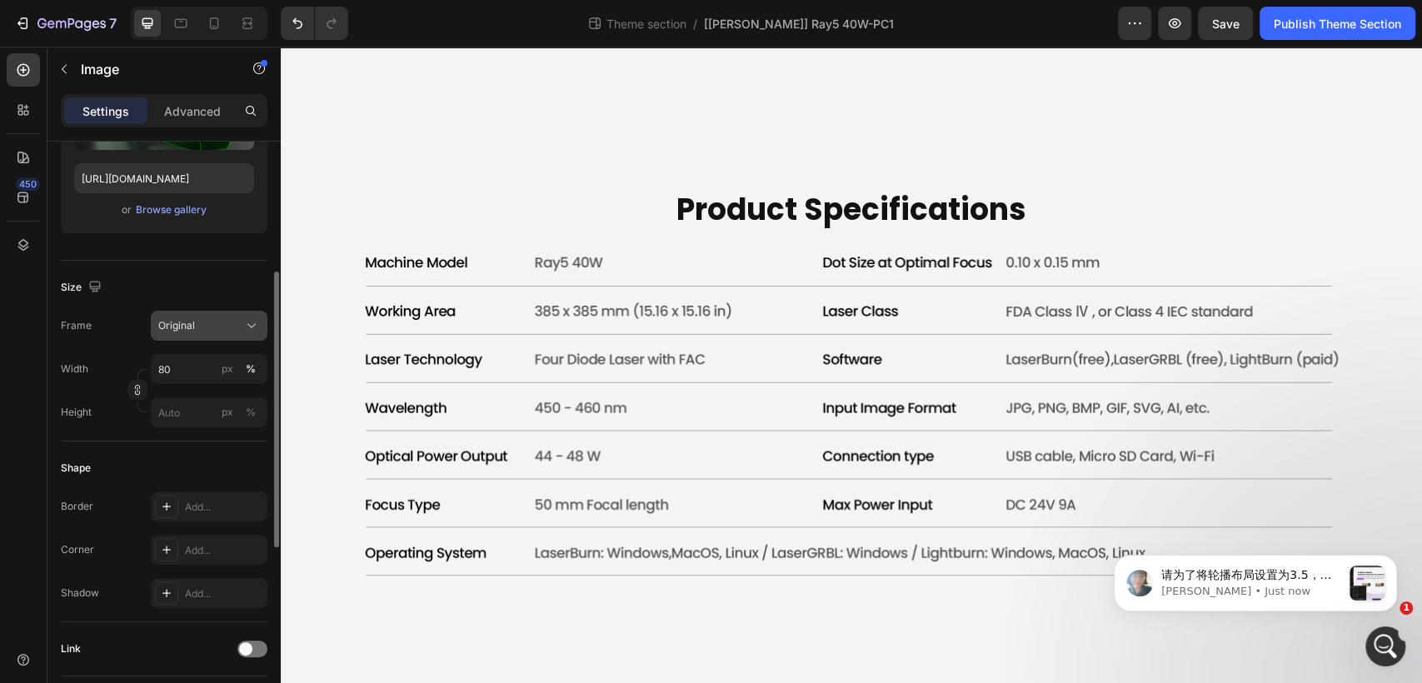
click at [212, 328] on div "Original" at bounding box center [199, 325] width 82 height 15
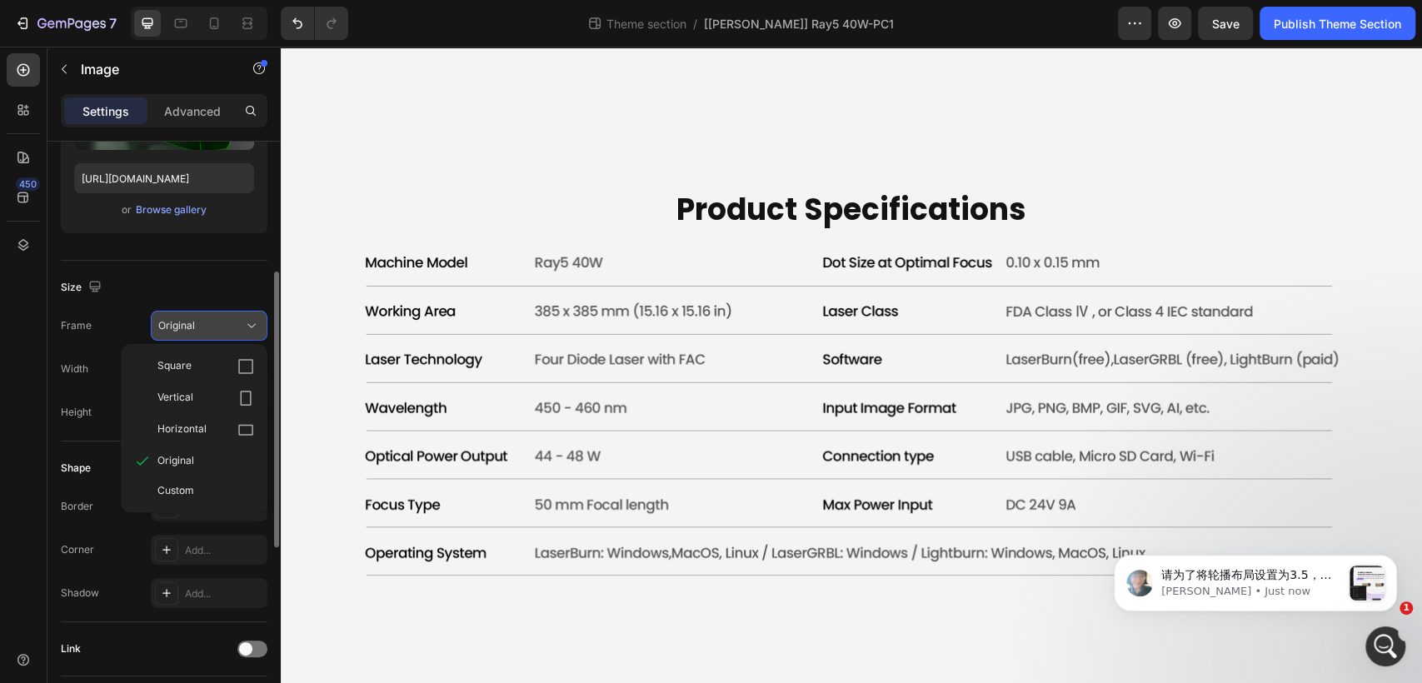
click at [212, 328] on div "Original" at bounding box center [199, 325] width 82 height 15
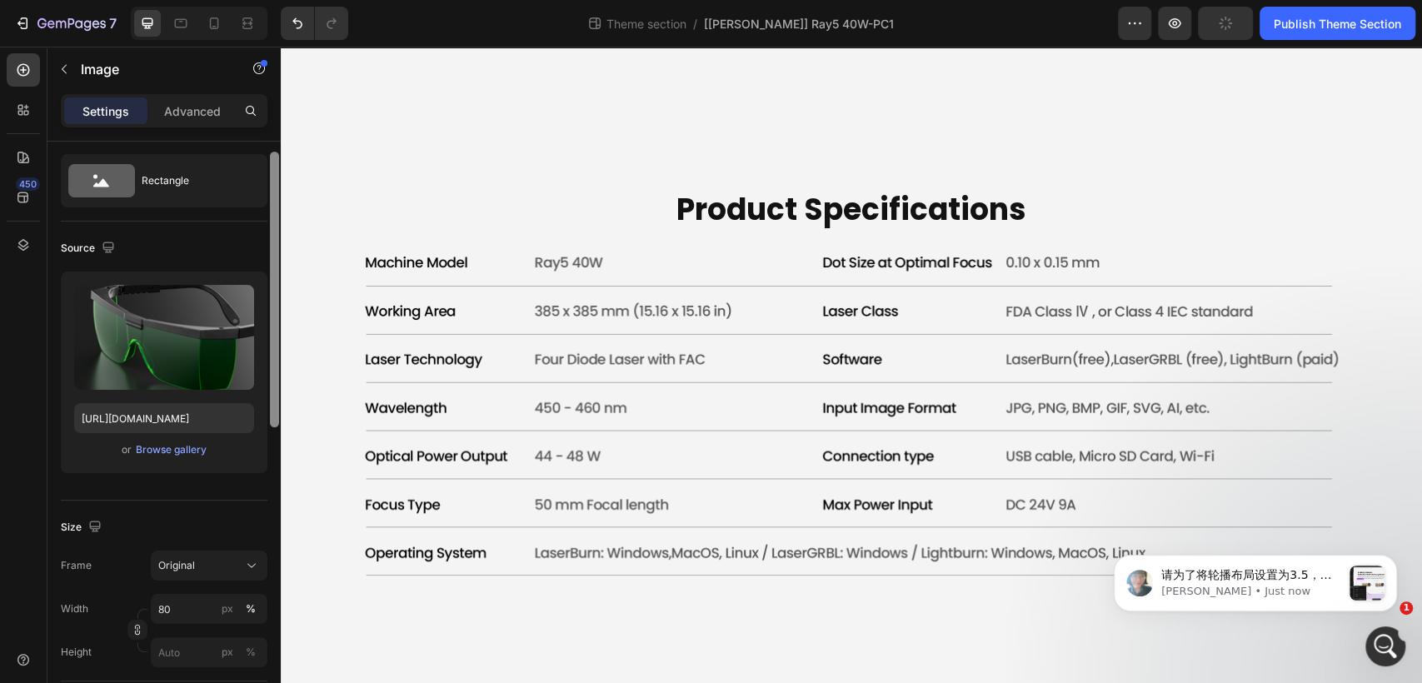
scroll to position [0, 0]
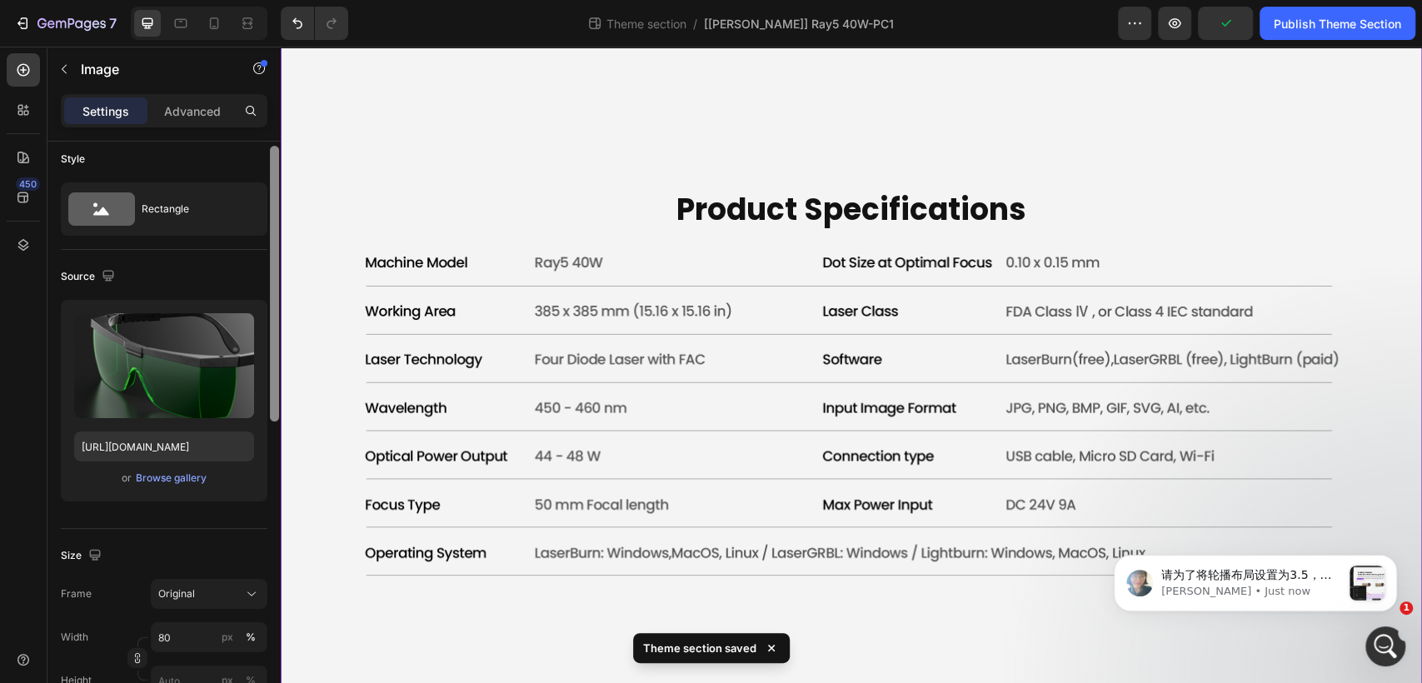
drag, startPoint x: 557, startPoint y: 446, endPoint x: 286, endPoint y: 466, distance: 272.3
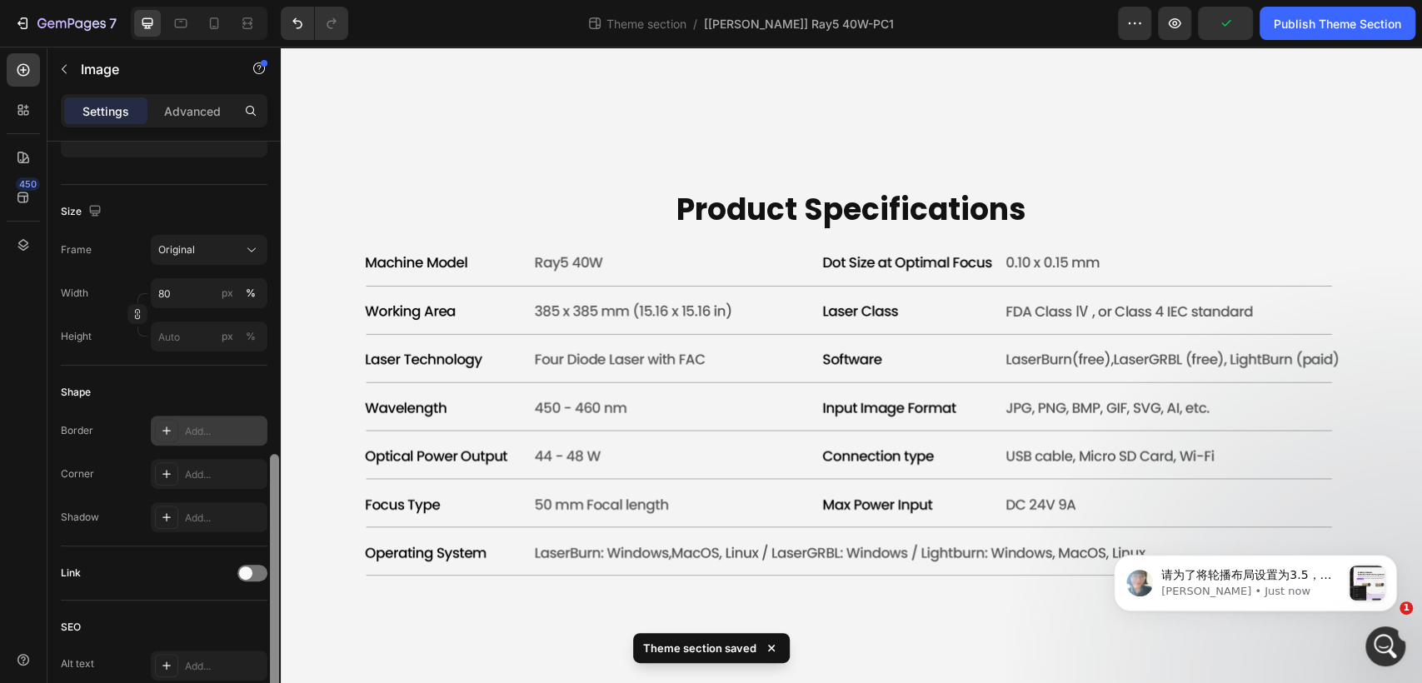
scroll to position [346, 0]
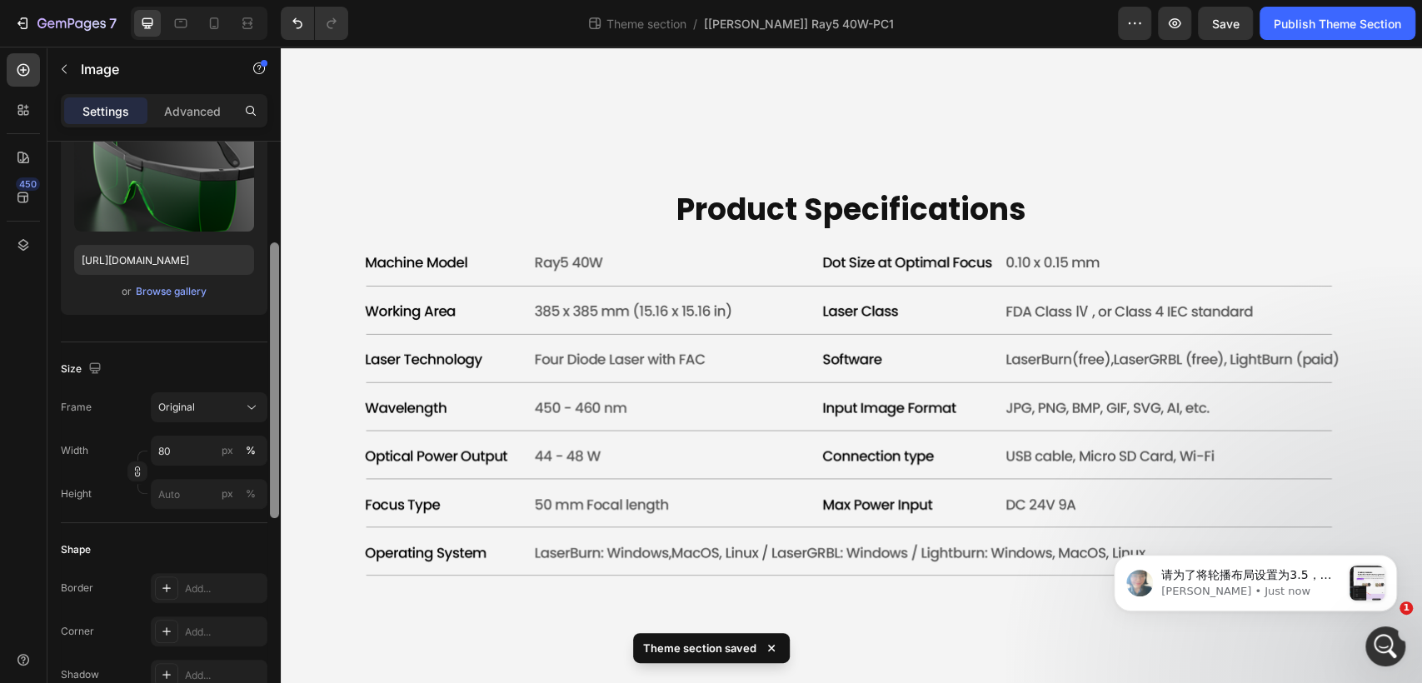
scroll to position [172, 0]
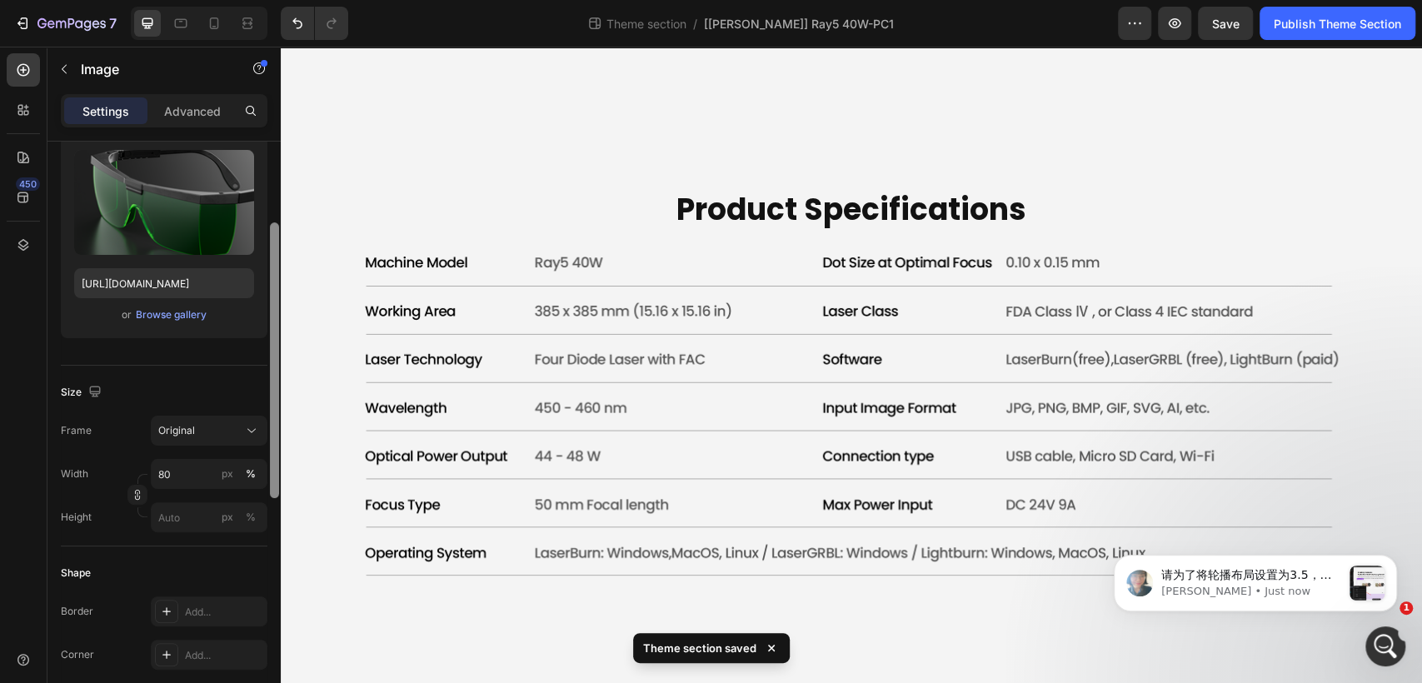
click at [183, 350] on div "Upload Image [URL][DOMAIN_NAME] or Browse gallery" at bounding box center [164, 244] width 207 height 215
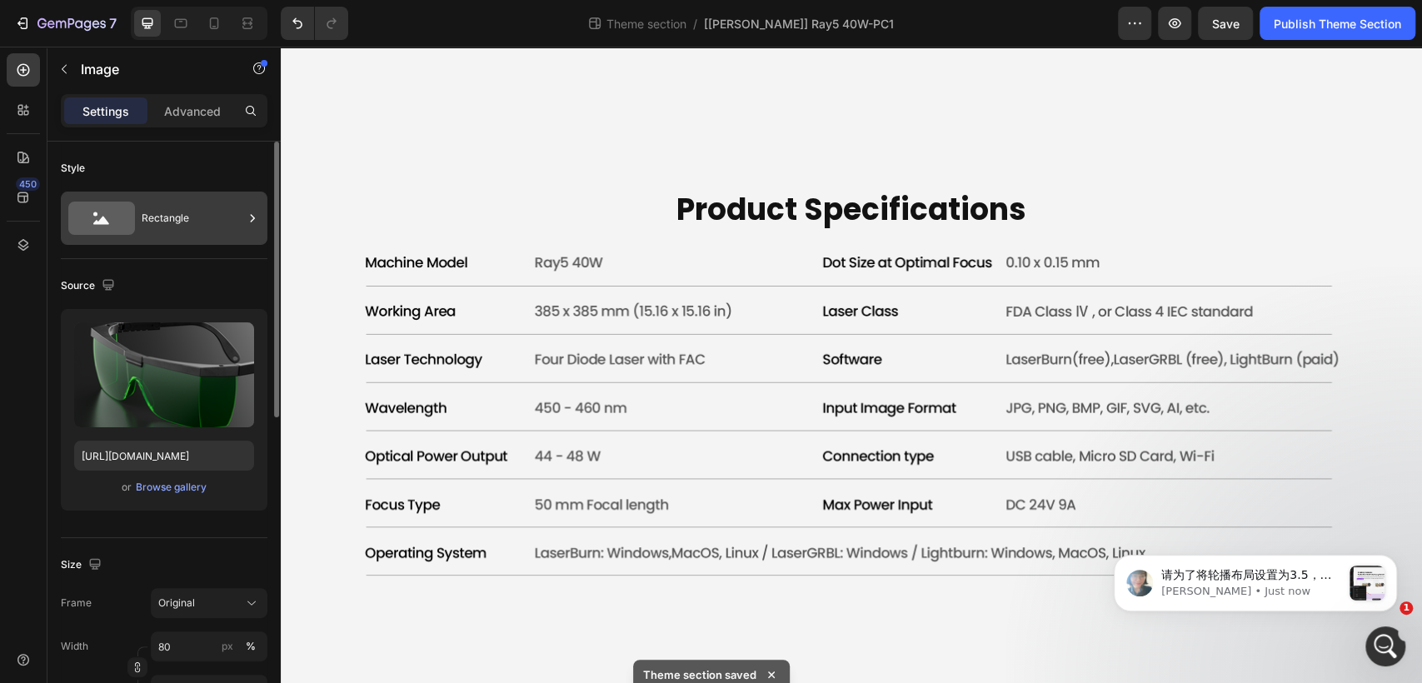
click at [166, 239] on div "Rectangle" at bounding box center [164, 218] width 207 height 53
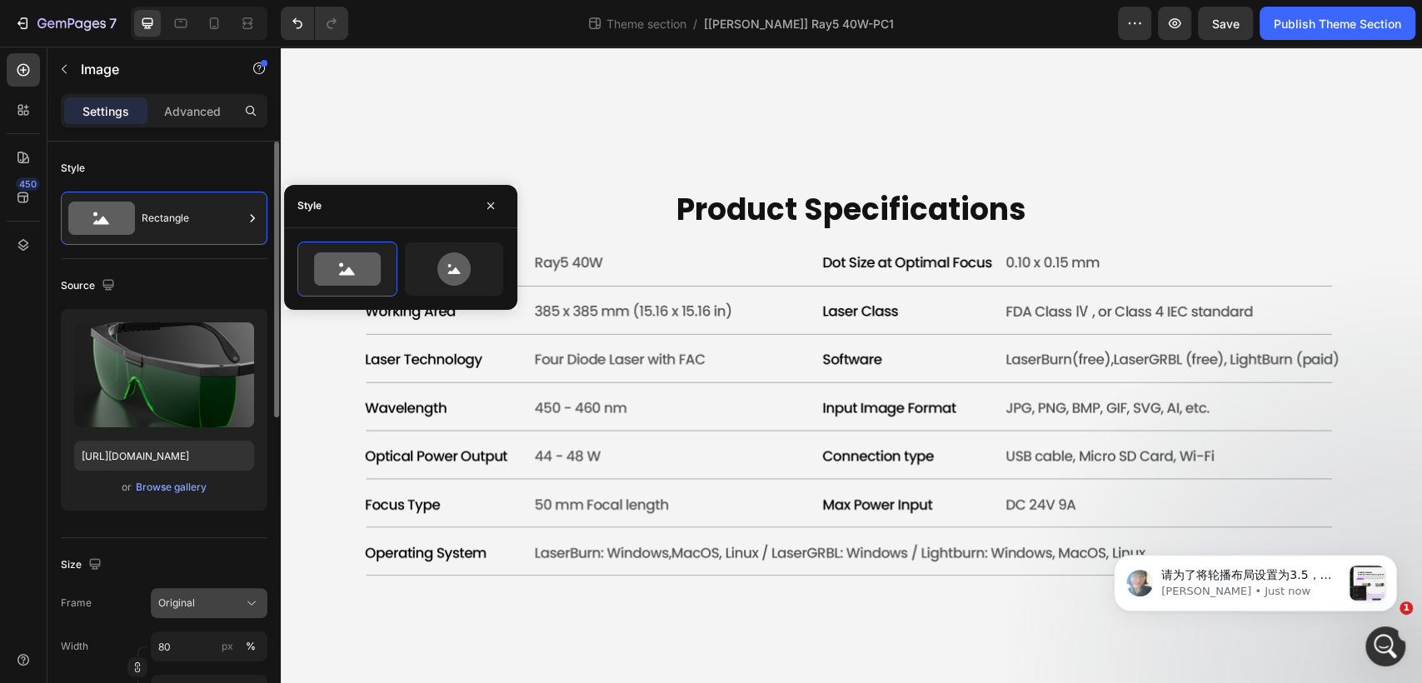
click at [204, 596] on div "Original" at bounding box center [199, 603] width 82 height 15
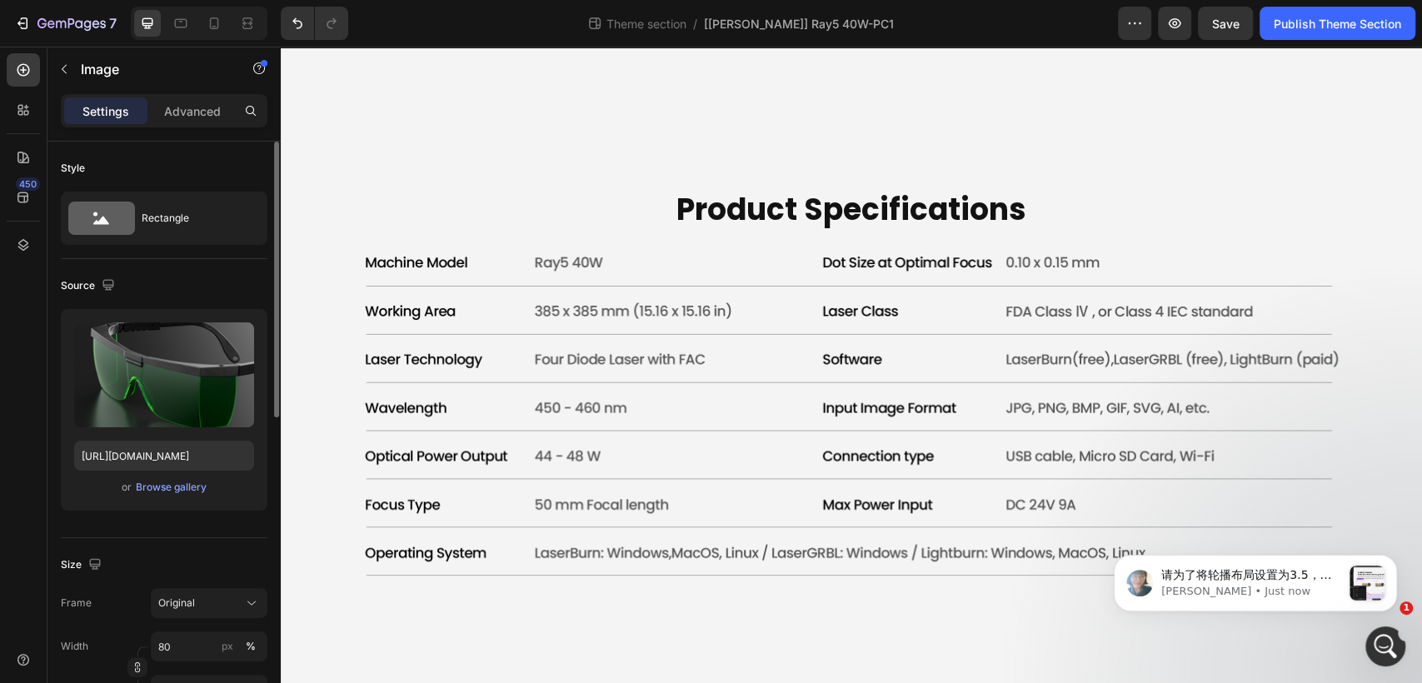
click at [97, 576] on div "Size" at bounding box center [164, 564] width 207 height 27
click at [197, 643] on input "80" at bounding box center [209, 646] width 117 height 30
click at [226, 615] on div "Full 100%" at bounding box center [192, 603] width 137 height 30
type input "100"
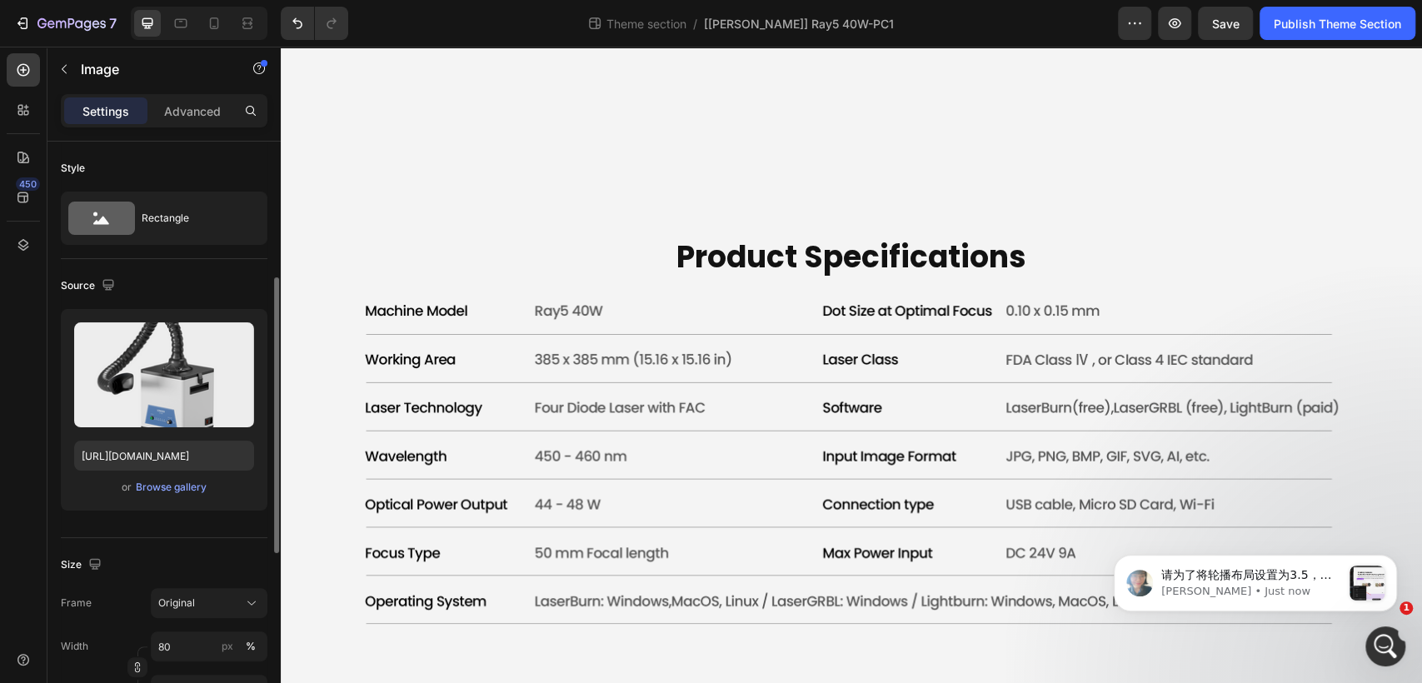
scroll to position [92, 0]
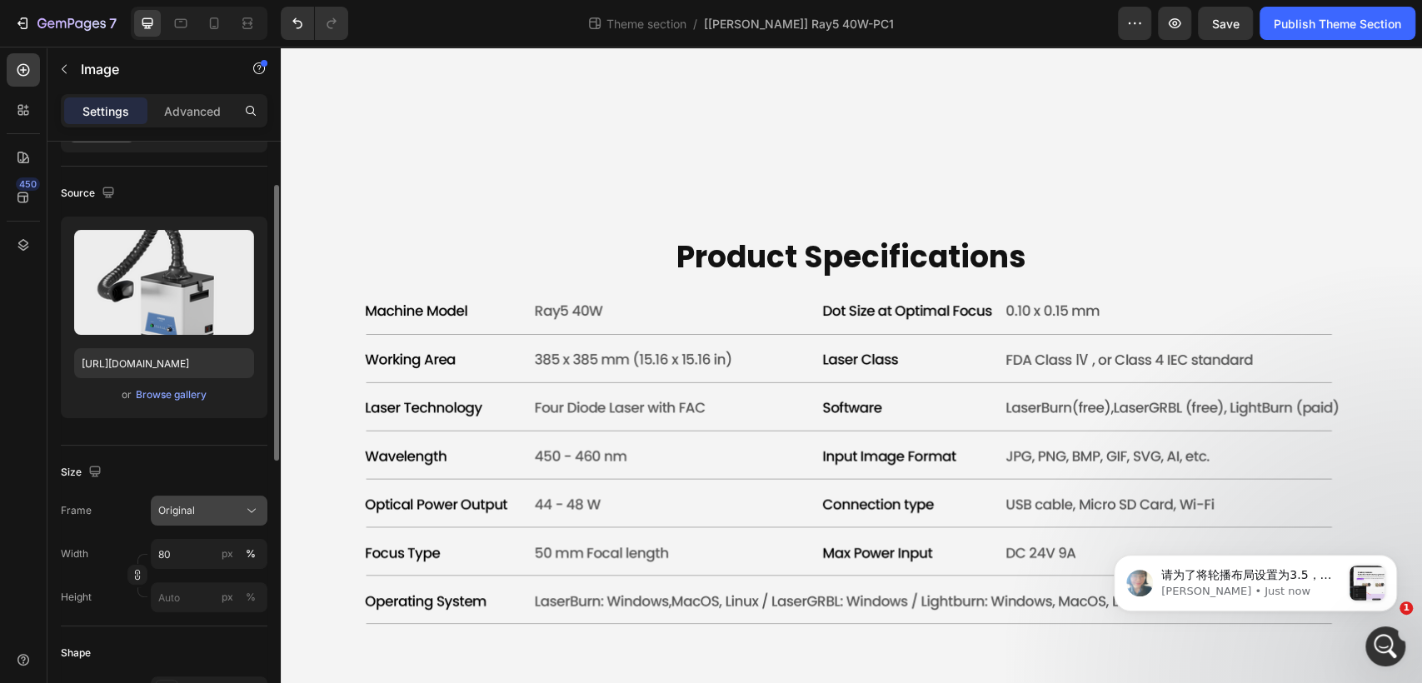
click at [176, 523] on button "Original" at bounding box center [209, 511] width 117 height 30
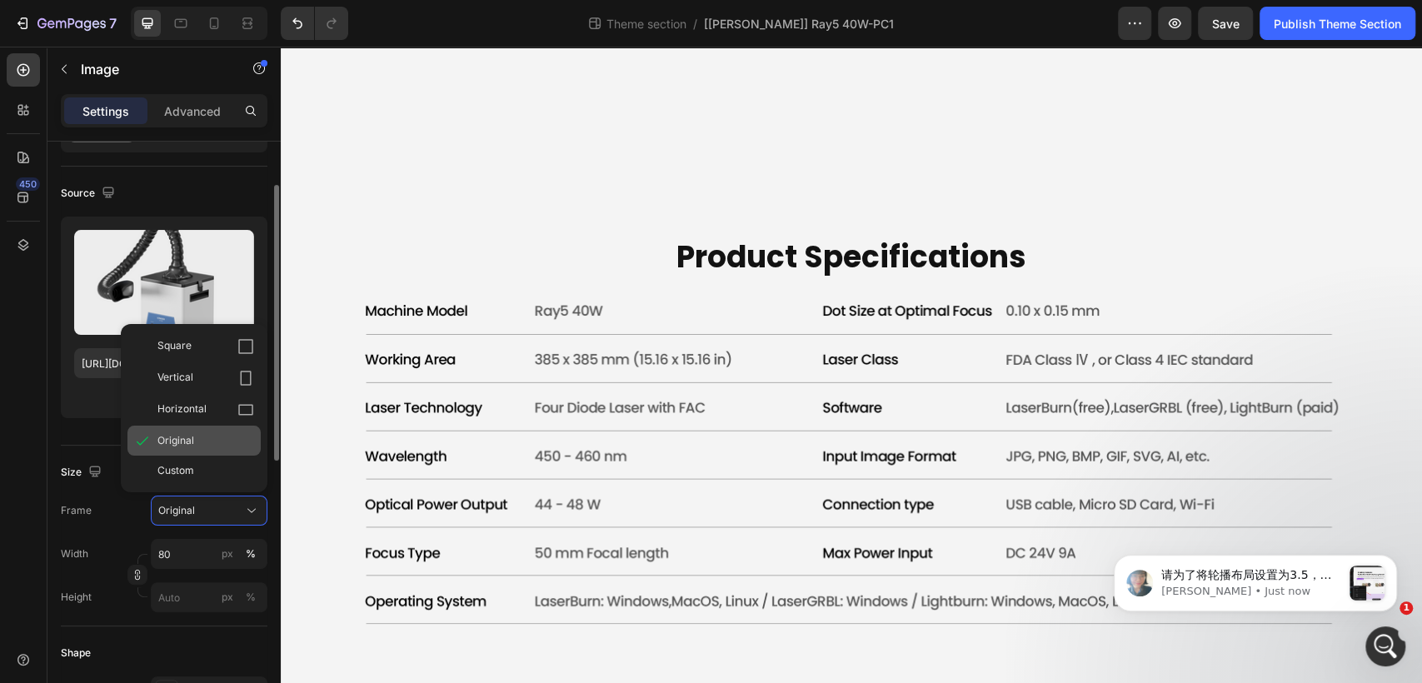
click at [191, 440] on span "Original" at bounding box center [175, 440] width 37 height 15
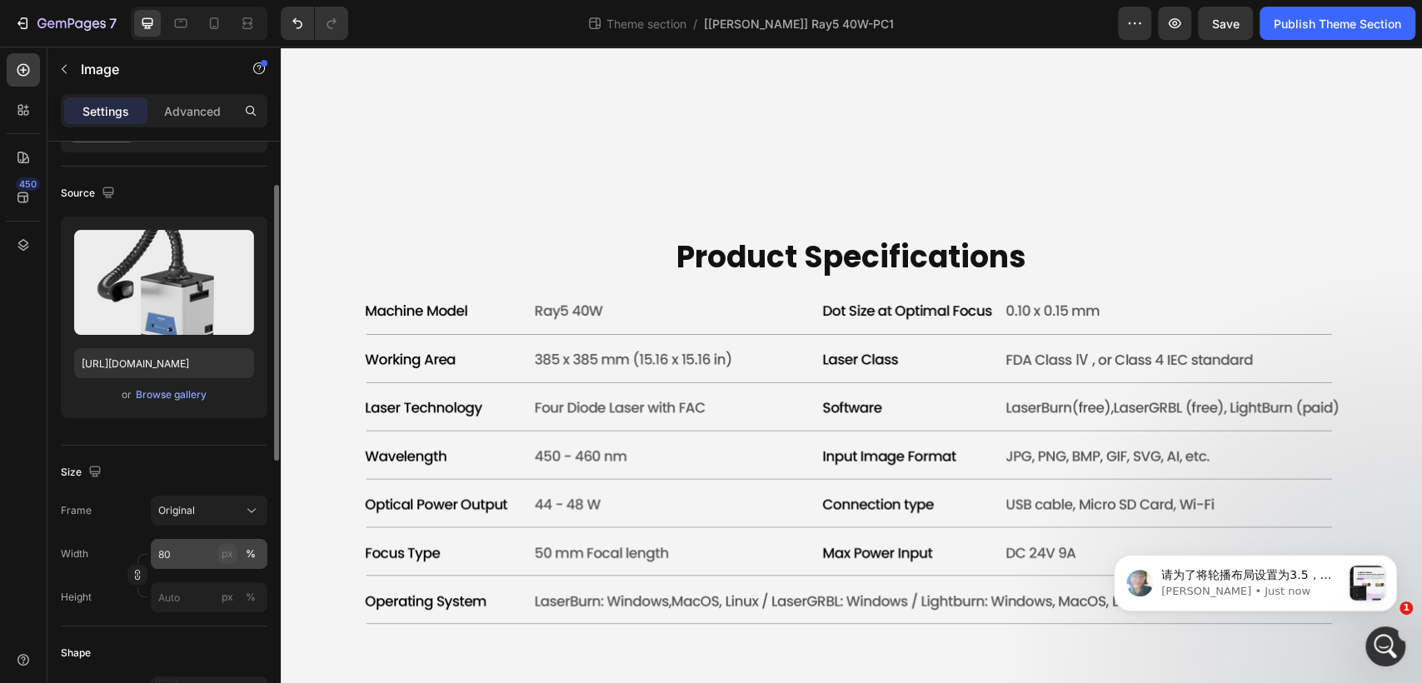
click at [224, 559] on div "px" at bounding box center [228, 553] width 12 height 15
click at [188, 560] on input "80" at bounding box center [209, 554] width 117 height 30
click at [180, 594] on p "Full 100%" at bounding box center [205, 593] width 97 height 15
type input "100"
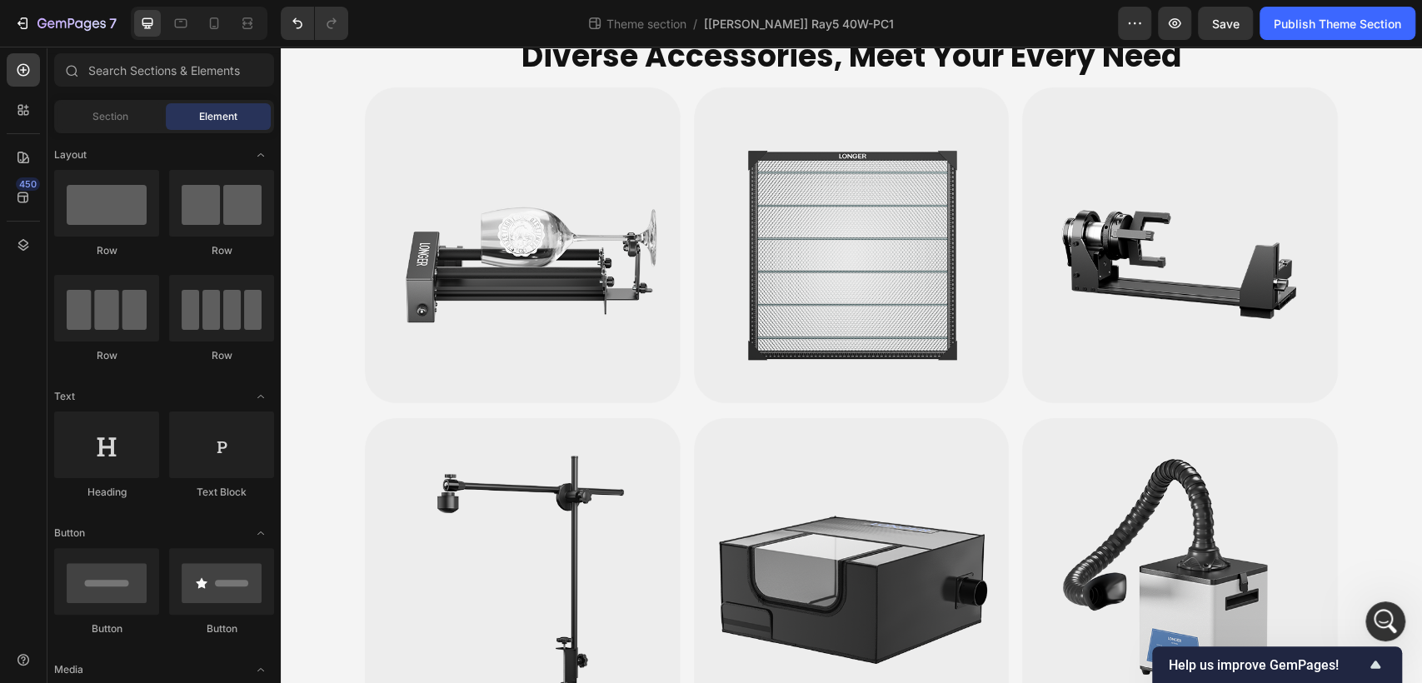
scroll to position [5741, 0]
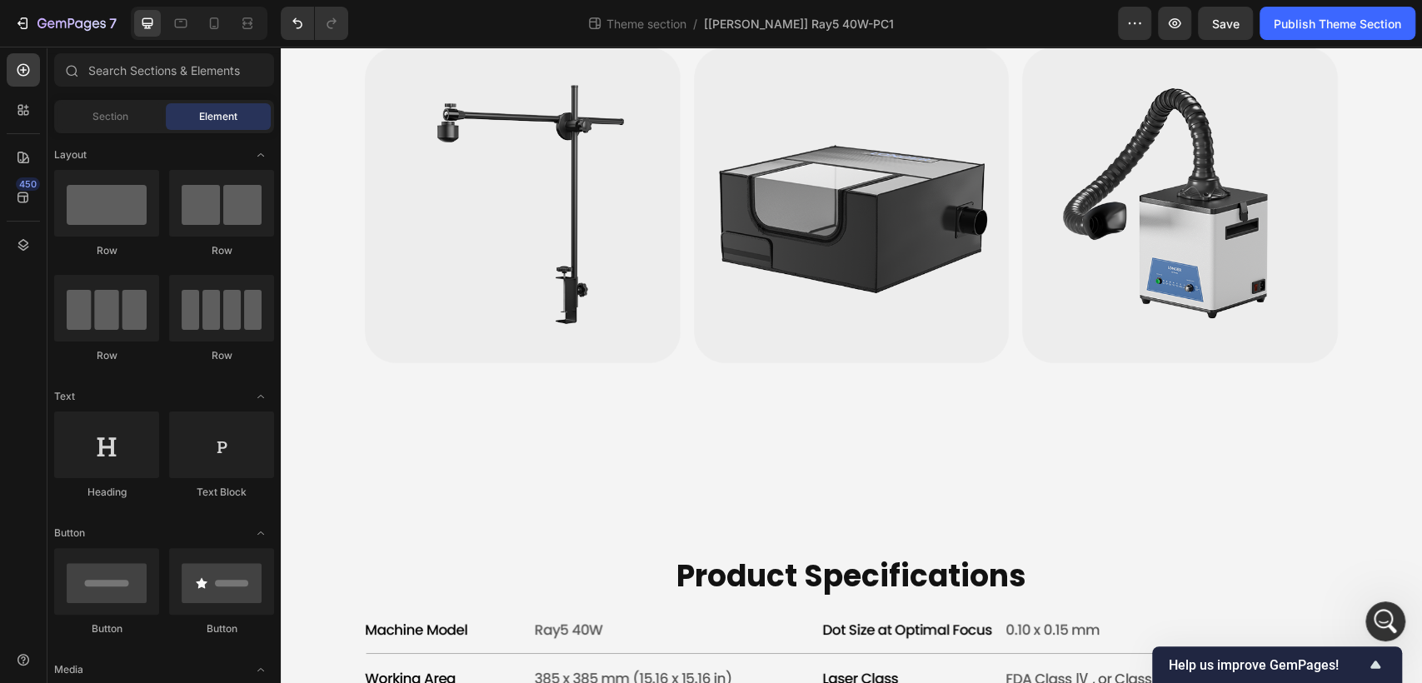
scroll to position [5705, 0]
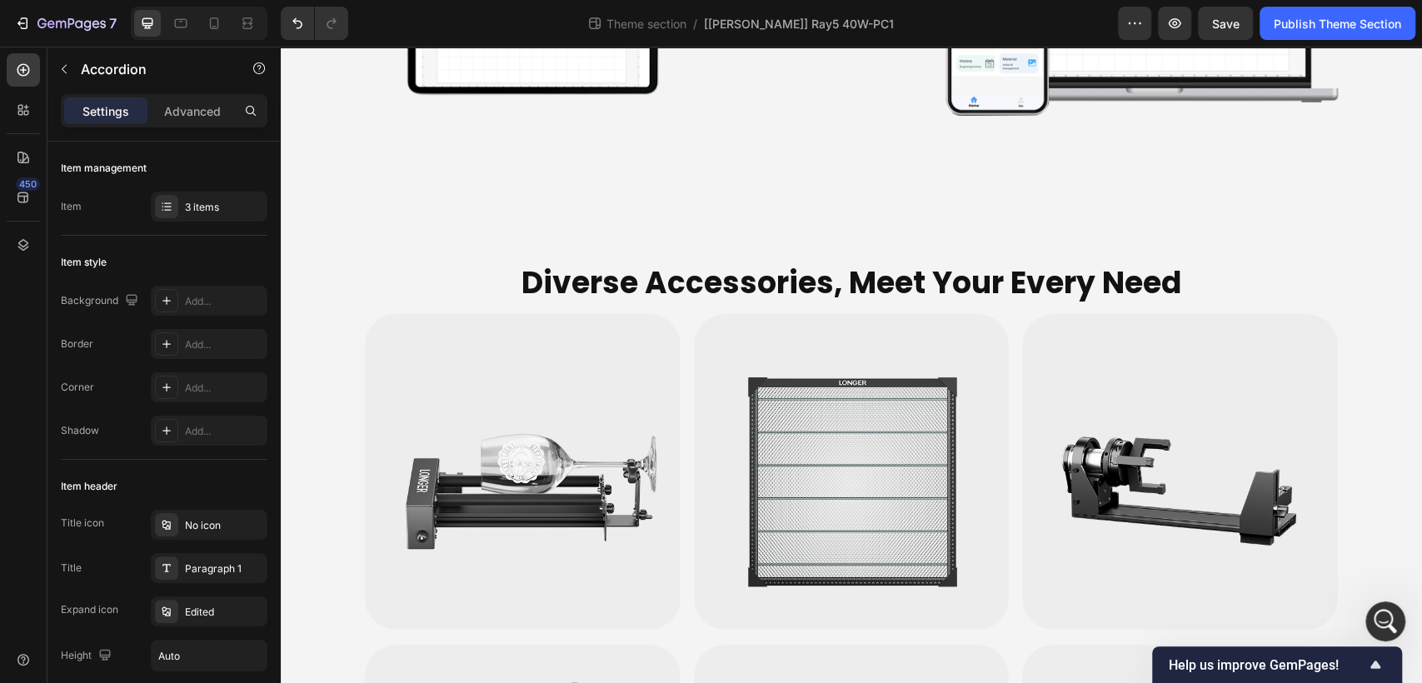
scroll to position [5629, 0]
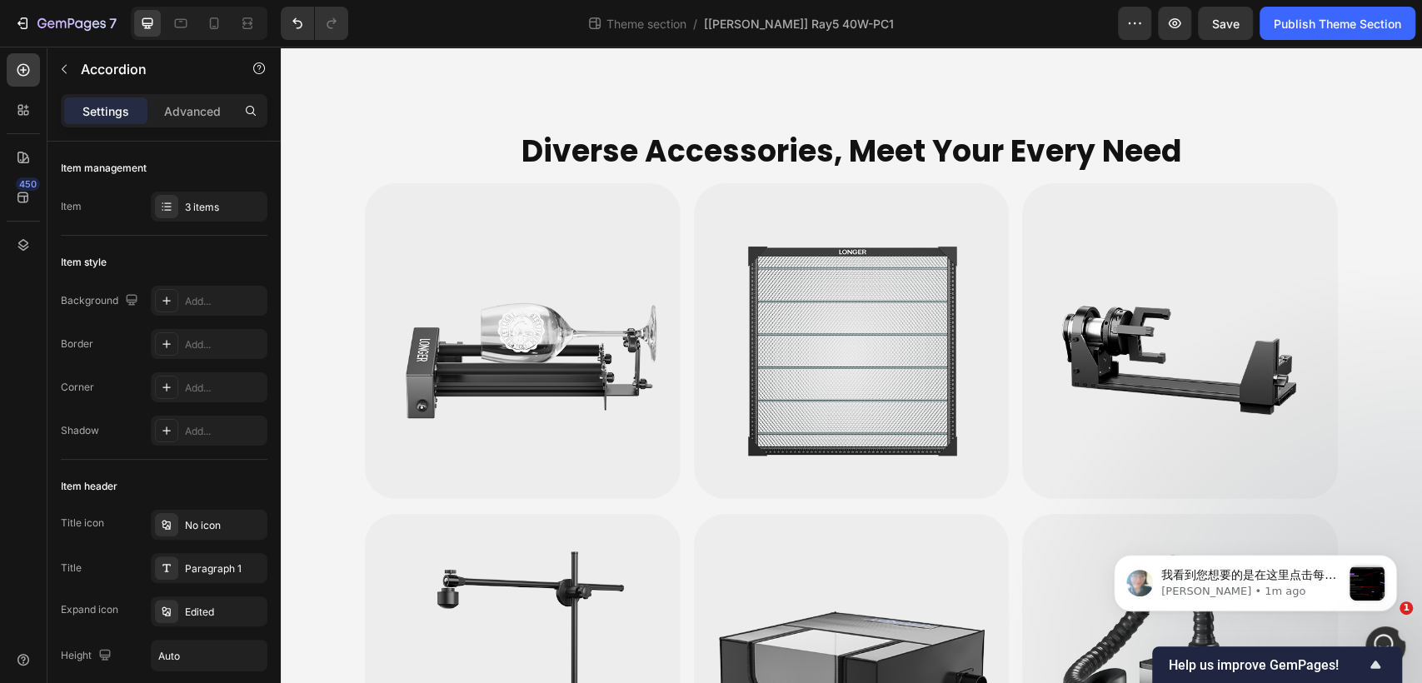
scroll to position [0, 0]
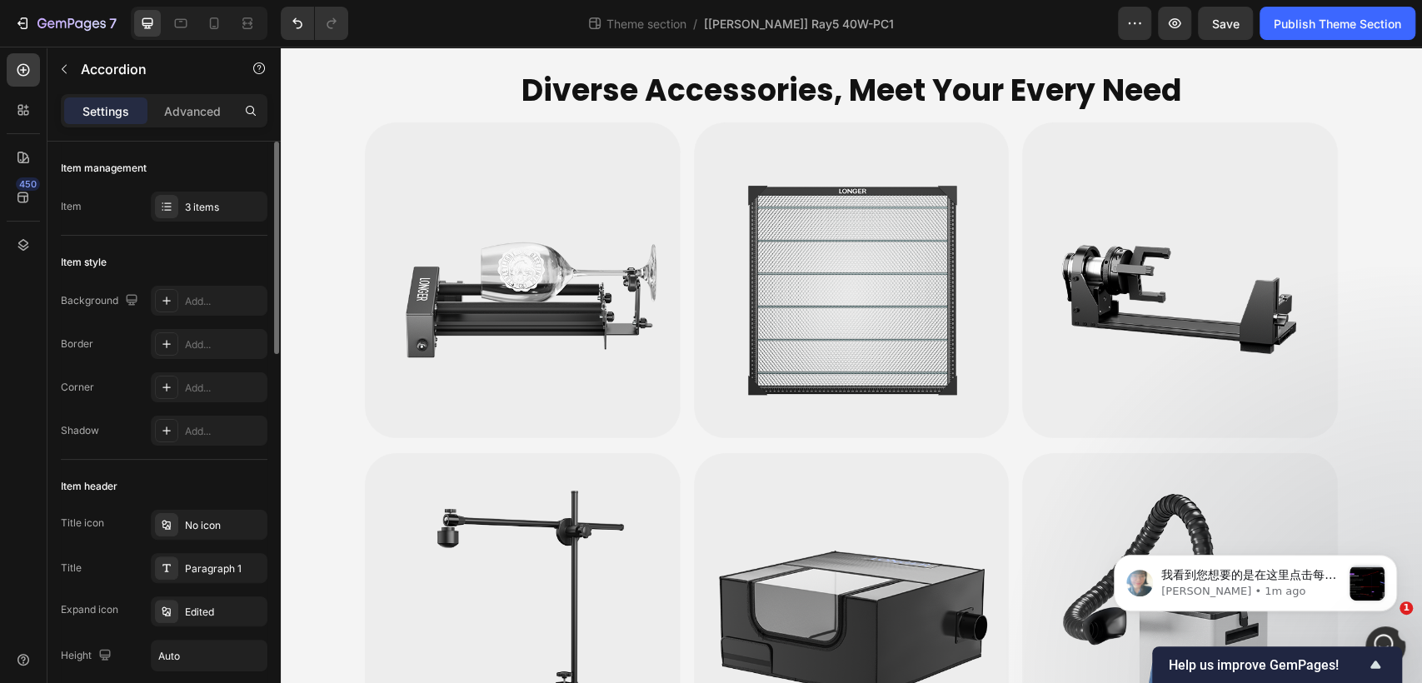
scroll to position [5765, 0]
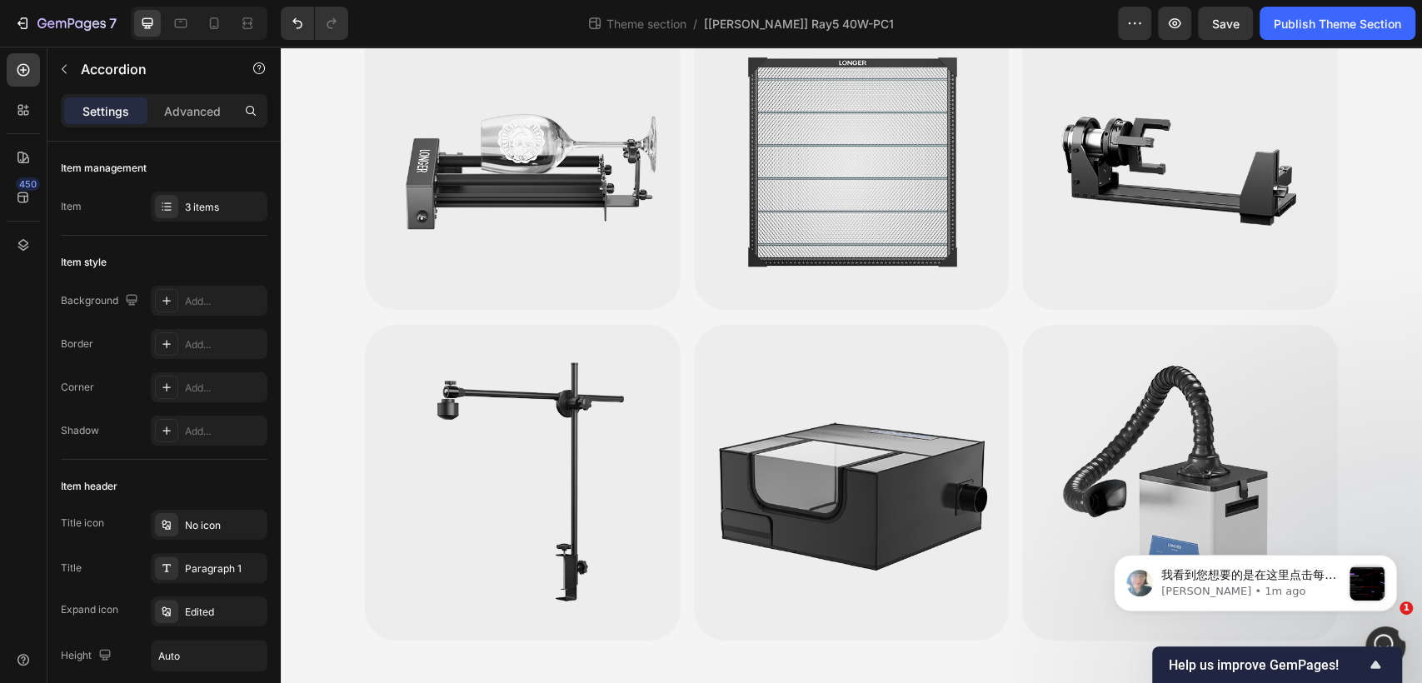
scroll to position [5798, 0]
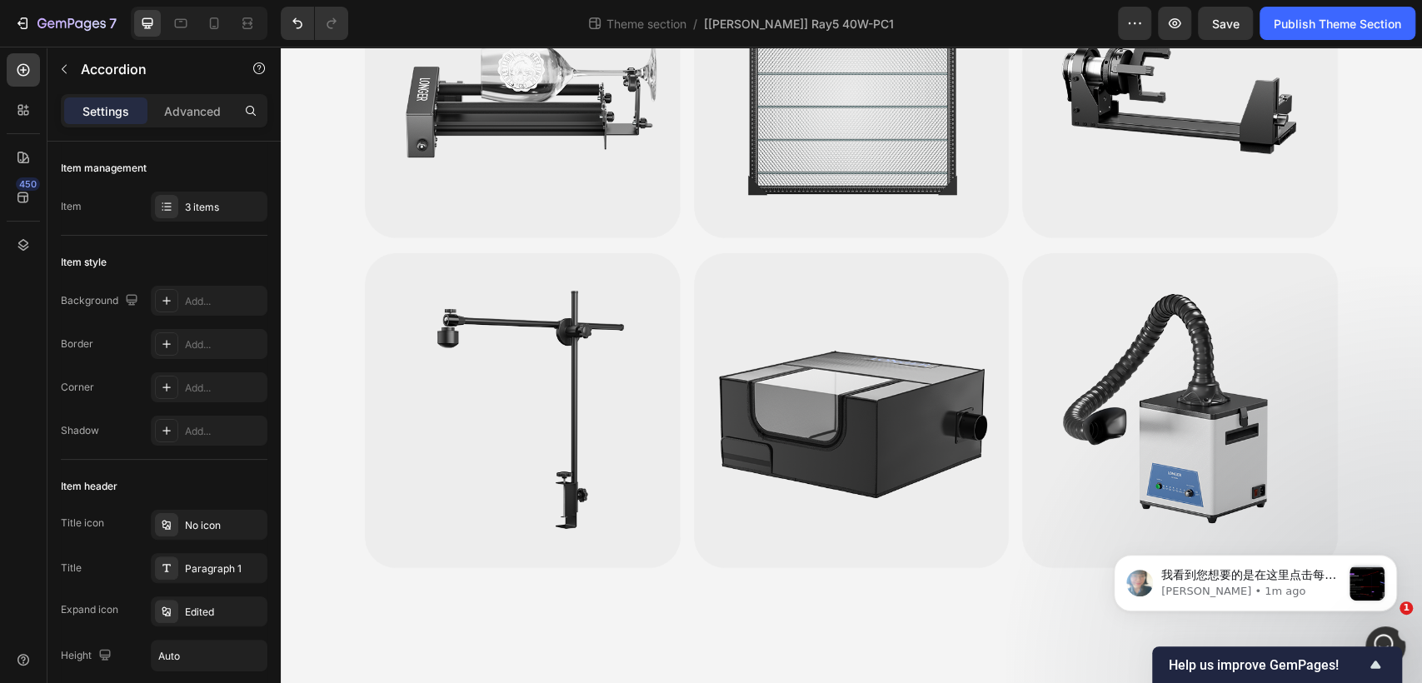
scroll to position [5853, 0]
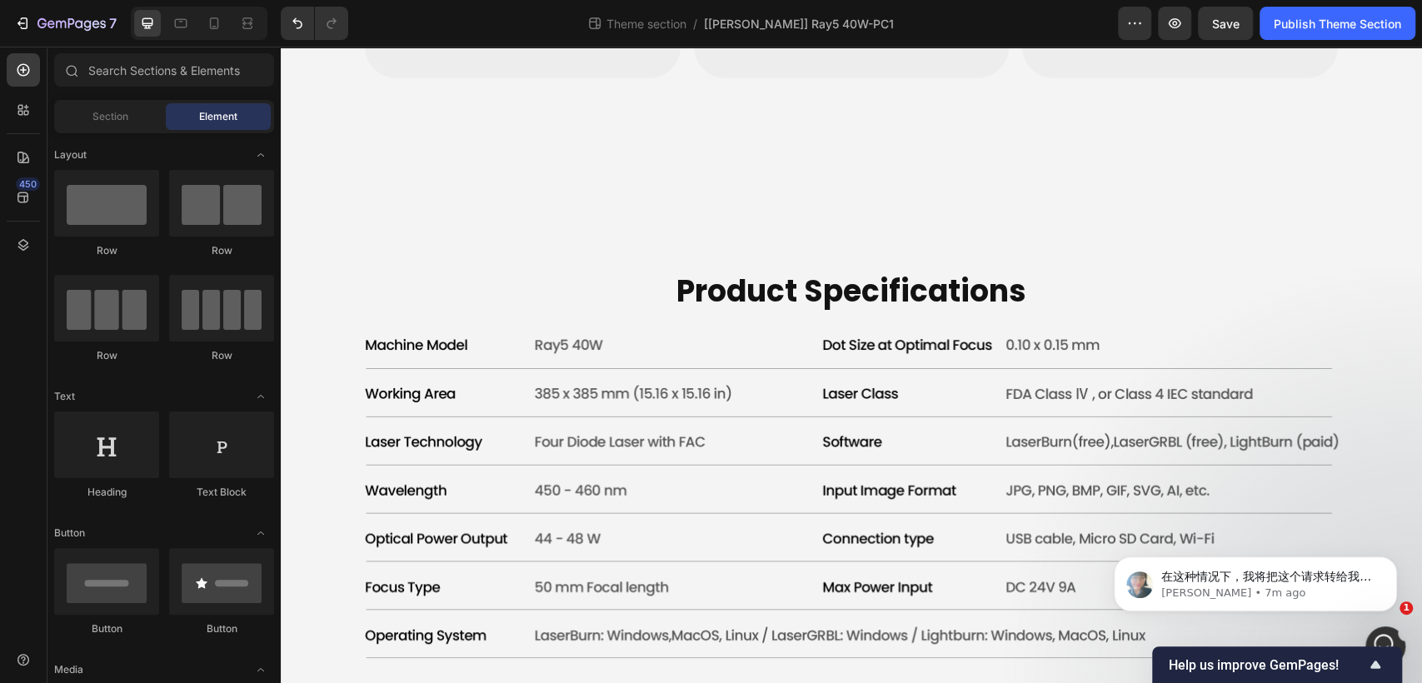
scroll to position [6330, 0]
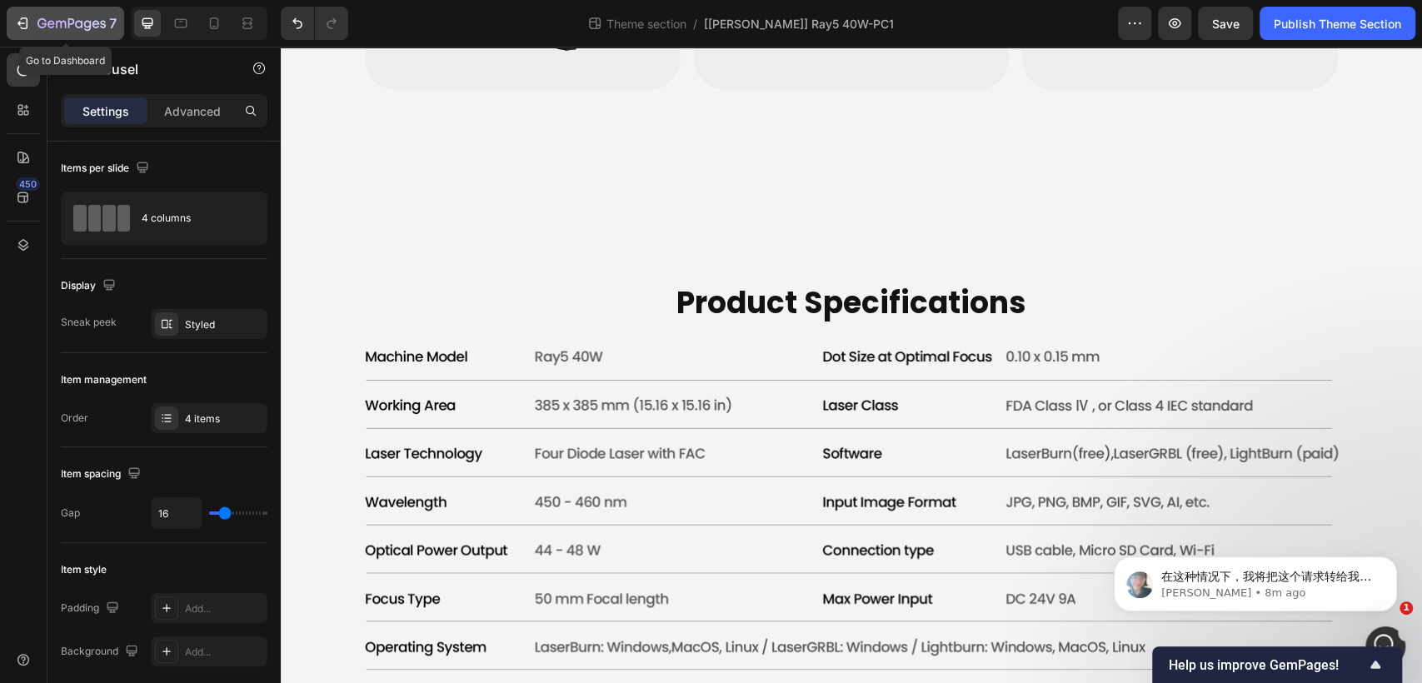
click at [27, 27] on icon "button" at bounding box center [24, 23] width 7 height 12
